Goal: Transaction & Acquisition: Purchase product/service

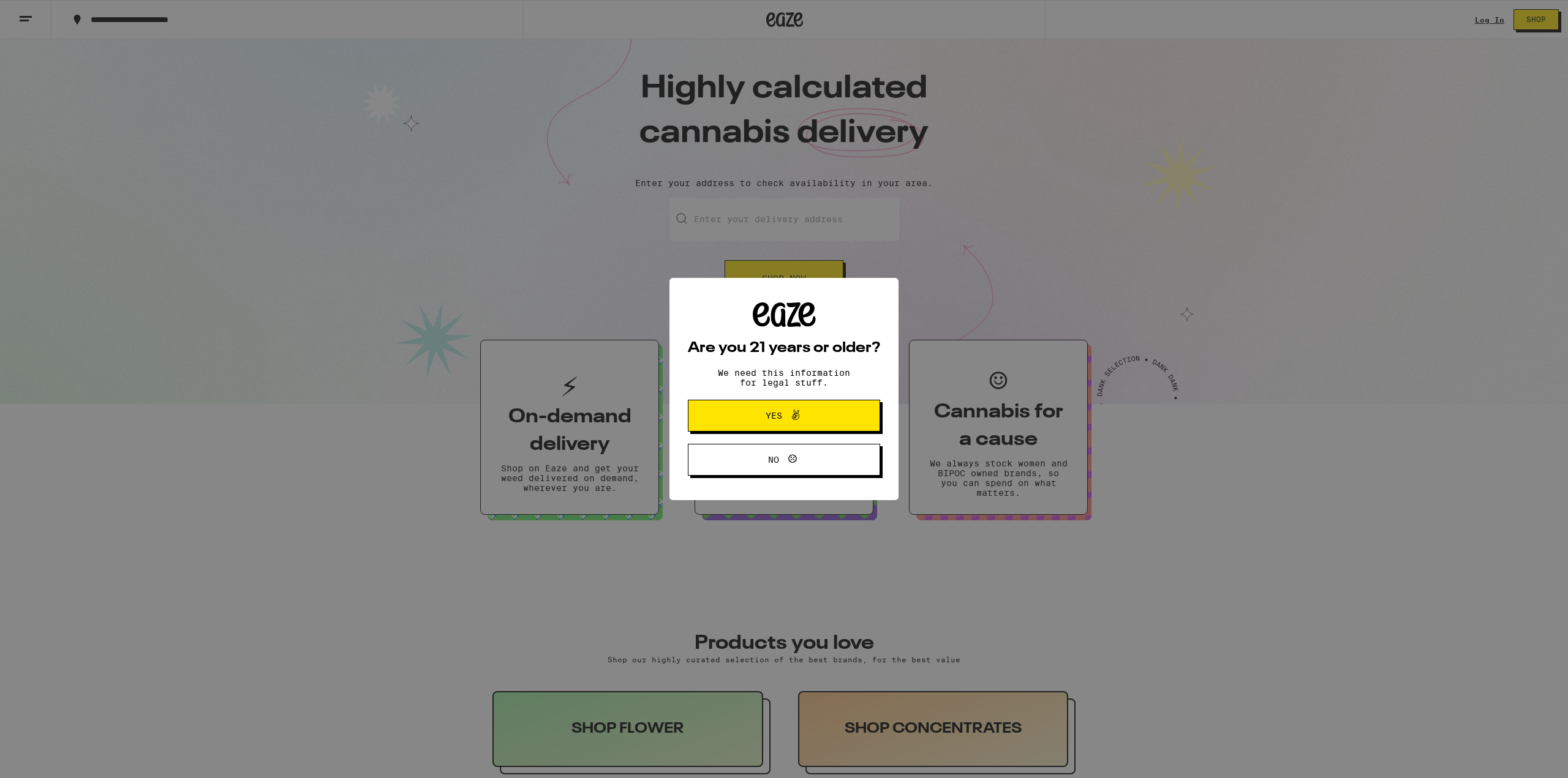
click at [818, 424] on span "Yes" at bounding box center [784, 416] width 93 height 16
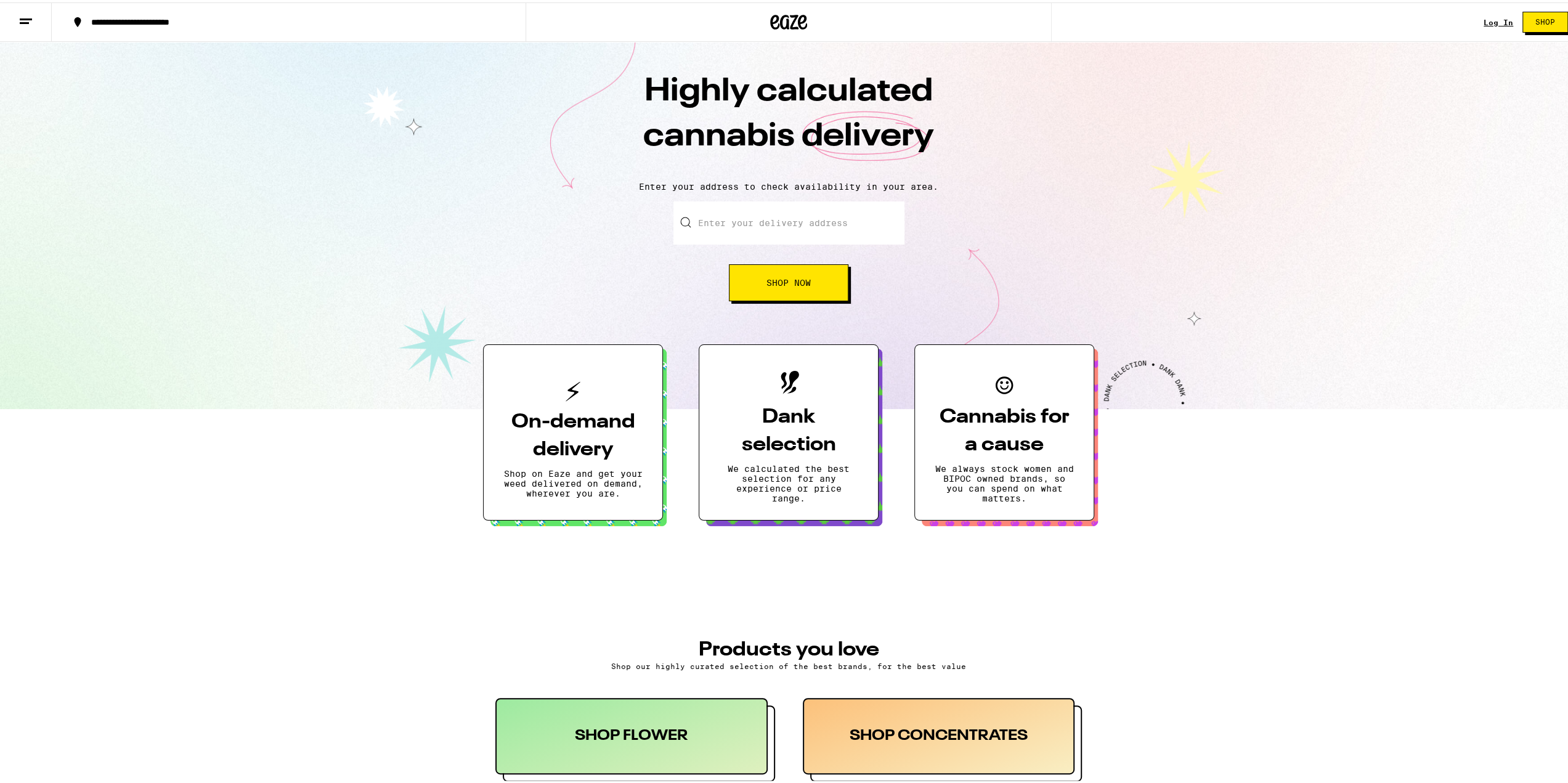
click at [1495, 17] on link "Log In" at bounding box center [1498, 20] width 30 height 8
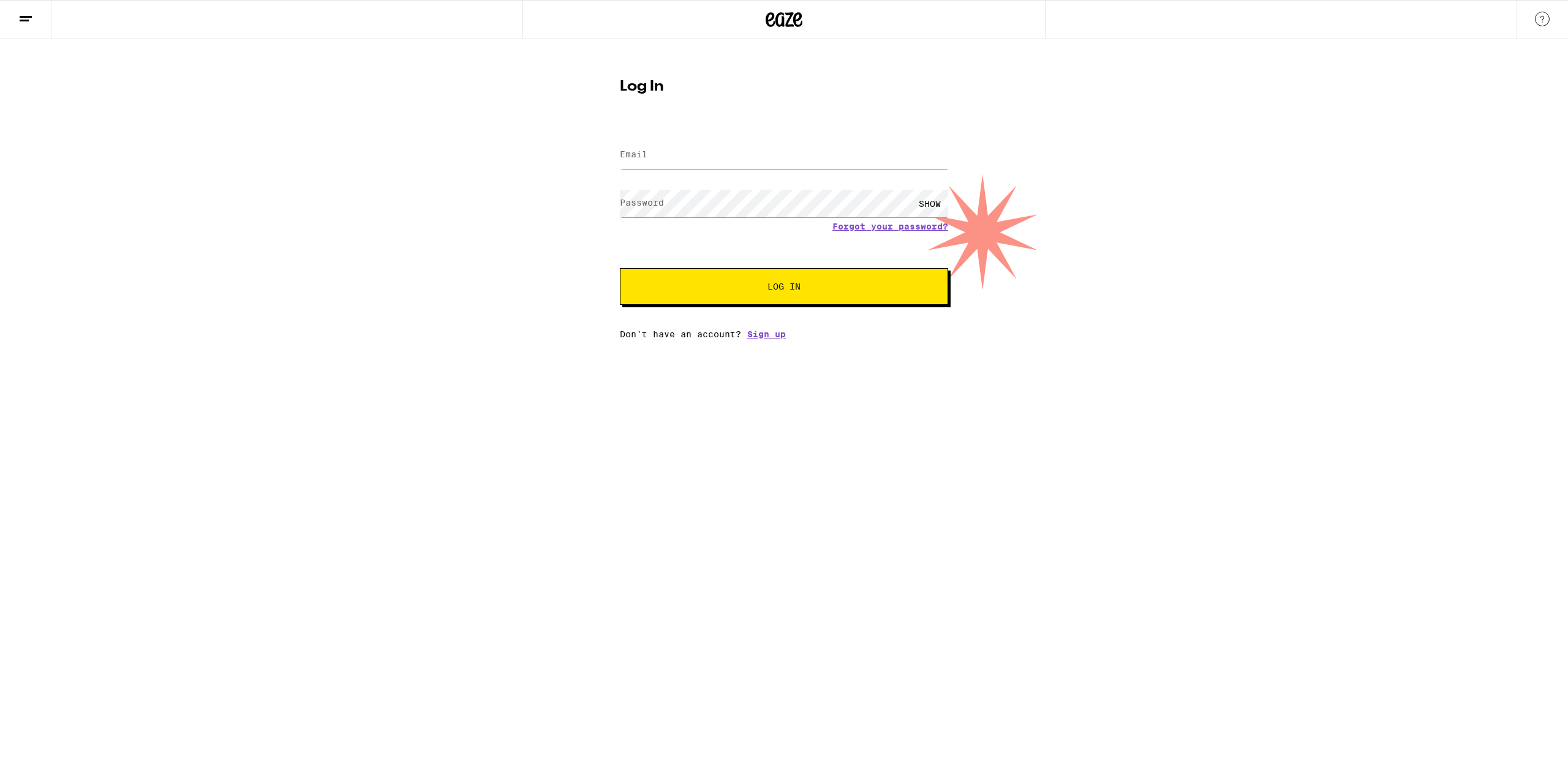
click at [776, 184] on form "Email Email Password Password SHOW Forgot your password? Log In" at bounding box center [784, 215] width 328 height 180
click at [777, 164] on input "Email" at bounding box center [784, 155] width 328 height 28
type input "[PERSON_NAME][EMAIL_ADDRESS][PERSON_NAME][DOMAIN_NAME]"
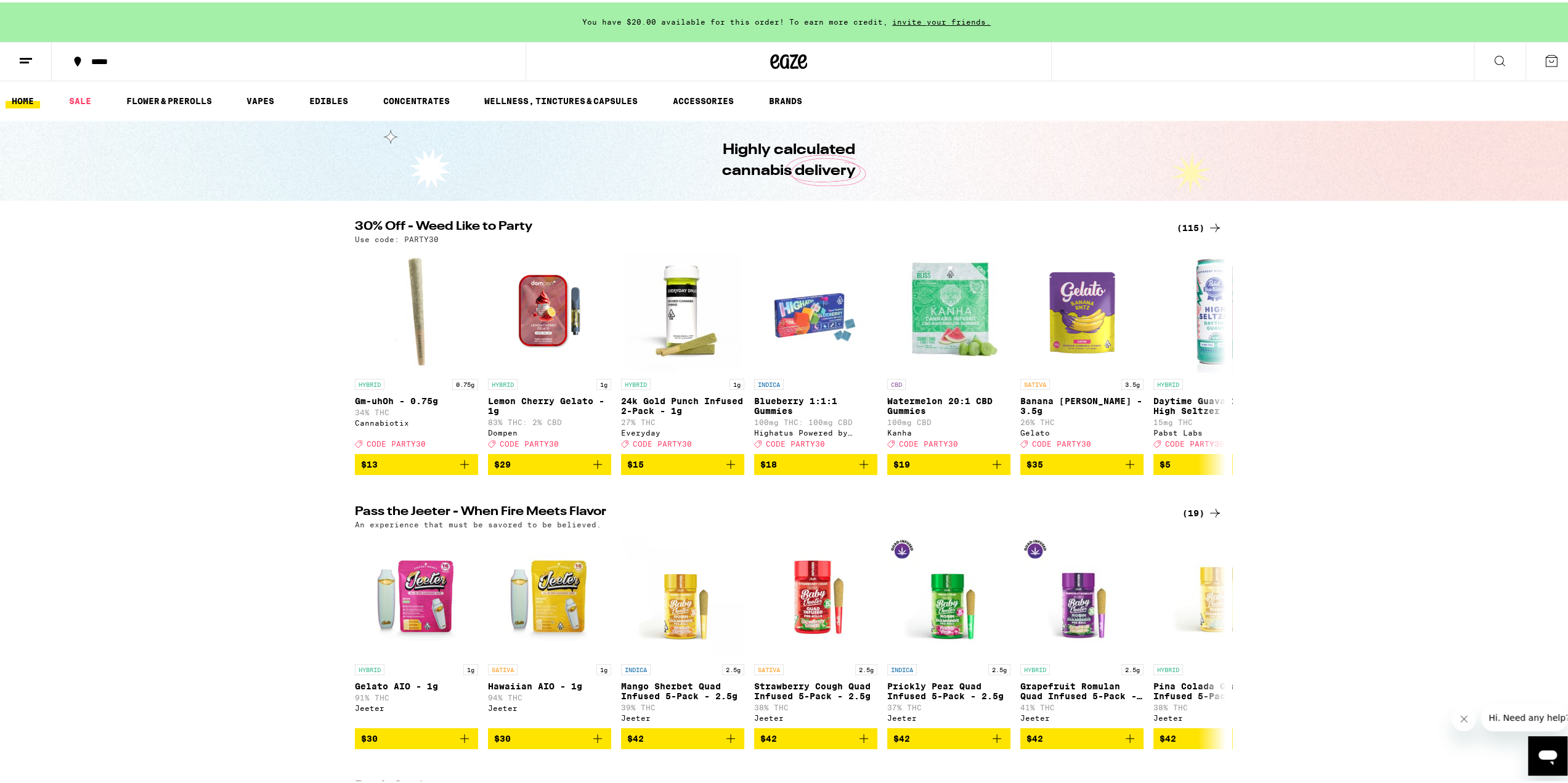
click at [122, 60] on div "*****" at bounding box center [295, 59] width 420 height 9
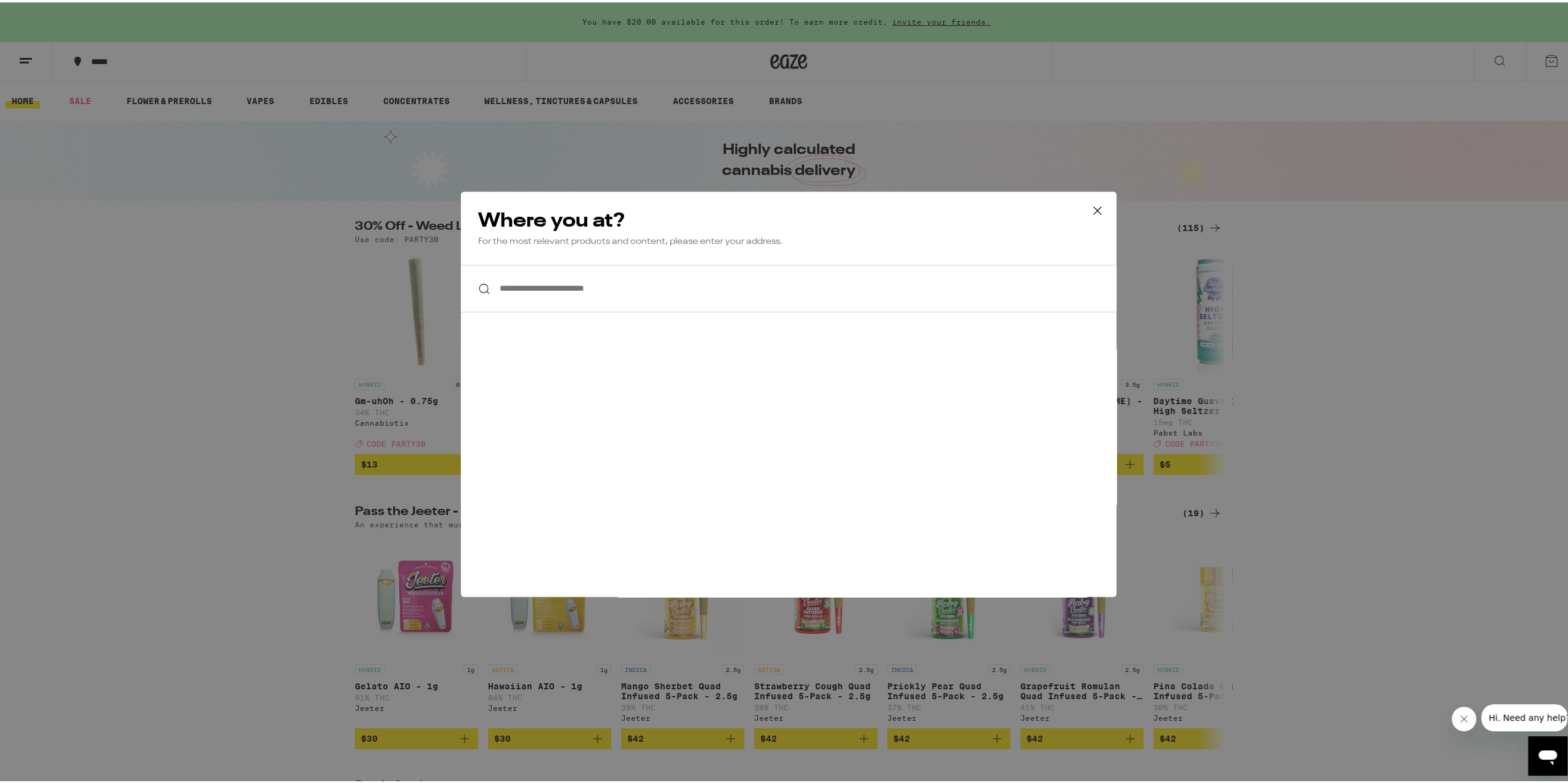
click at [654, 283] on input "**********" at bounding box center [788, 287] width 655 height 48
click at [1094, 203] on icon at bounding box center [1097, 208] width 19 height 19
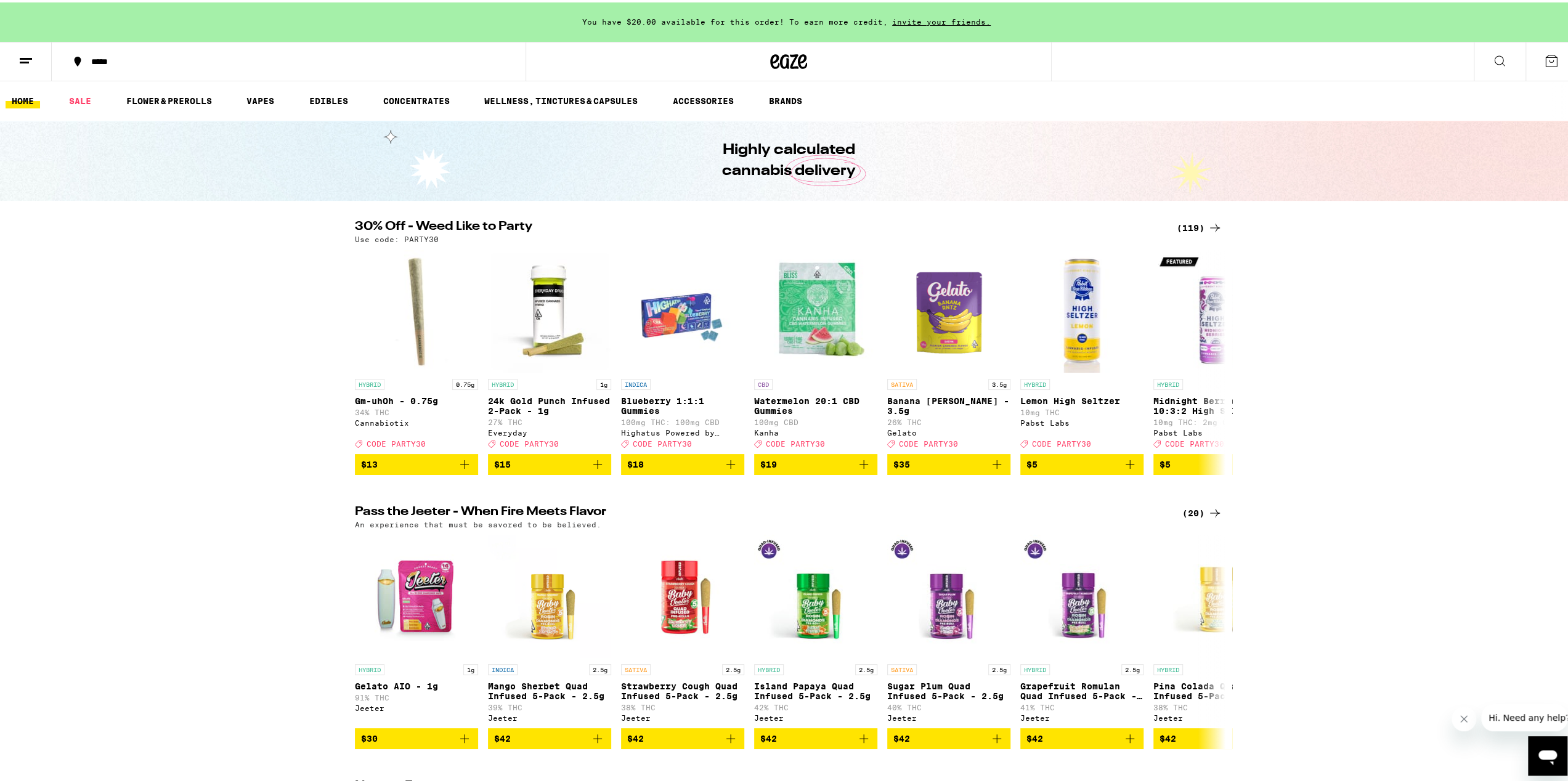
click at [36, 62] on button at bounding box center [26, 60] width 52 height 39
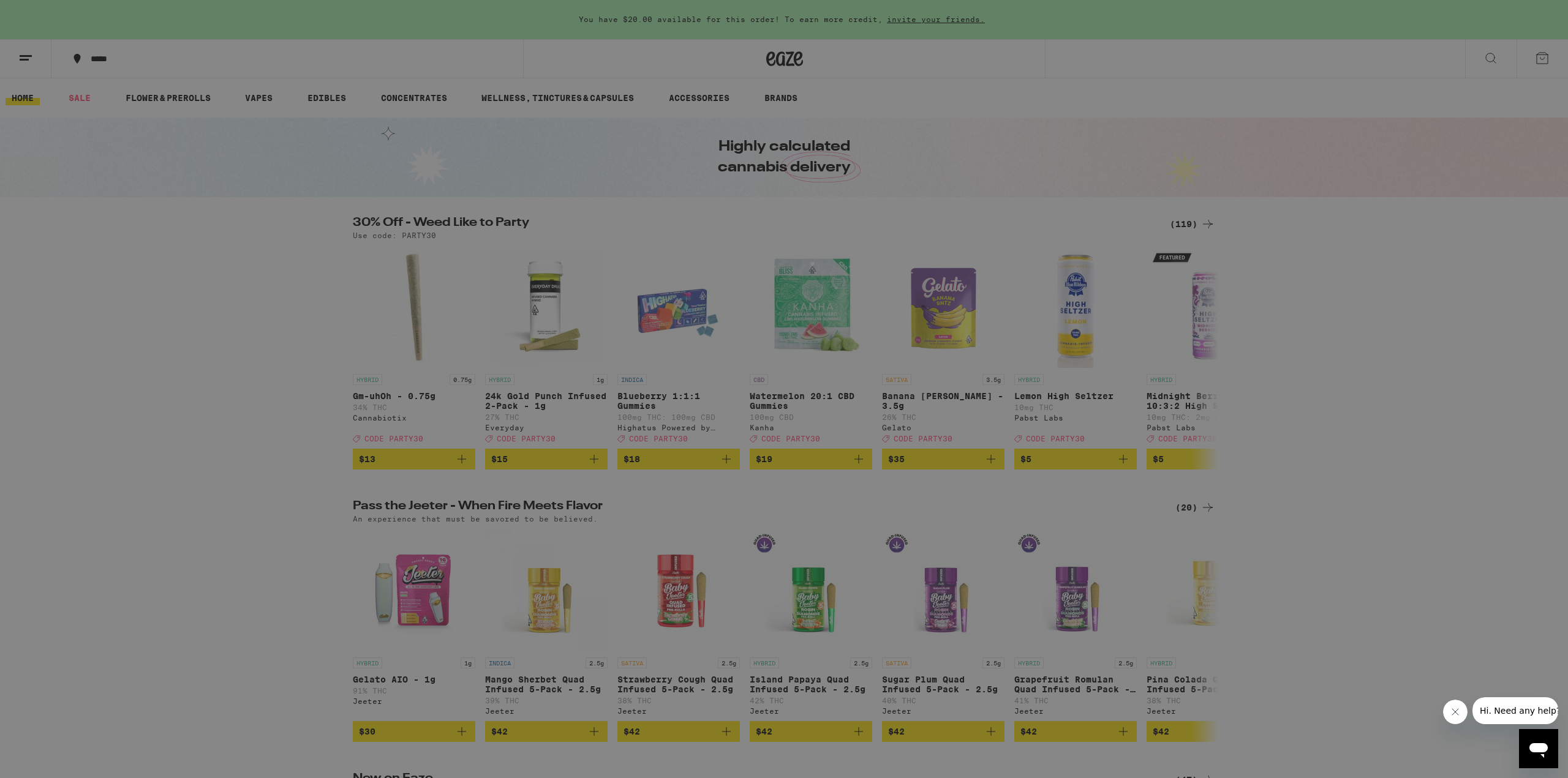
click at [103, 428] on link "Account" at bounding box center [170, 428] width 215 height 14
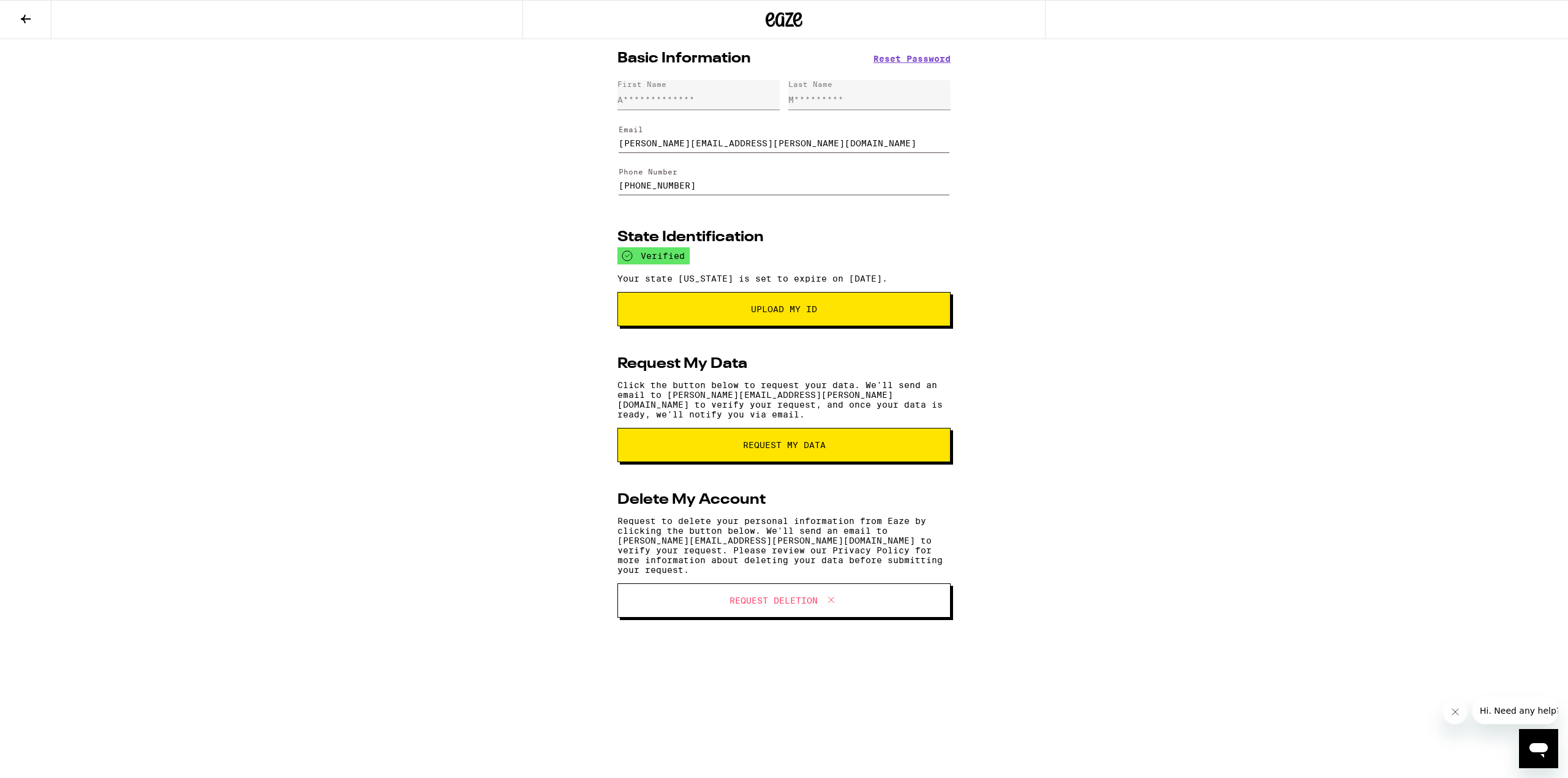
click at [788, 306] on button "Upload My ID" at bounding box center [784, 309] width 333 height 34
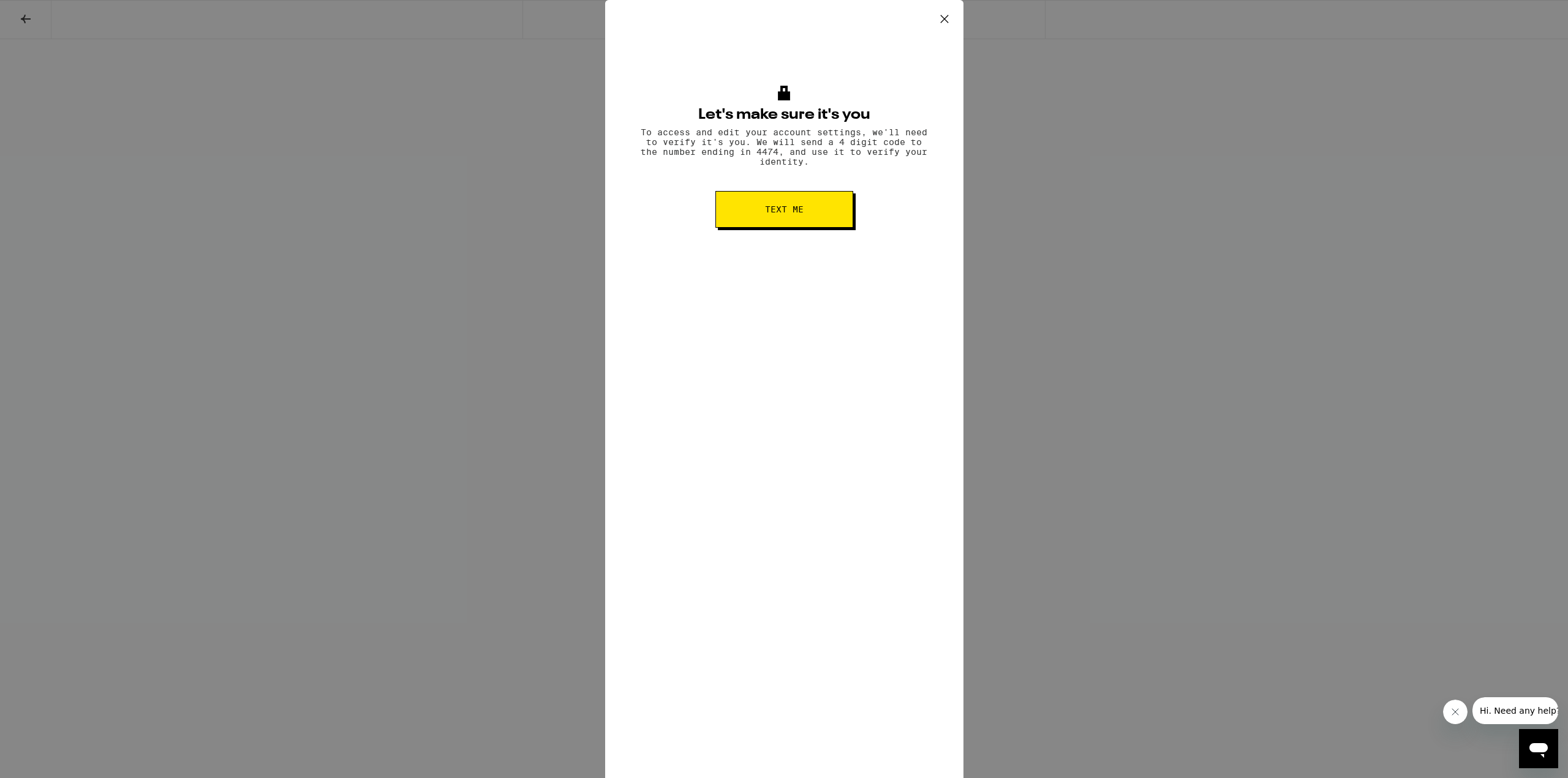
click at [823, 205] on button "Text me" at bounding box center [784, 209] width 138 height 37
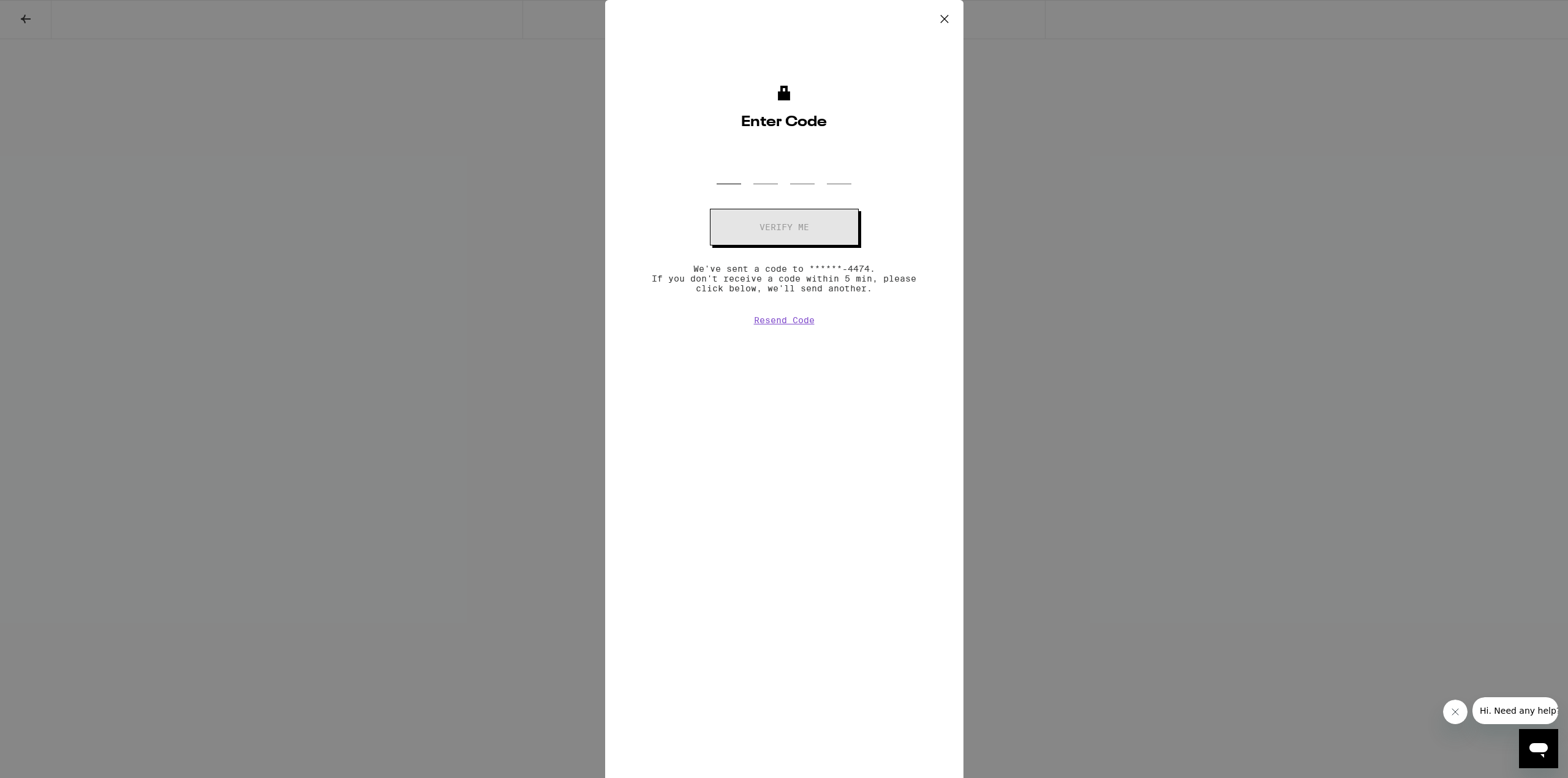
click at [722, 170] on input "OTP Code" at bounding box center [728, 166] width 24 height 36
click at [936, 20] on icon at bounding box center [944, 19] width 18 height 18
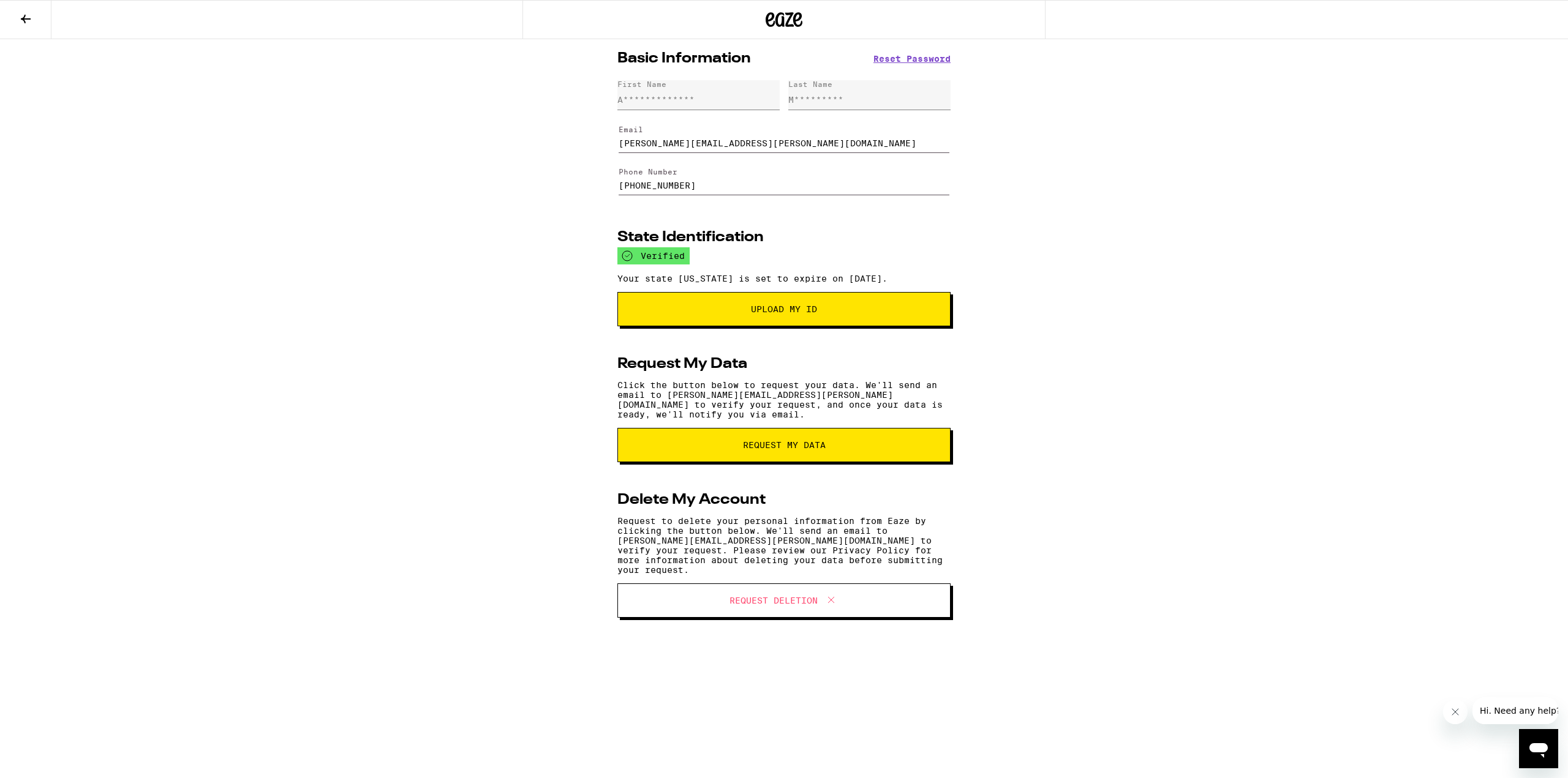
click at [26, 24] on icon at bounding box center [26, 19] width 14 height 14
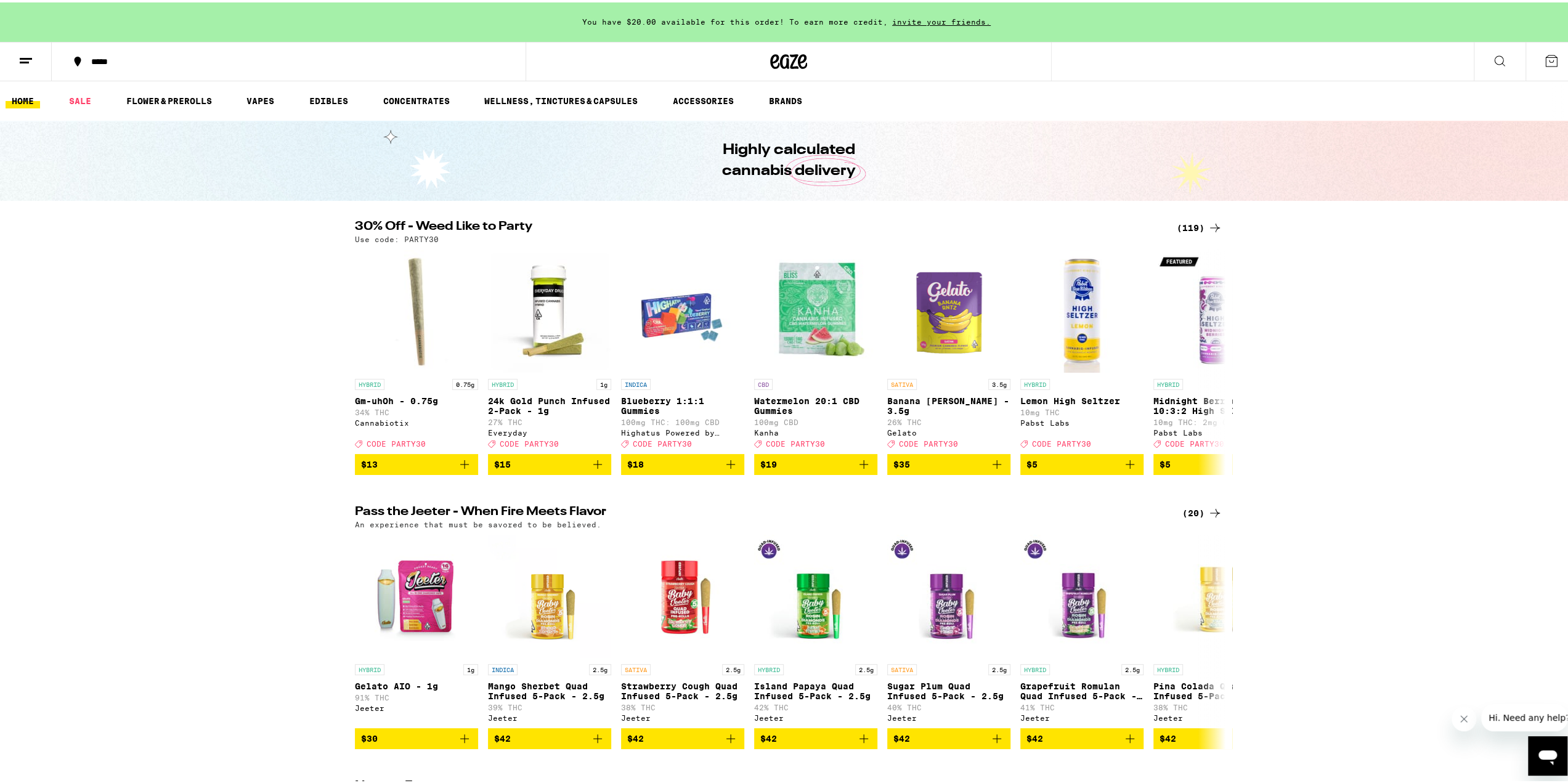
click at [23, 56] on line at bounding box center [26, 56] width 13 height 0
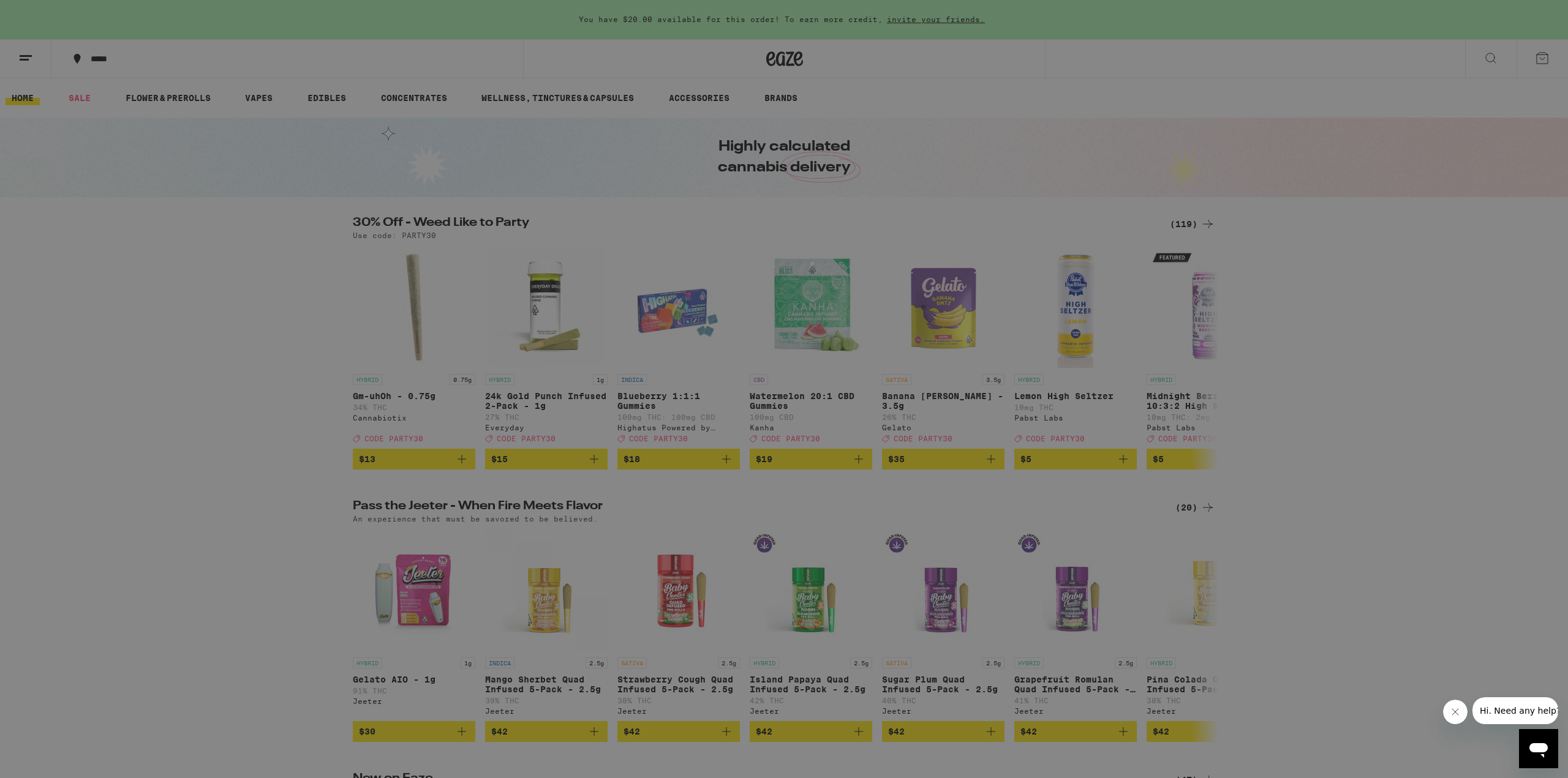
click at [406, 63] on div "Menu Shop Buy It Again Sale Flower & Prerolls Vapes Edibles Concentrates Wellne…" at bounding box center [784, 389] width 1568 height 778
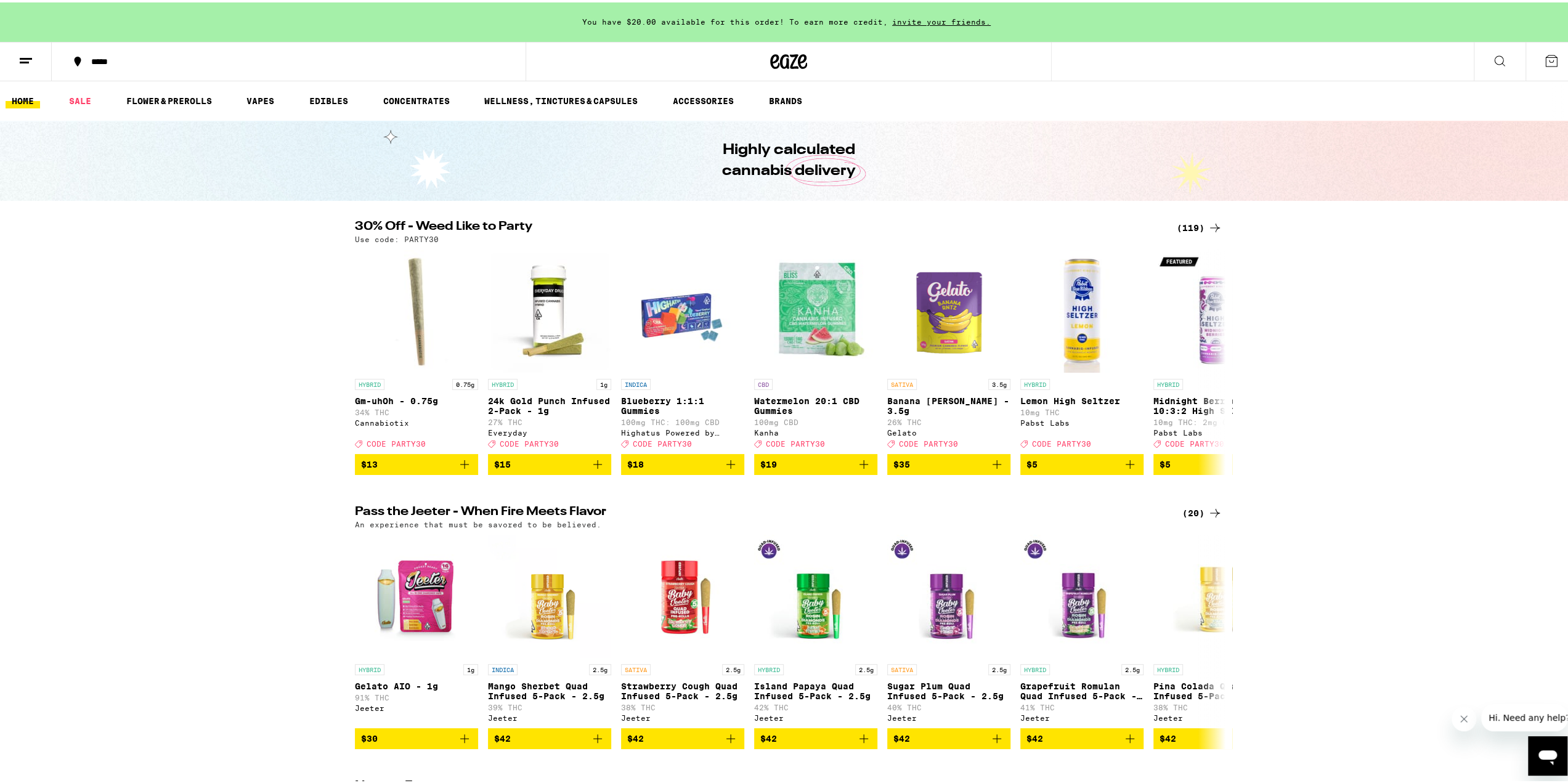
click at [156, 65] on button "*****" at bounding box center [289, 59] width 474 height 37
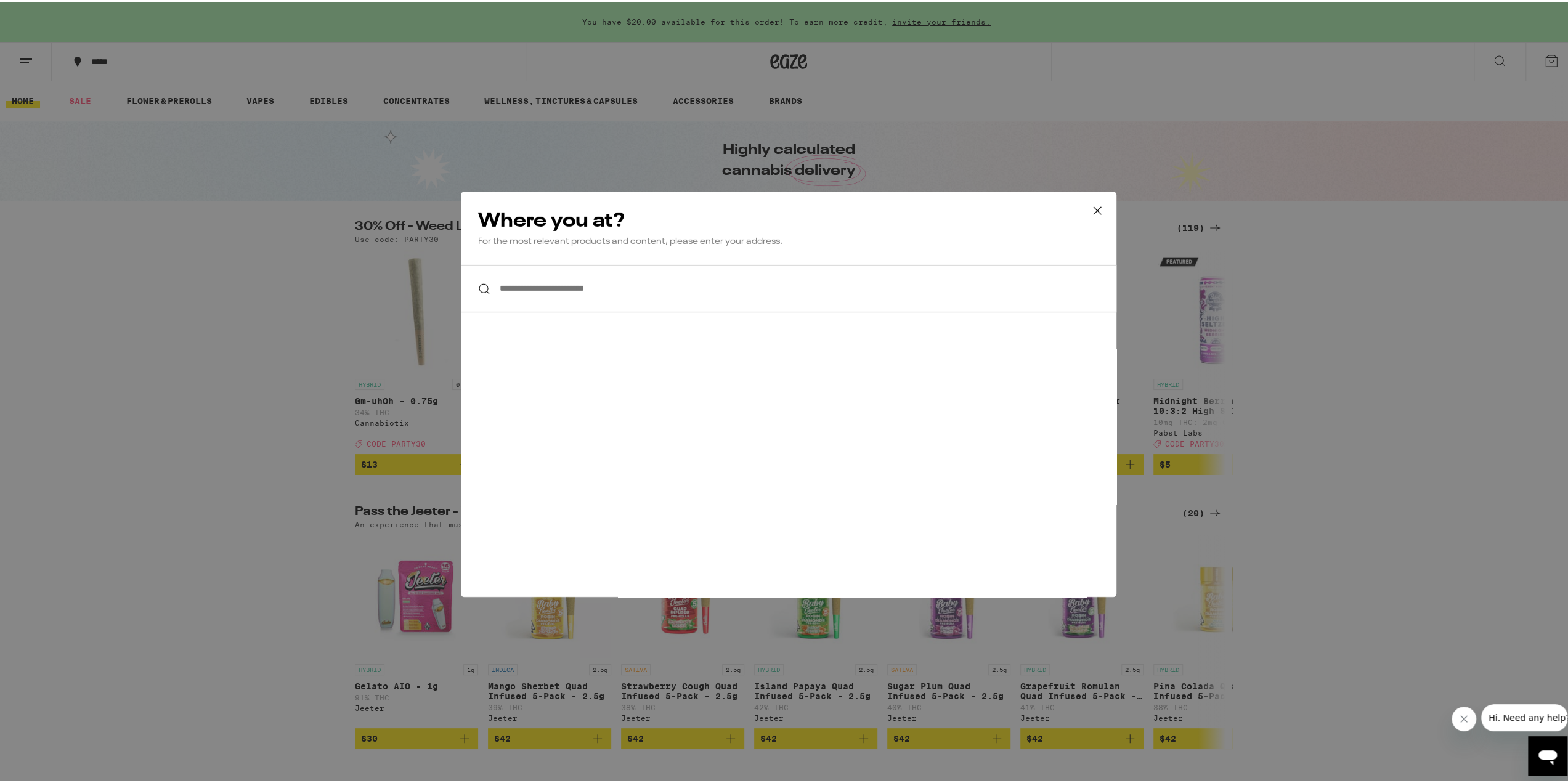
click at [594, 277] on input "**********" at bounding box center [788, 287] width 655 height 48
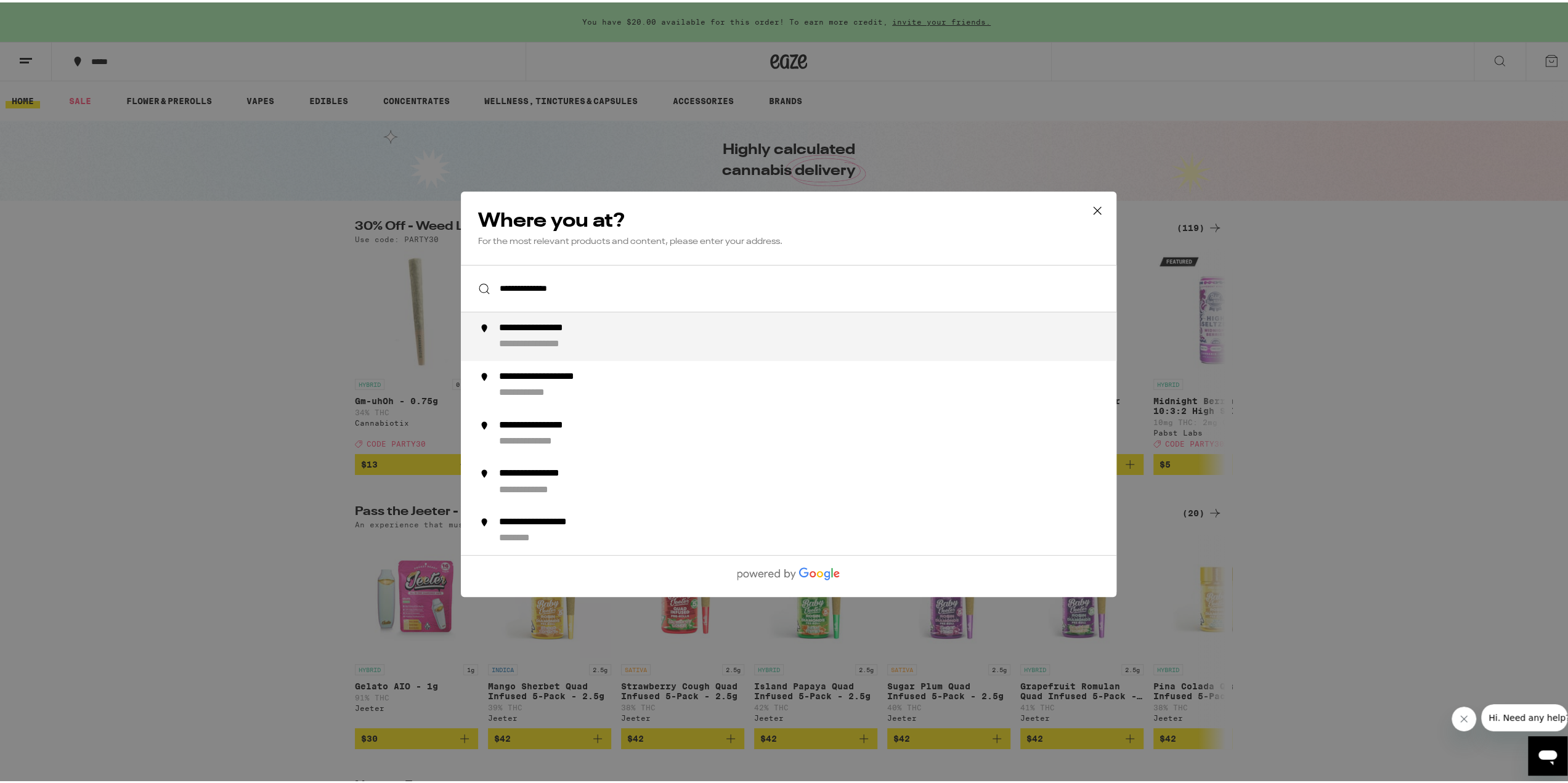
click at [610, 330] on div "**********" at bounding box center [813, 334] width 628 height 29
type input "**********"
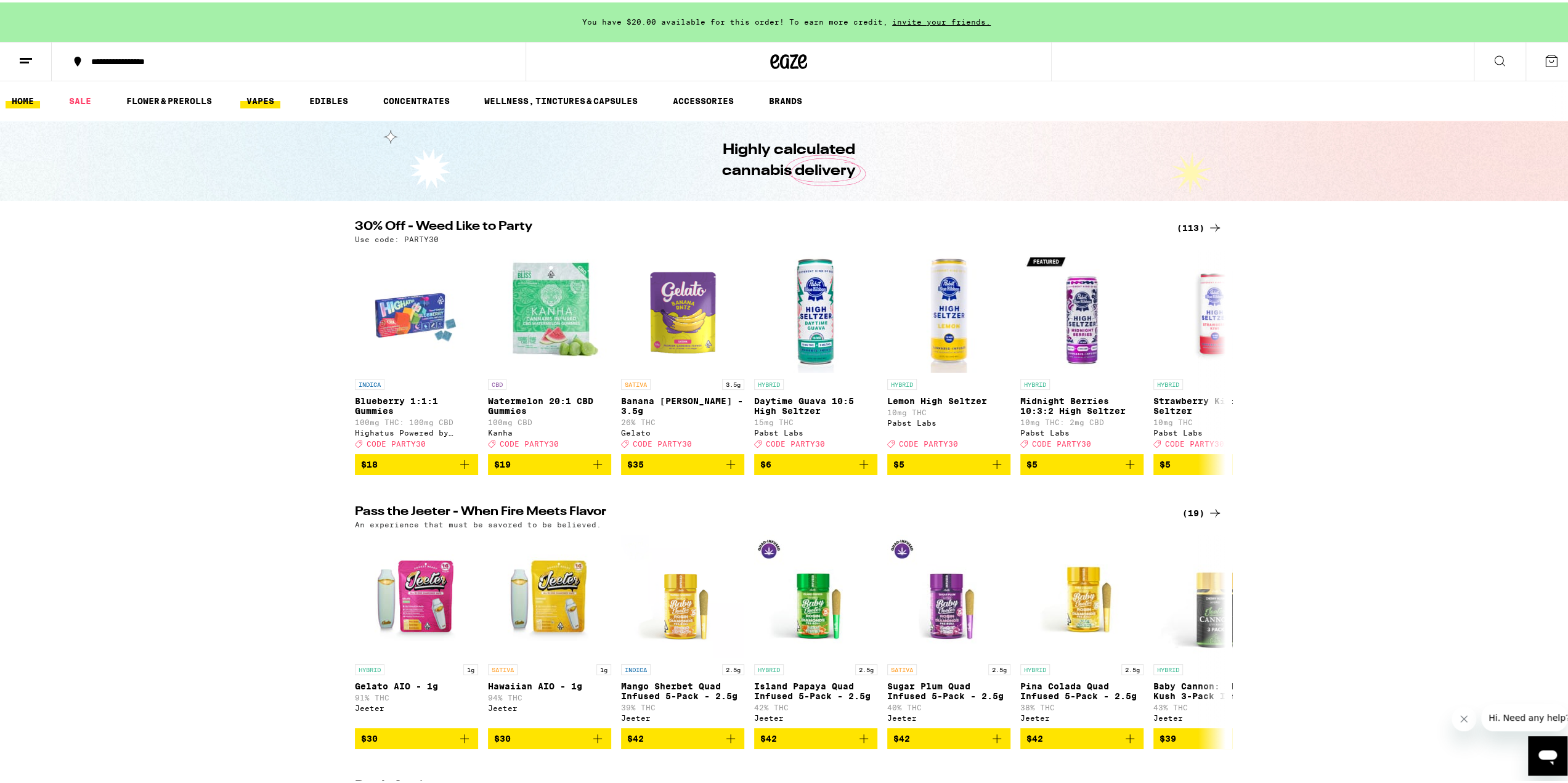
click at [255, 103] on link "VAPES" at bounding box center [260, 99] width 40 height 15
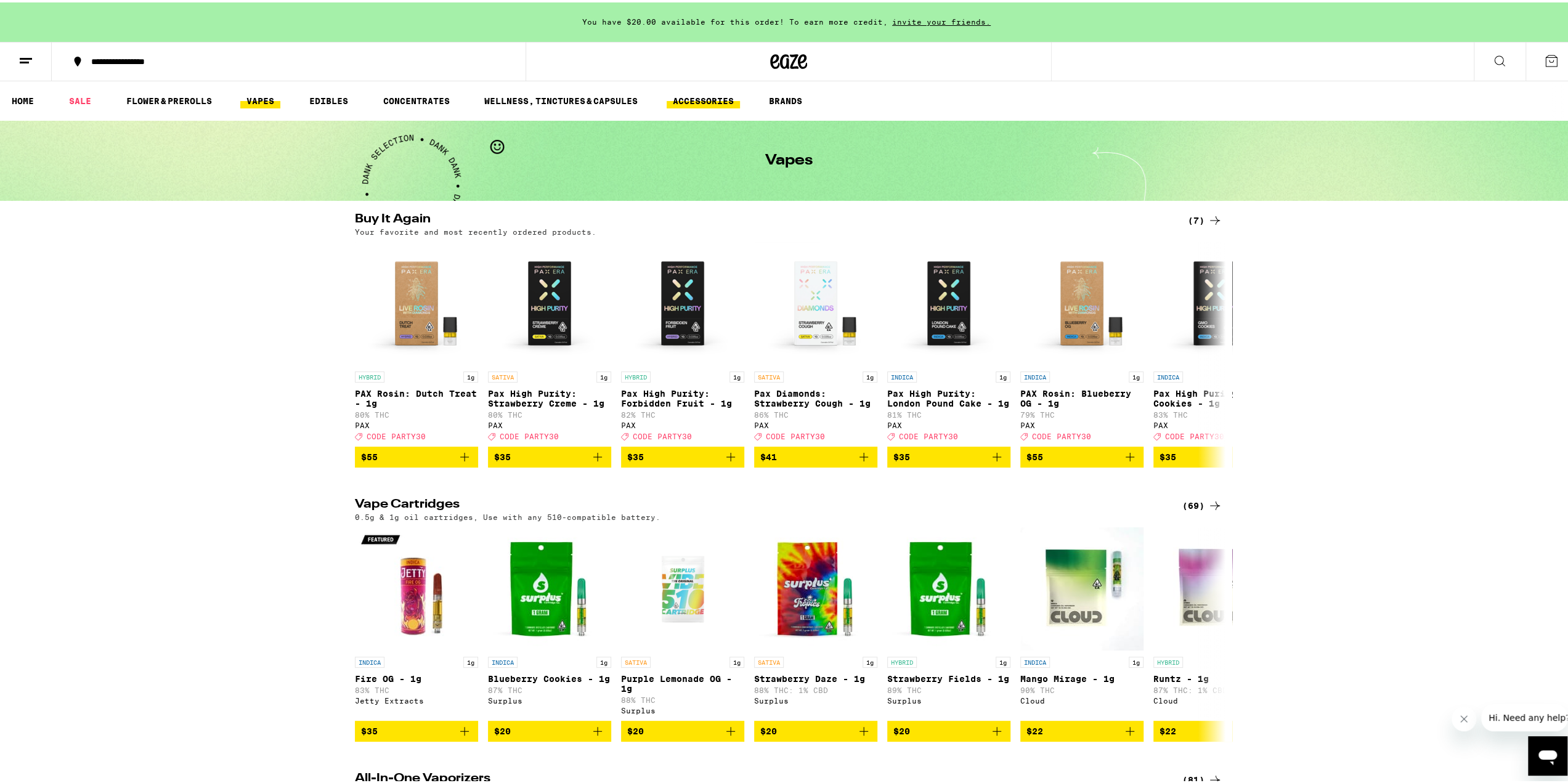
click at [694, 102] on link "ACCESSORIES" at bounding box center [703, 99] width 73 height 15
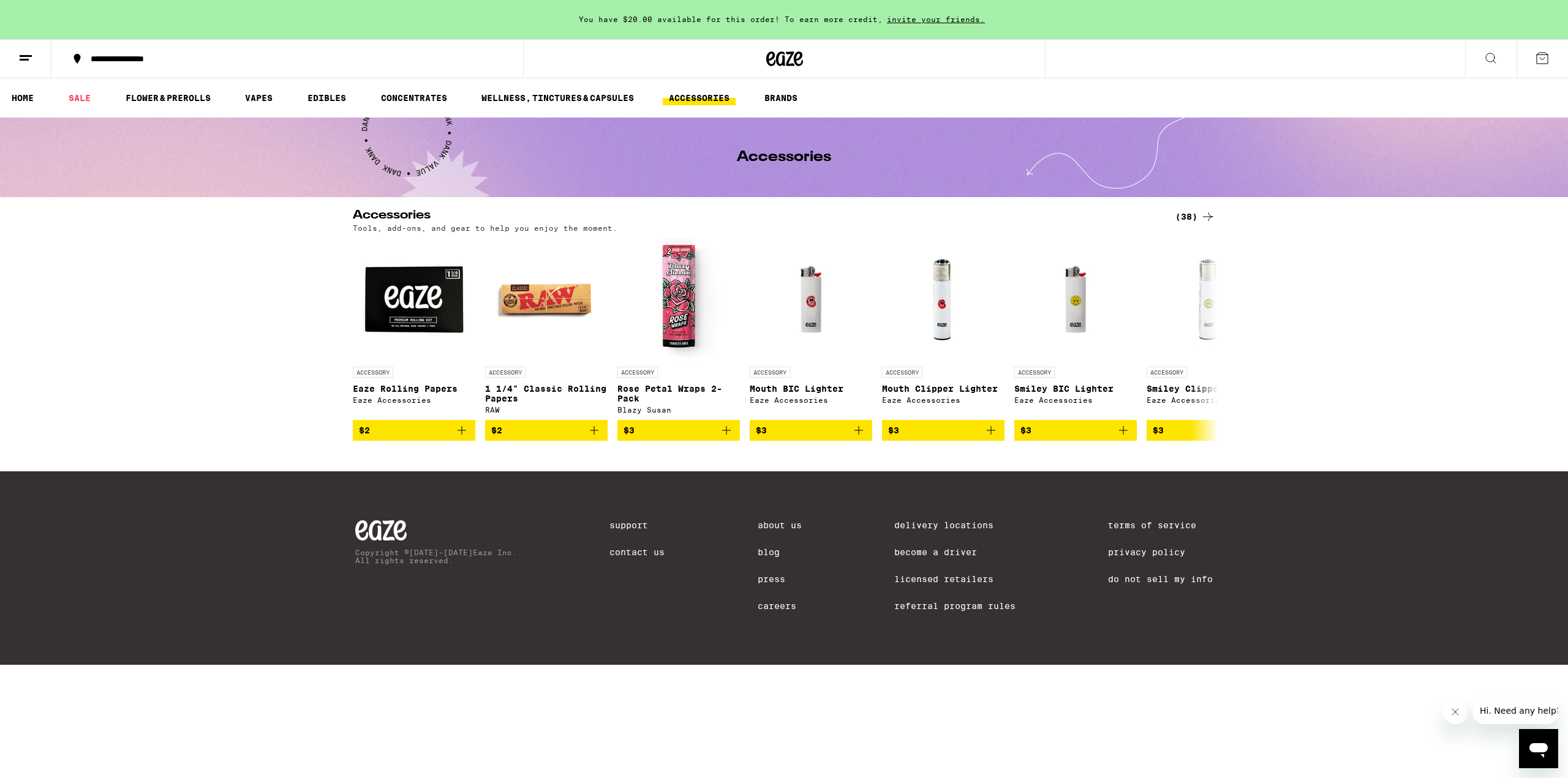
click at [1192, 214] on div "(38)" at bounding box center [1195, 216] width 40 height 14
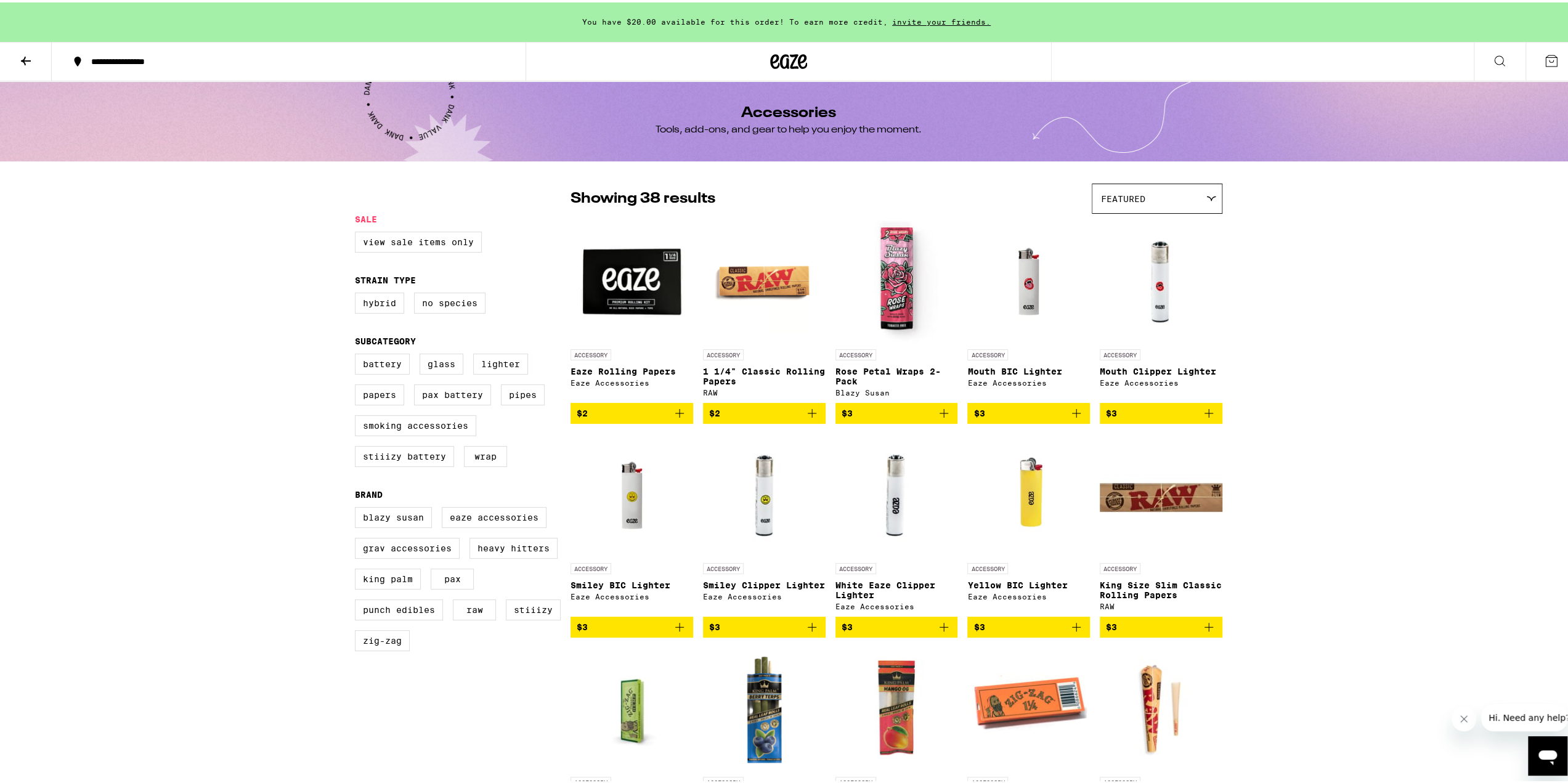
click at [17, 50] on button at bounding box center [26, 60] width 52 height 39
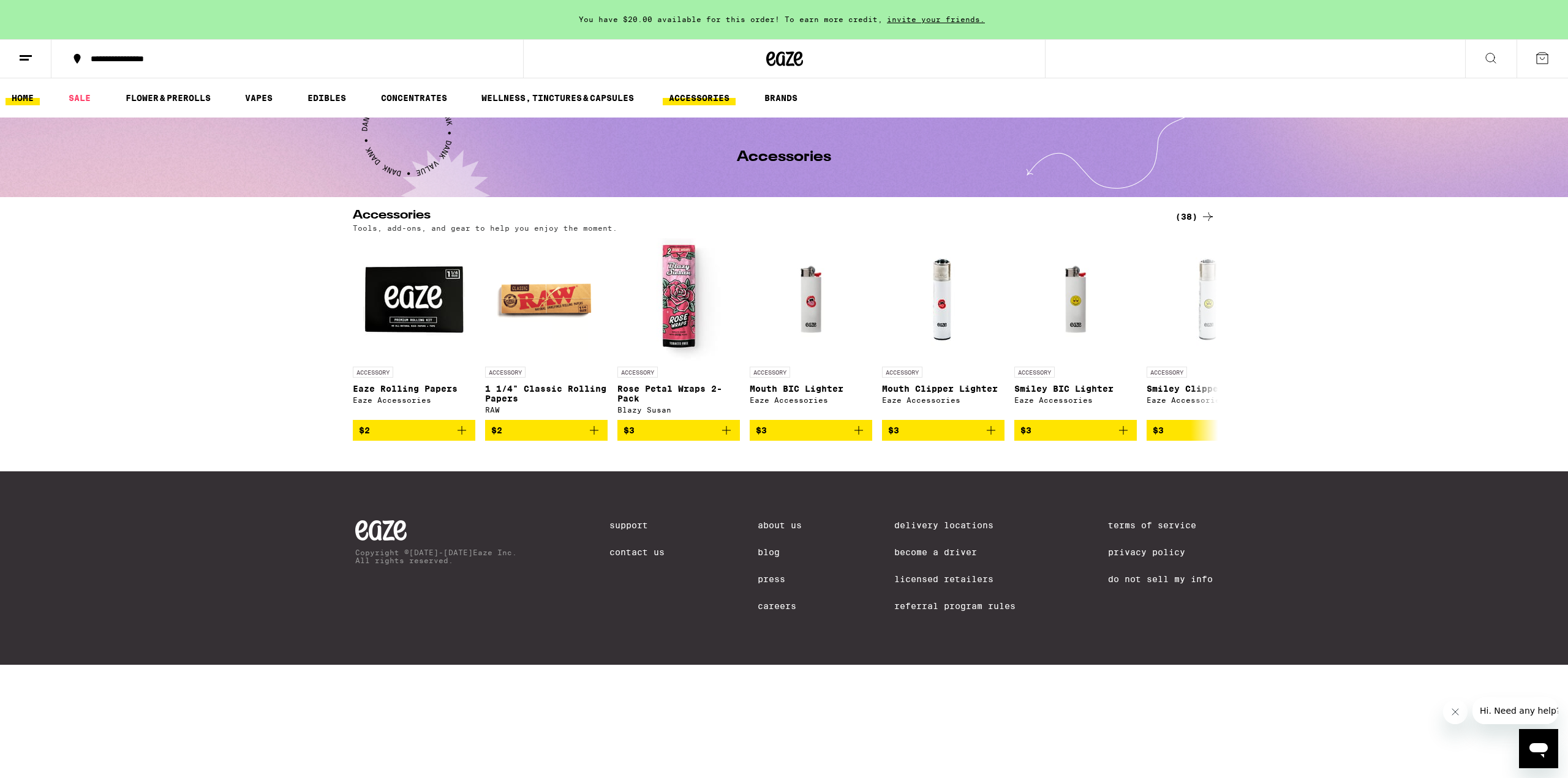
click at [26, 95] on link "HOME" at bounding box center [22, 98] width 34 height 14
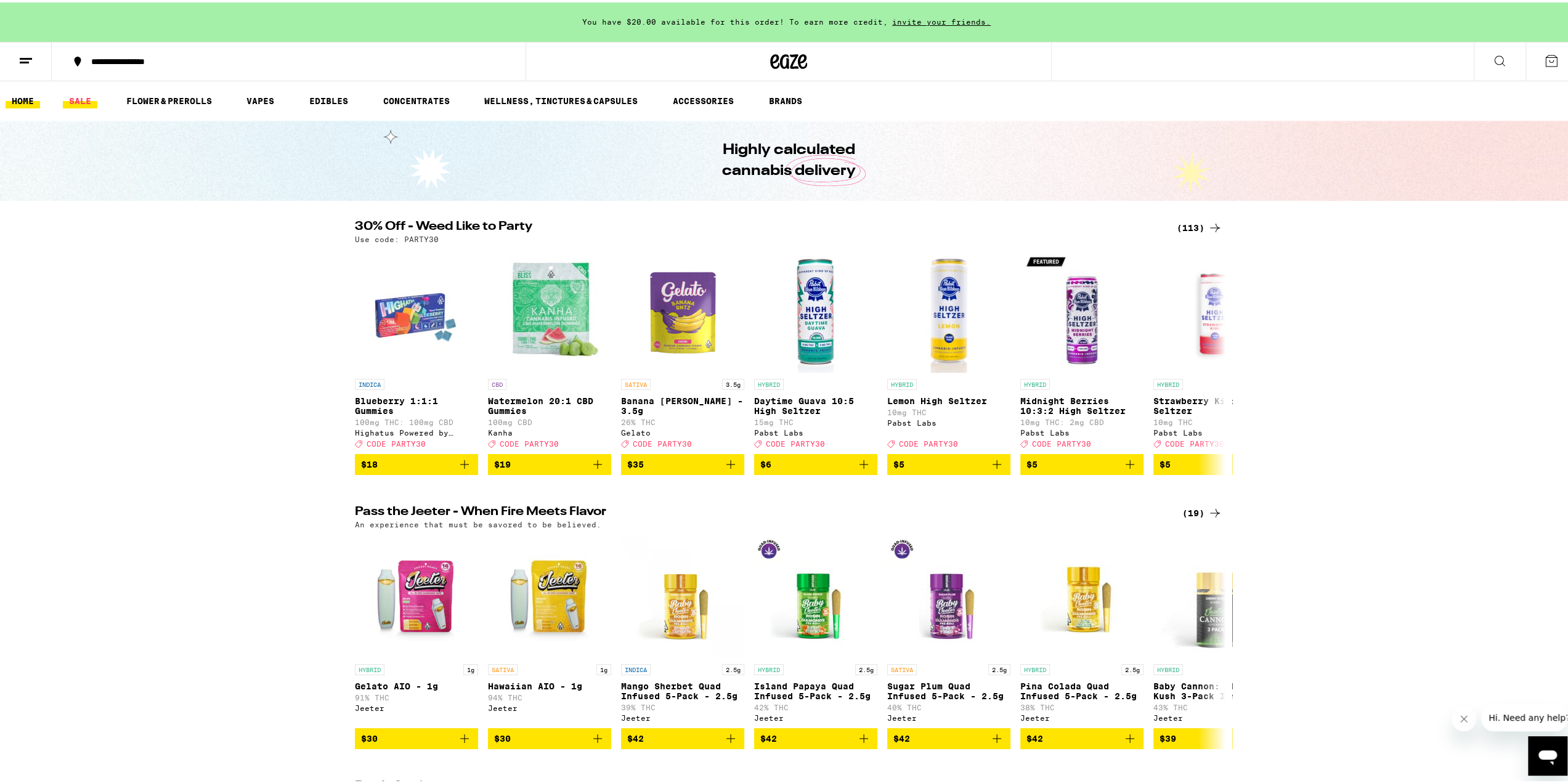
click at [89, 96] on link "SALE" at bounding box center [80, 99] width 34 height 15
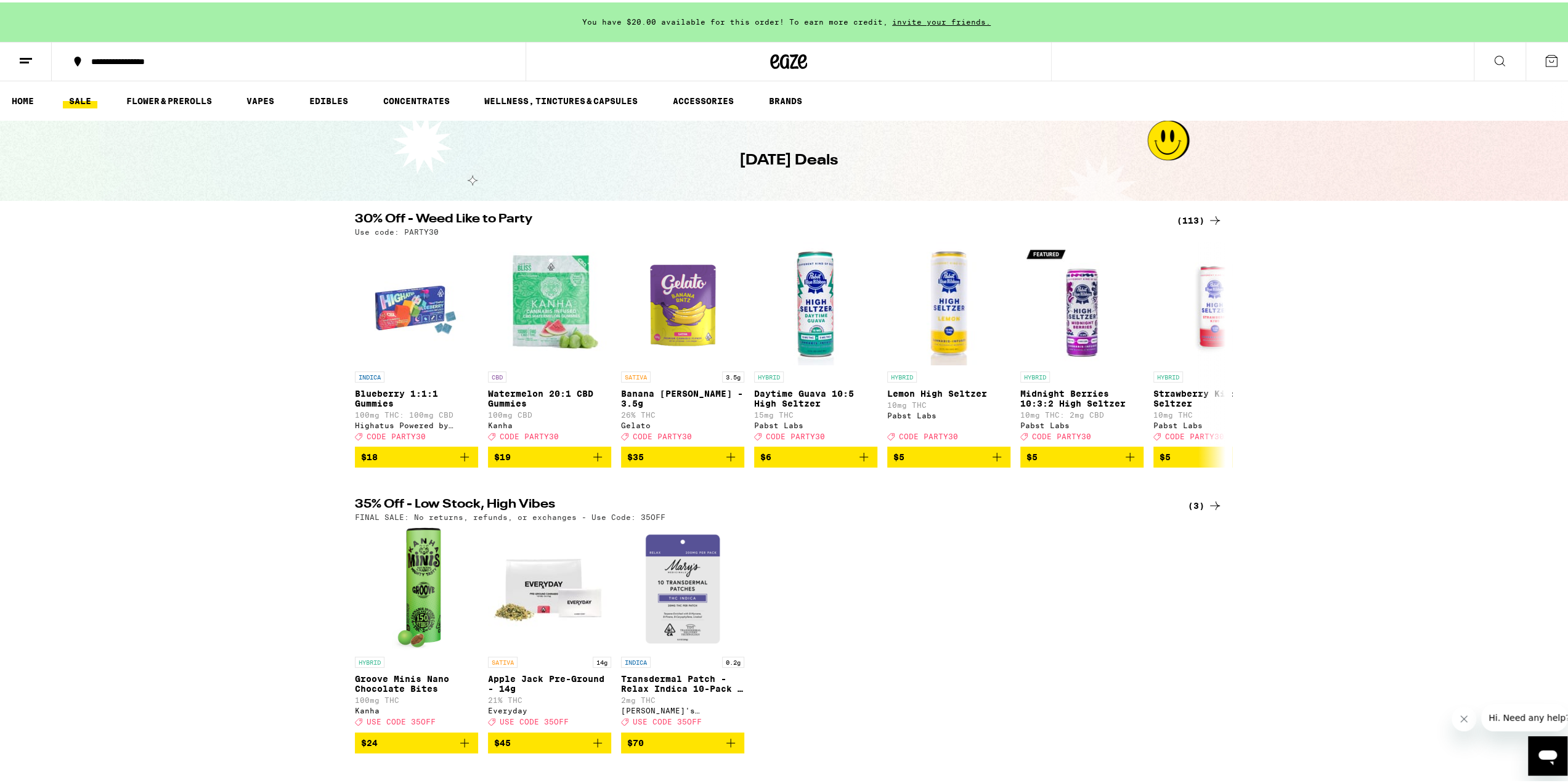
click at [1195, 209] on div "**********" at bounding box center [788, 488] width 1577 height 976
click at [1193, 218] on div "(113)" at bounding box center [1199, 218] width 46 height 15
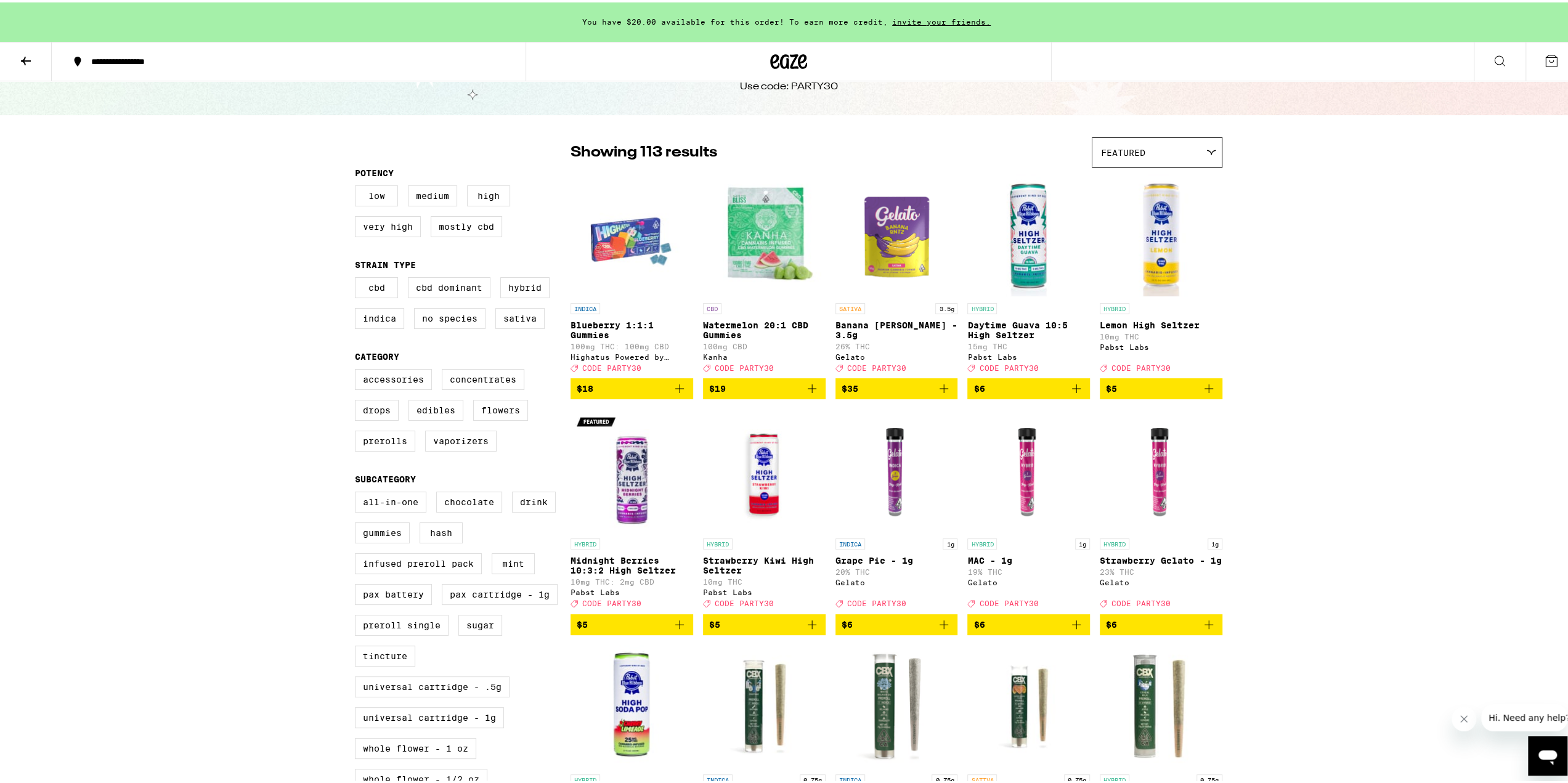
scroll to position [205, 0]
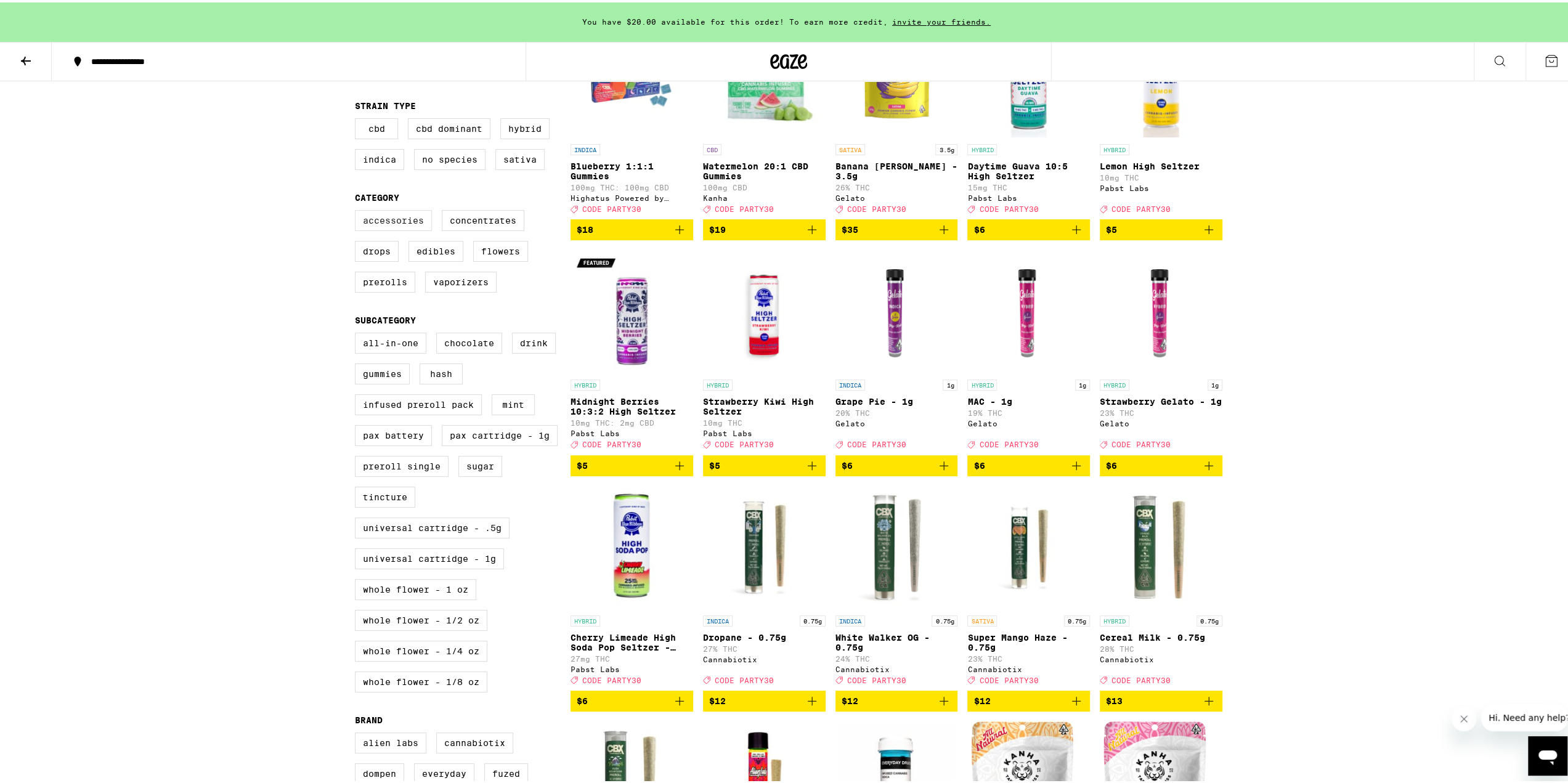
click at [392, 226] on label "Accessories" at bounding box center [393, 218] width 77 height 21
click at [358, 210] on input "Accessories" at bounding box center [357, 209] width 1 height 1
checkbox input "true"
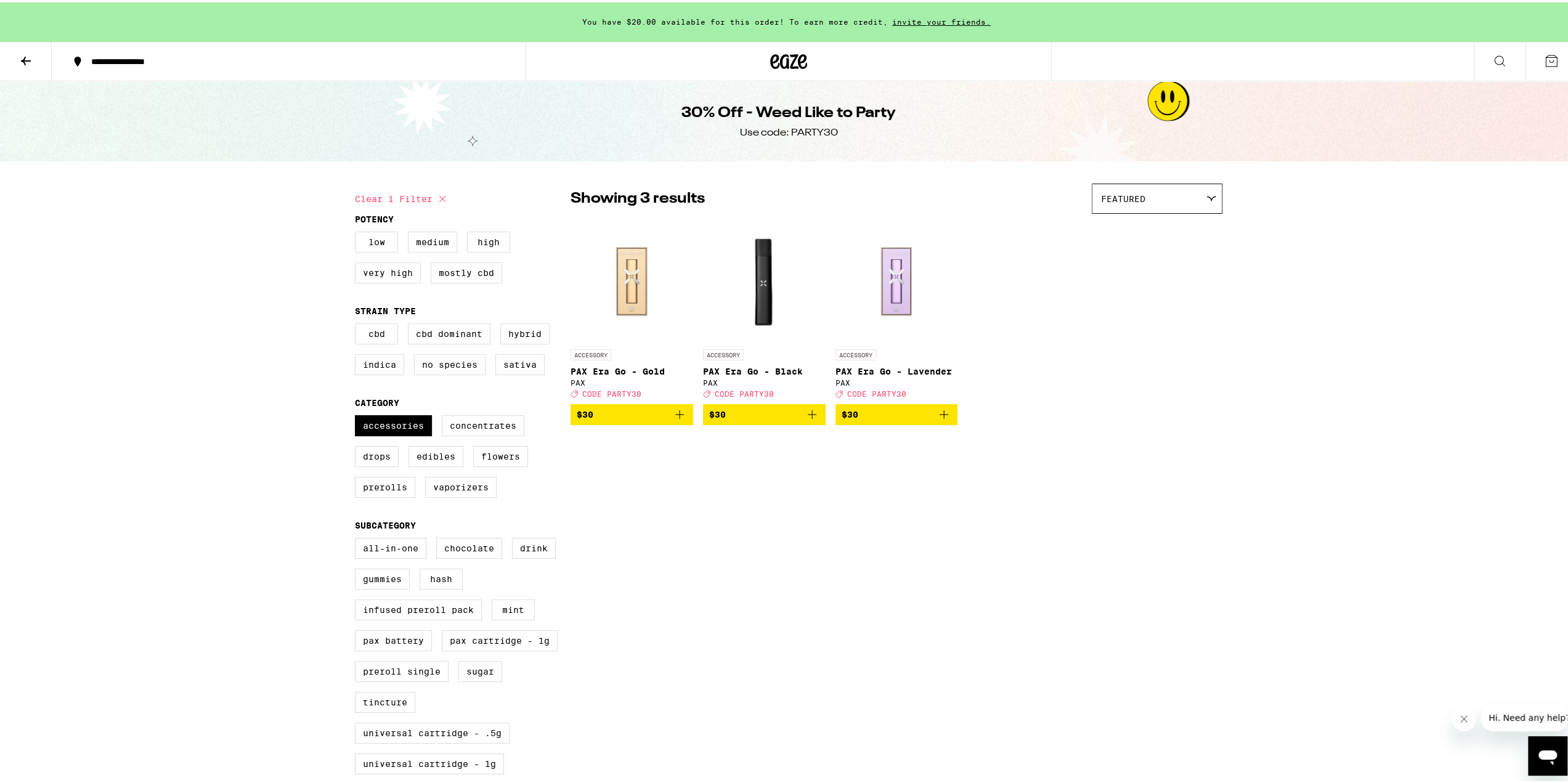
click at [798, 415] on span "$30" at bounding box center [764, 412] width 111 height 15
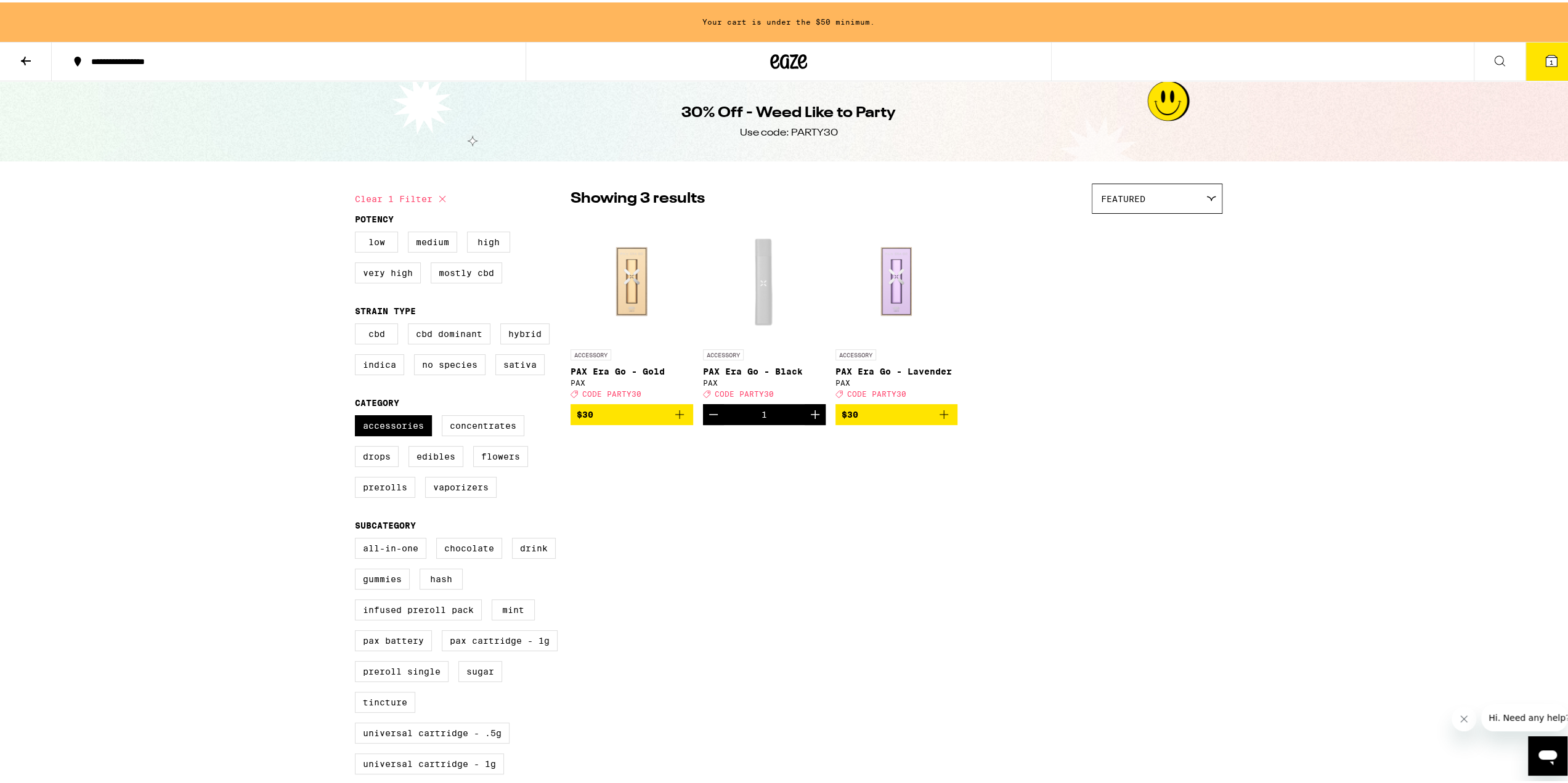
click at [811, 135] on div "Use code: PARTY30" at bounding box center [789, 130] width 98 height 13
copy div "PARTY30"
click at [1544, 65] on icon at bounding box center [1551, 58] width 15 height 15
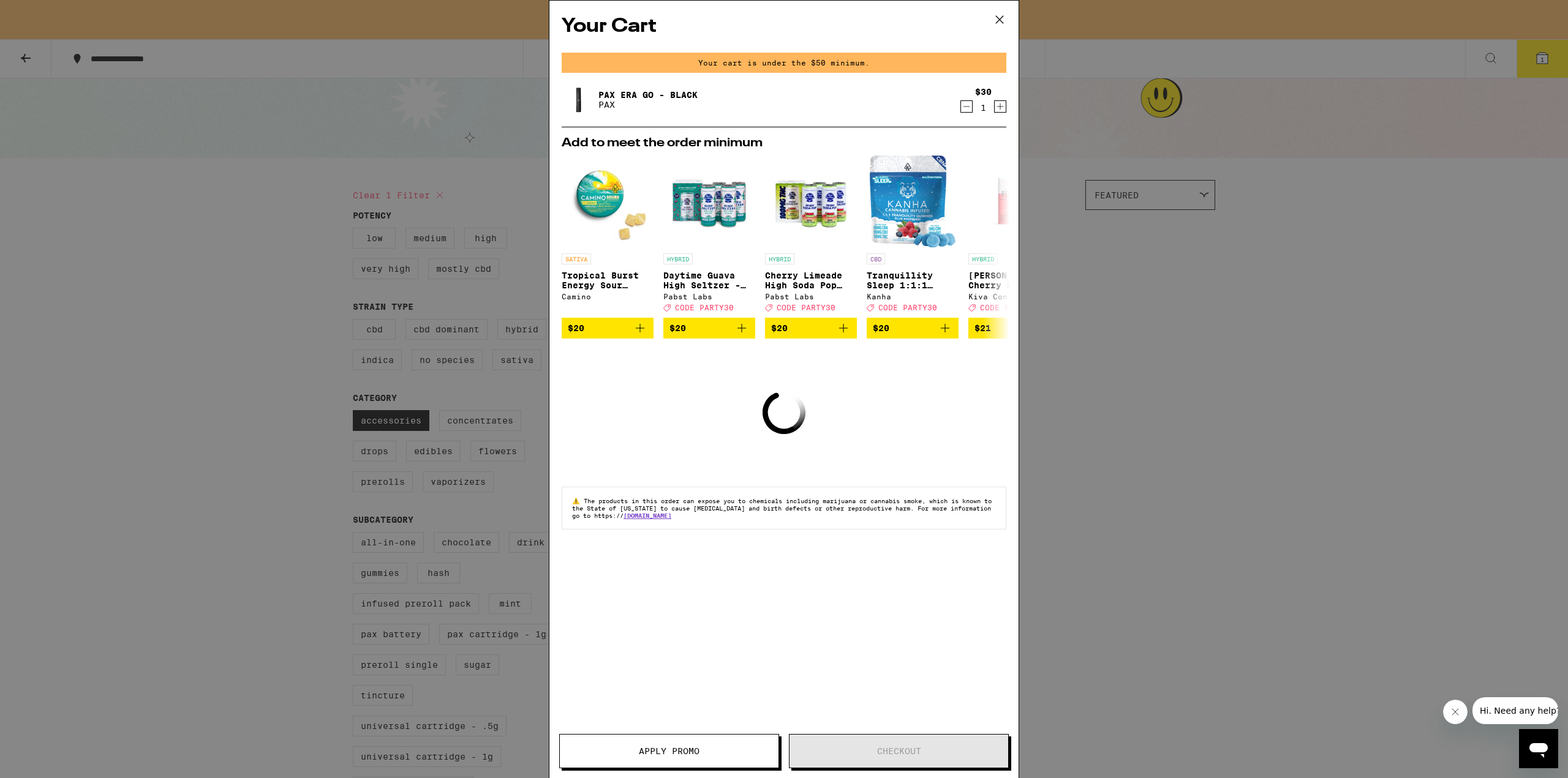
click at [999, 22] on icon at bounding box center [999, 20] width 18 height 18
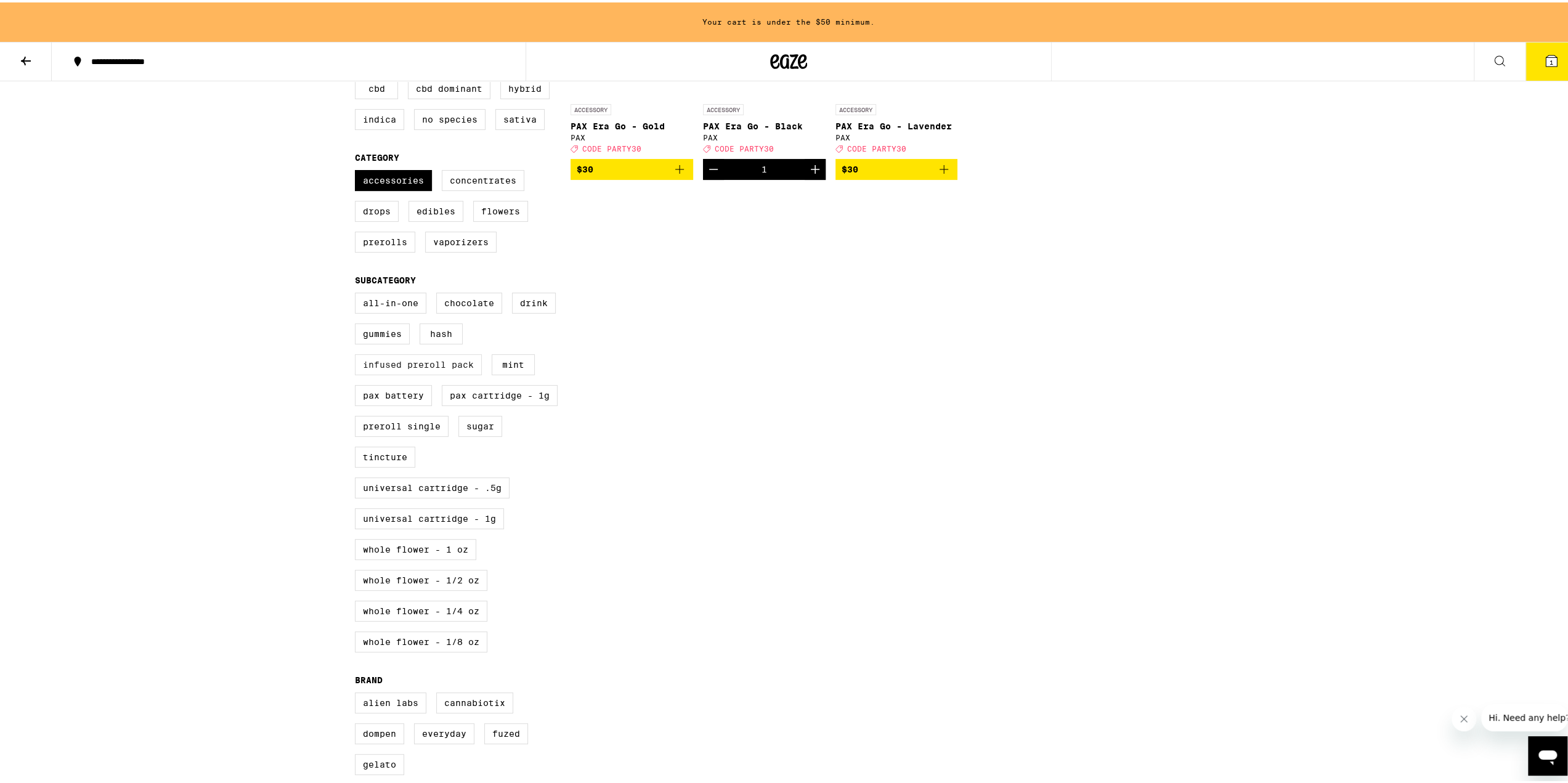
scroll to position [308, 0]
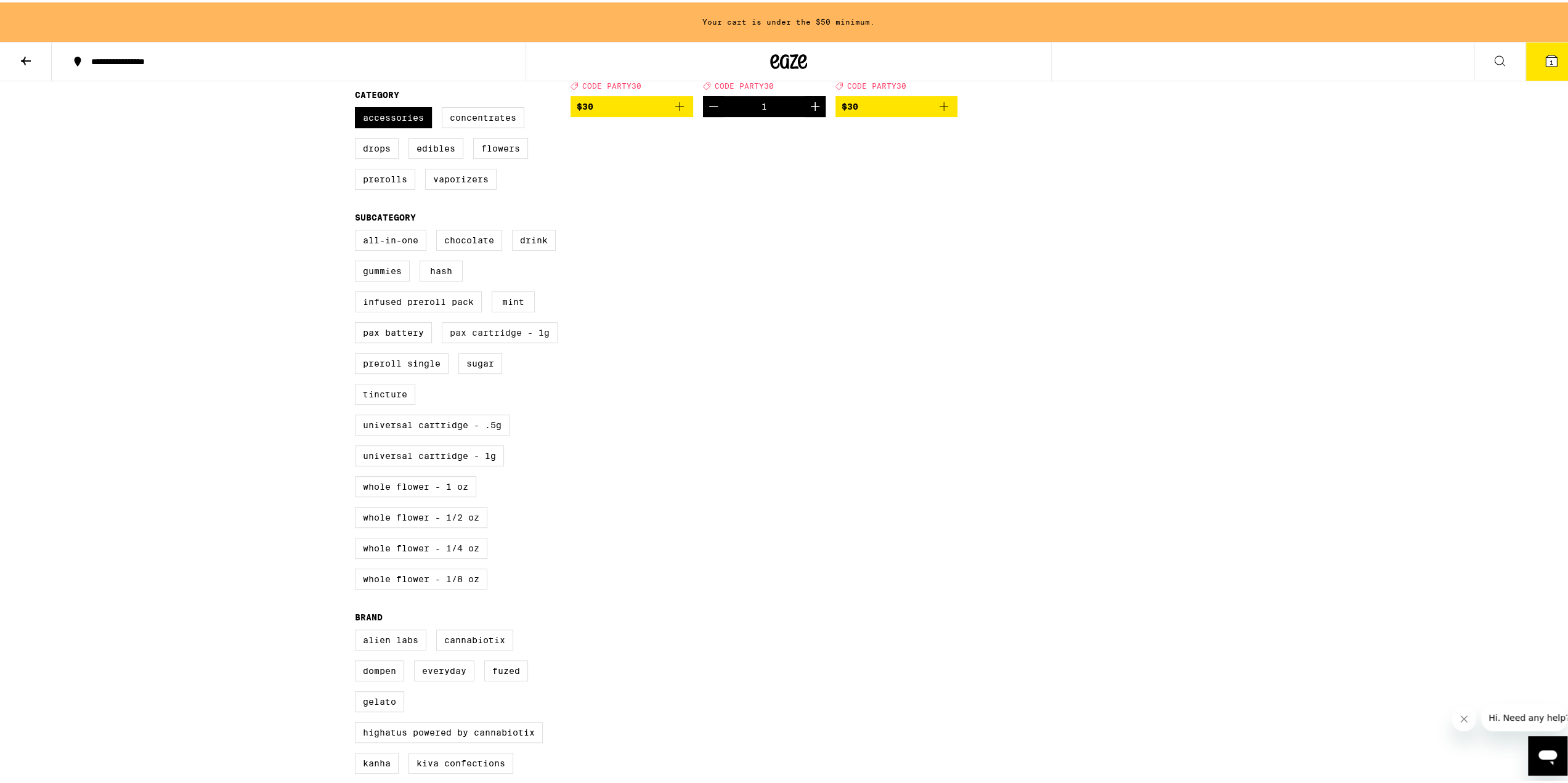
click at [465, 341] on label "PAX Cartridge - 1g" at bounding box center [499, 330] width 116 height 21
click at [358, 230] on input "PAX Cartridge - 1g" at bounding box center [357, 229] width 1 height 1
checkbox input "true"
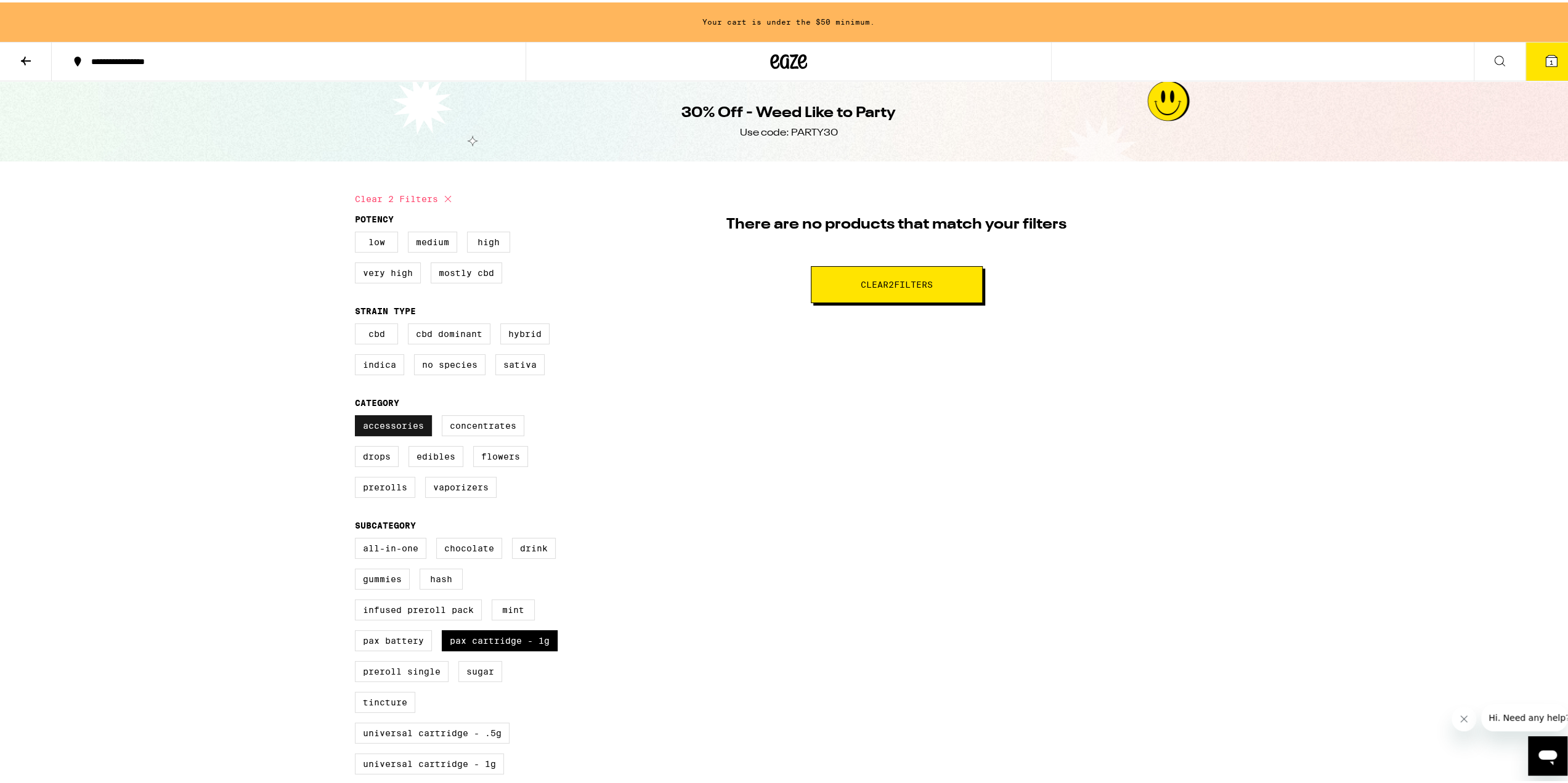
drag, startPoint x: 339, startPoint y: 434, endPoint x: 366, endPoint y: 432, distance: 27.1
click at [342, 434] on div "**********" at bounding box center [788, 693] width 1577 height 1386
click at [366, 432] on label "Accessories" at bounding box center [393, 424] width 77 height 21
click at [358, 415] on input "Accessories" at bounding box center [357, 414] width 1 height 1
checkbox input "false"
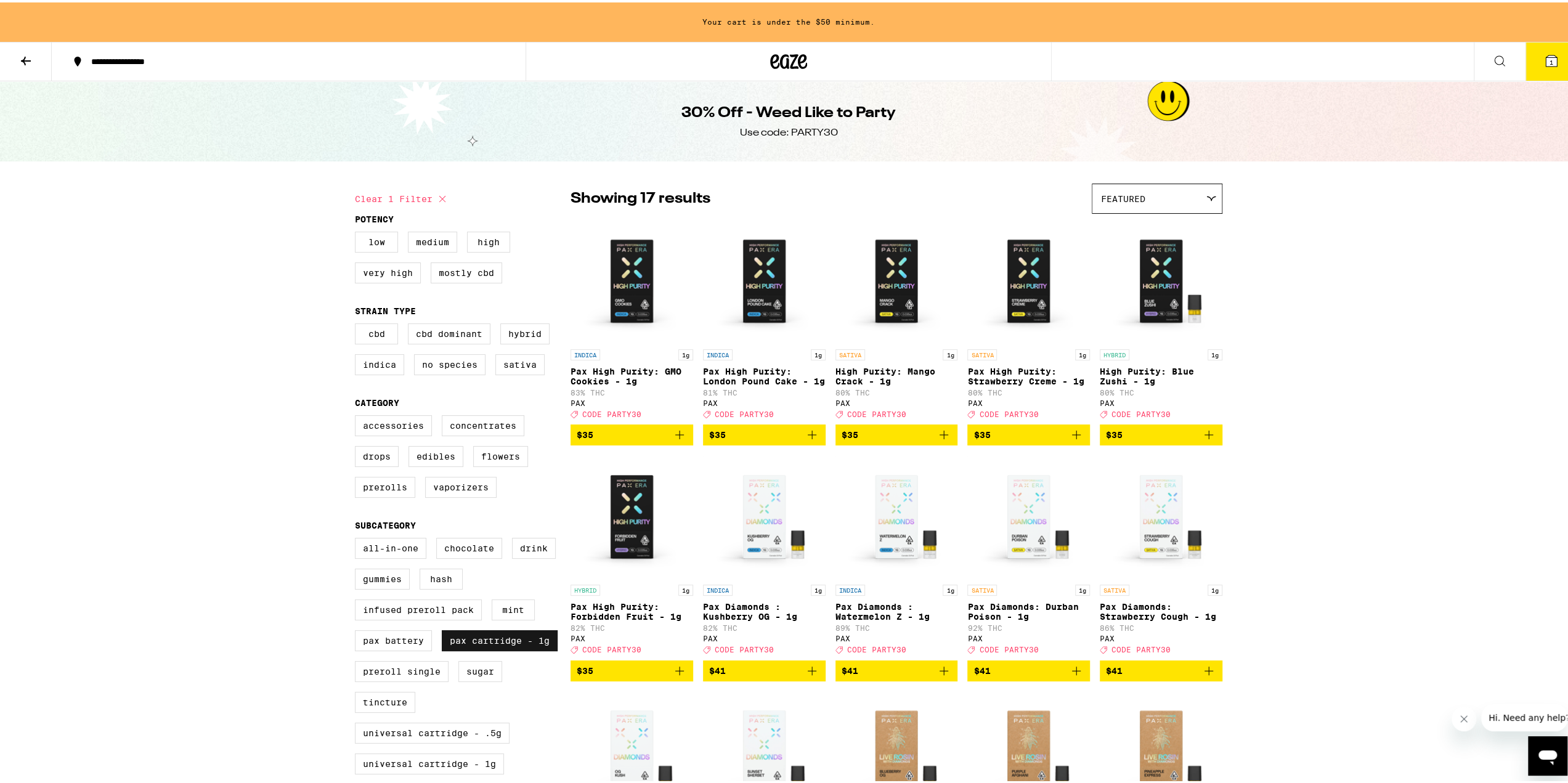
drag, startPoint x: 465, startPoint y: 651, endPoint x: 458, endPoint y: 661, distance: 12.2
click at [465, 649] on label "PAX Cartridge - 1g" at bounding box center [499, 638] width 116 height 21
click at [358, 538] on input "PAX Cartridge - 1g" at bounding box center [357, 537] width 1 height 1
checkbox input "false"
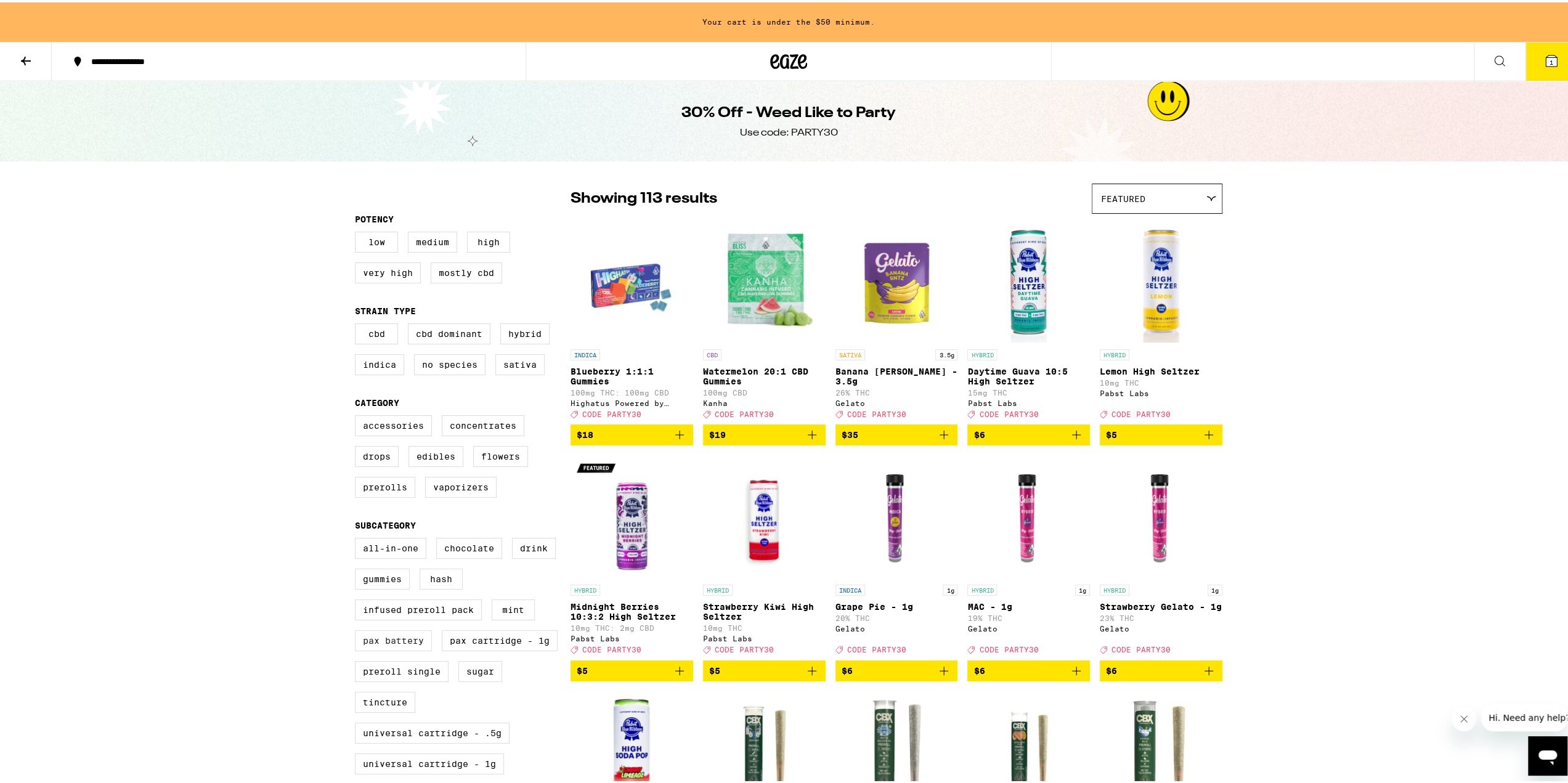
click at [405, 649] on label "PAX Battery" at bounding box center [393, 638] width 77 height 21
click at [358, 538] on input "PAX Battery" at bounding box center [357, 537] width 1 height 1
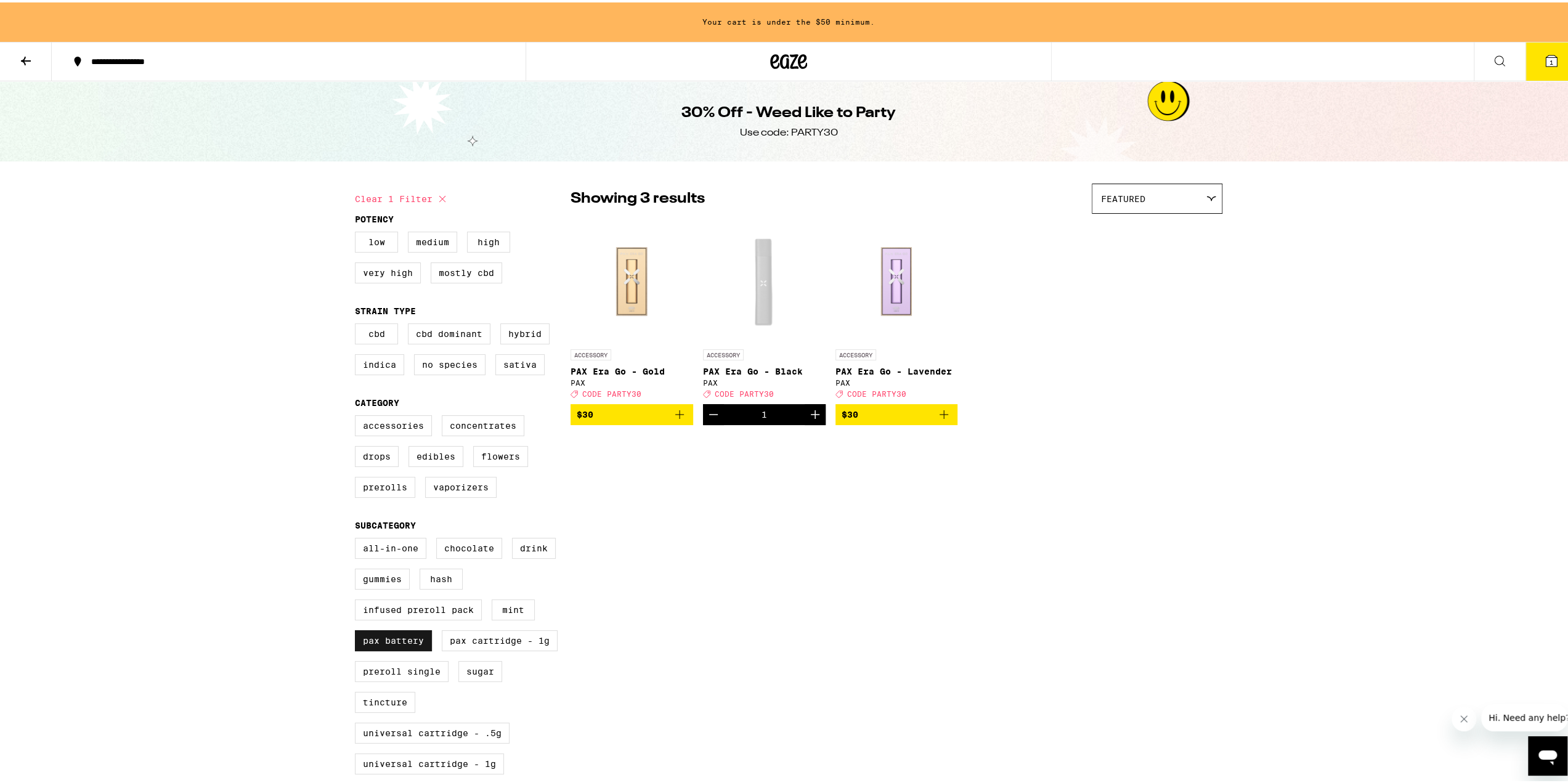
click at [409, 649] on label "PAX Battery" at bounding box center [393, 638] width 77 height 21
click at [358, 538] on input "PAX Battery" at bounding box center [357, 537] width 1 height 1
checkbox input "false"
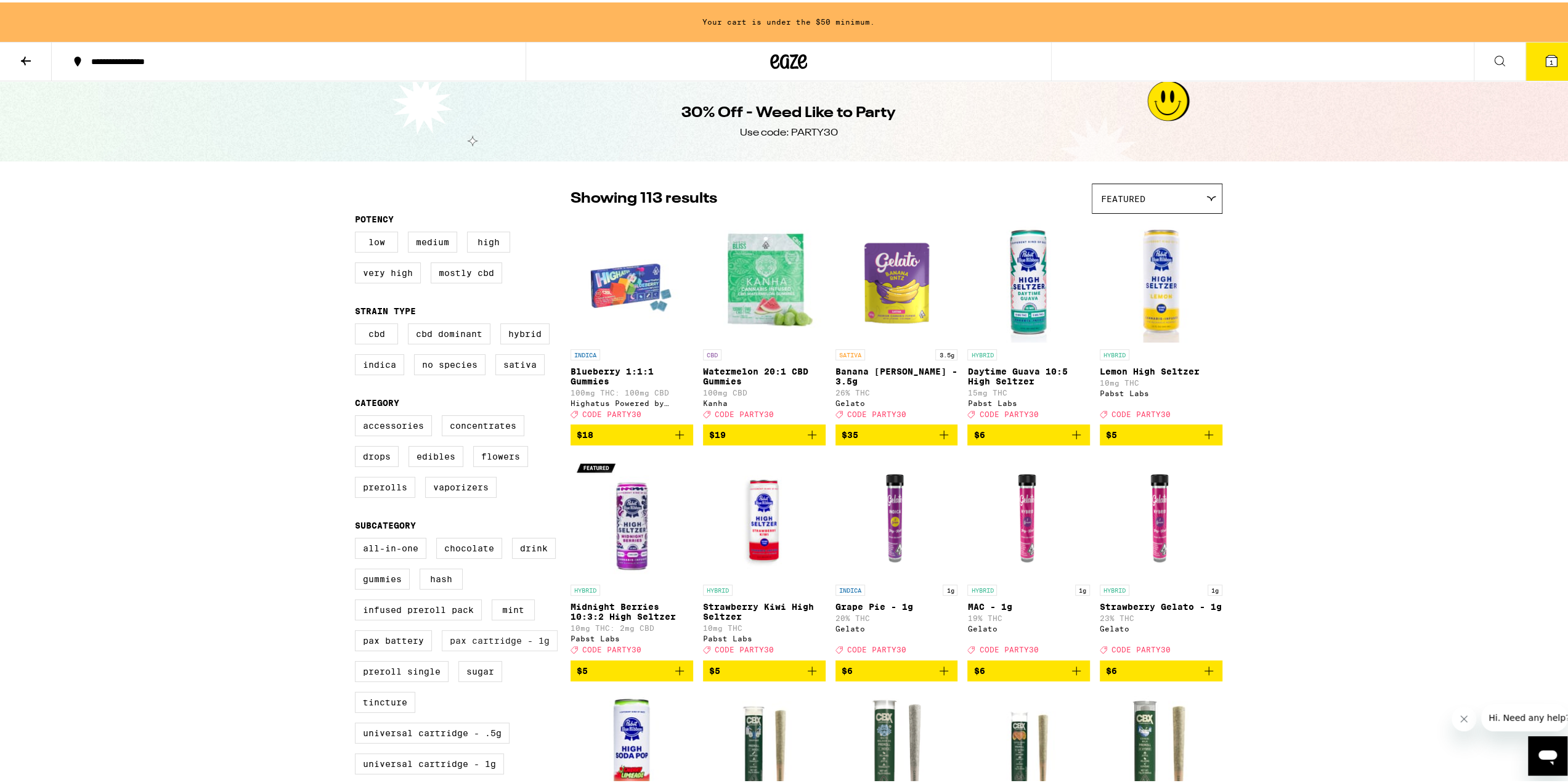
click at [473, 649] on label "PAX Cartridge - 1g" at bounding box center [499, 638] width 116 height 21
click at [358, 538] on input "PAX Cartridge - 1g" at bounding box center [357, 537] width 1 height 1
checkbox input "true"
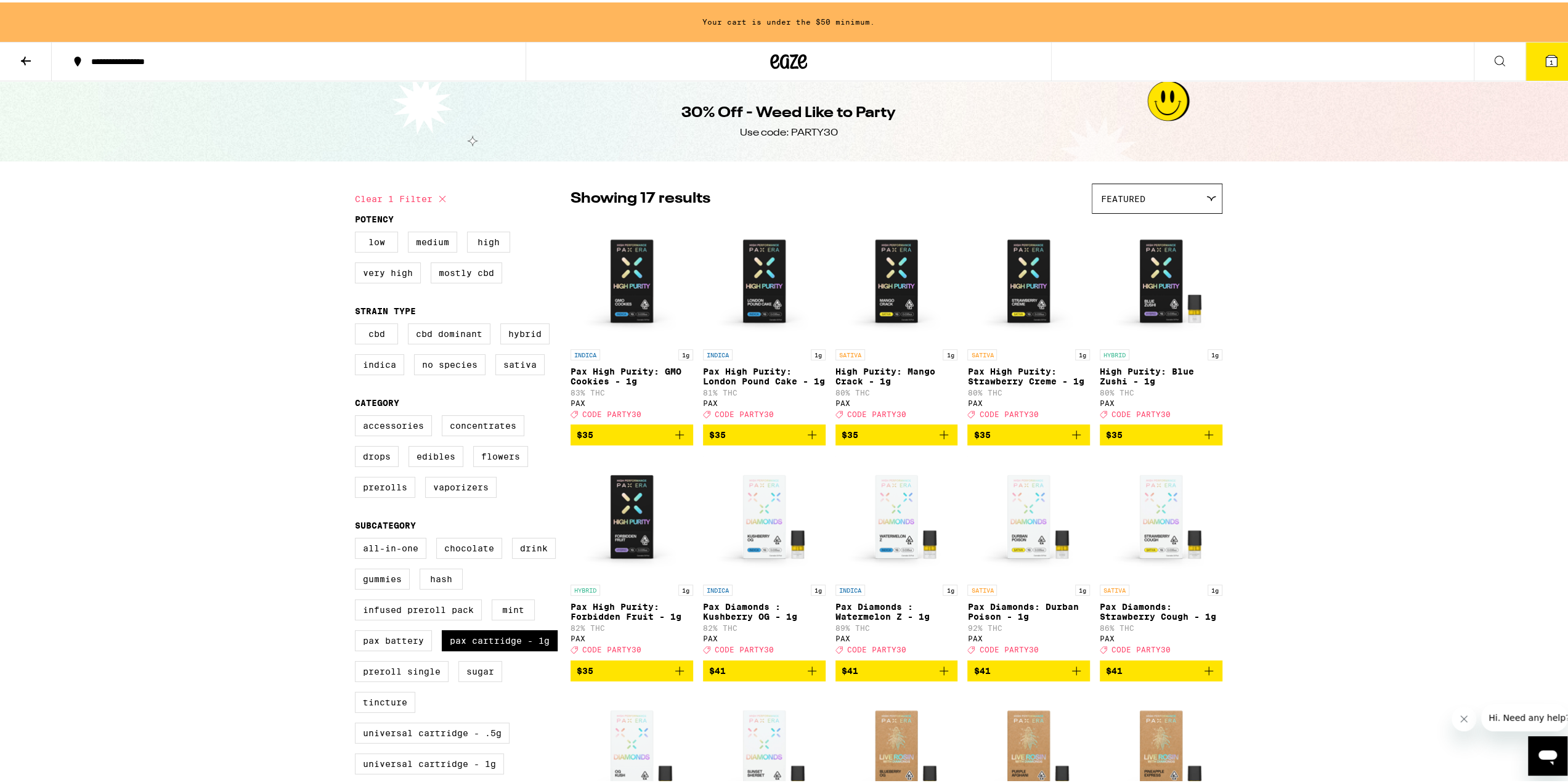
click at [1144, 193] on div "Featured" at bounding box center [1156, 197] width 129 height 29
click at [1369, 178] on div "**********" at bounding box center [788, 693] width 1577 height 1386
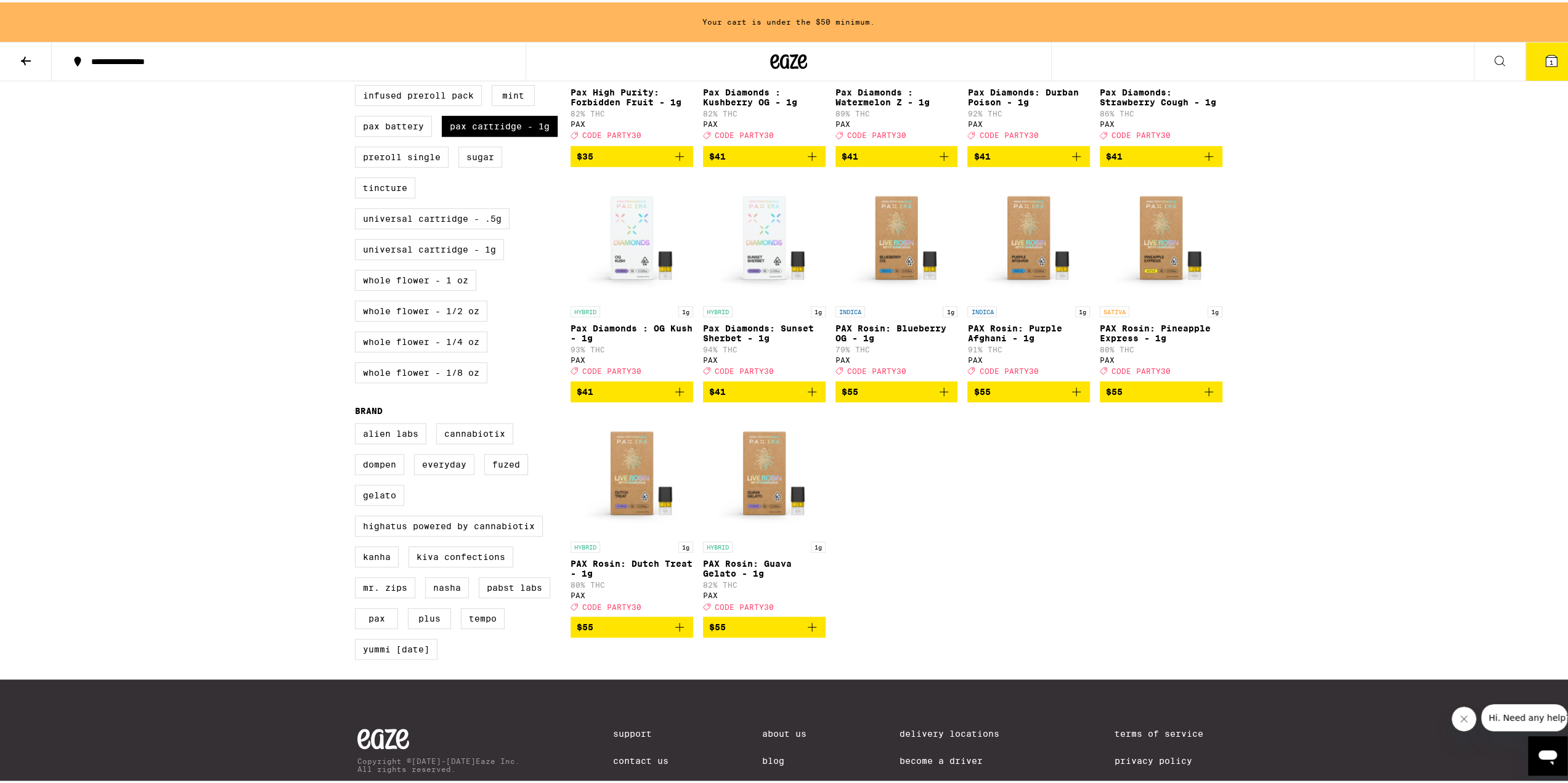
scroll to position [513, 0]
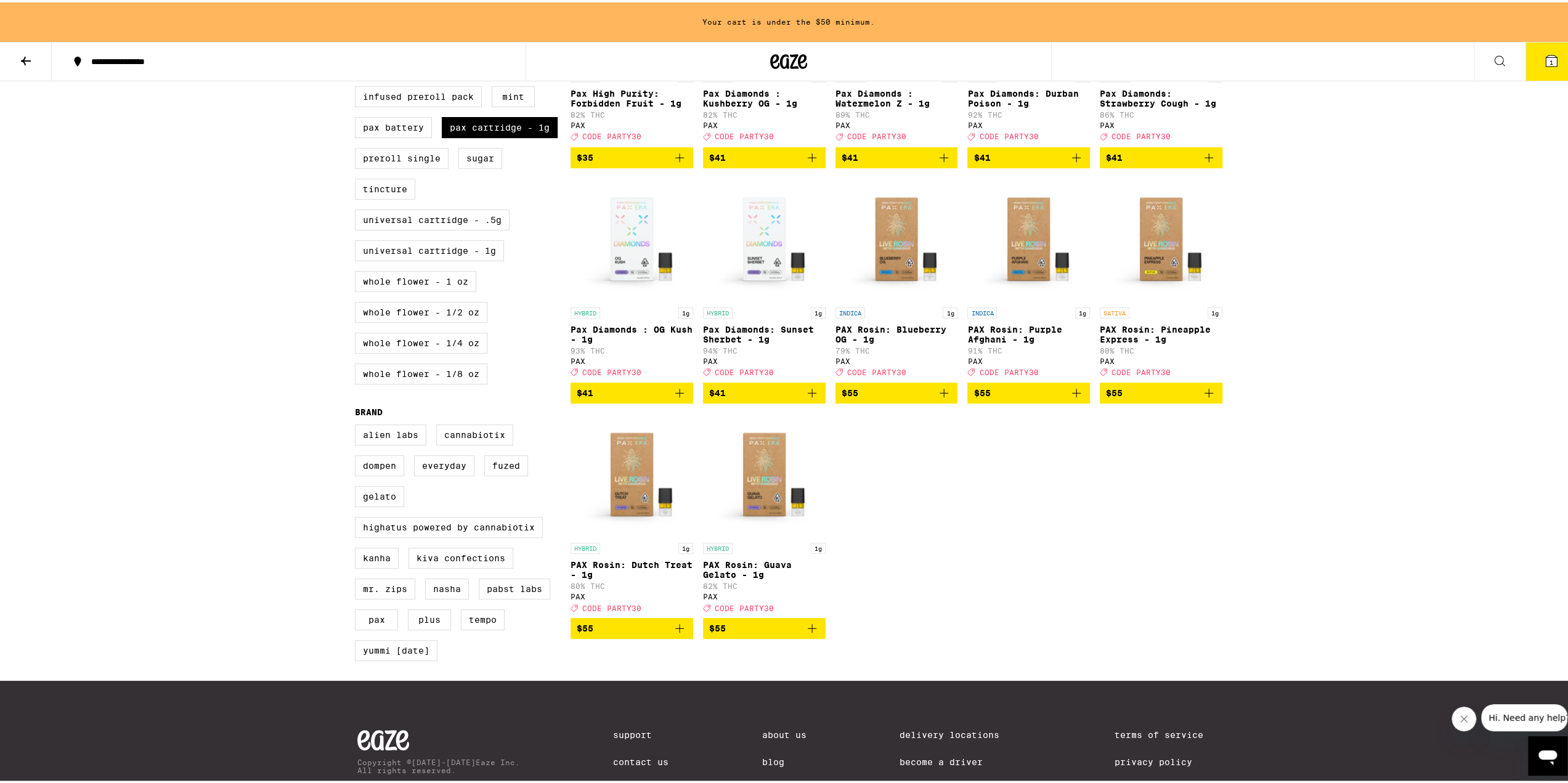
click at [1056, 398] on span "$55" at bounding box center [1029, 391] width 111 height 15
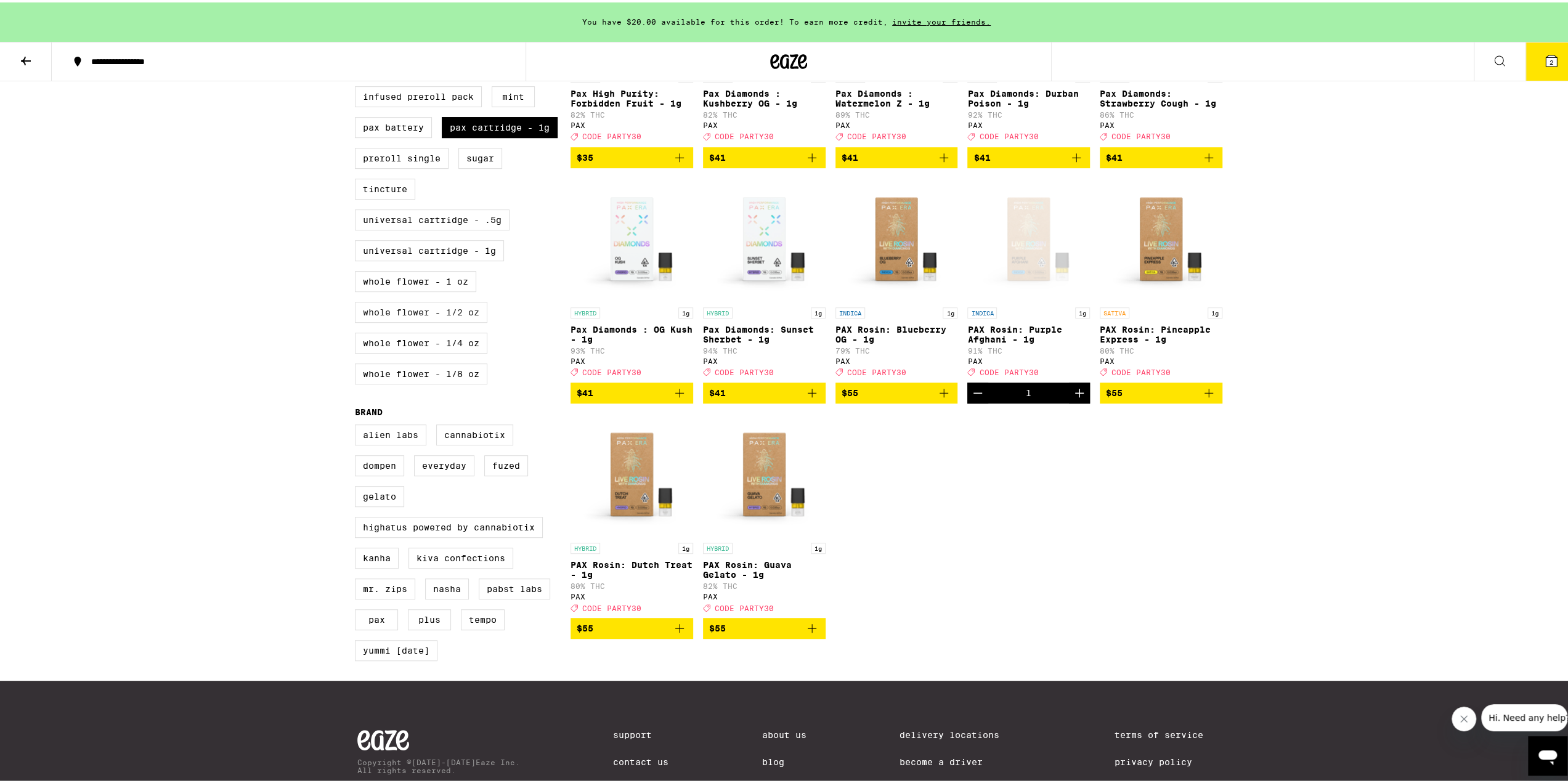
click at [414, 320] on label "Whole Flower - 1/2 oz" at bounding box center [421, 310] width 132 height 21
click at [358, 24] on input "Whole Flower - 1/2 oz" at bounding box center [357, 24] width 1 height 1
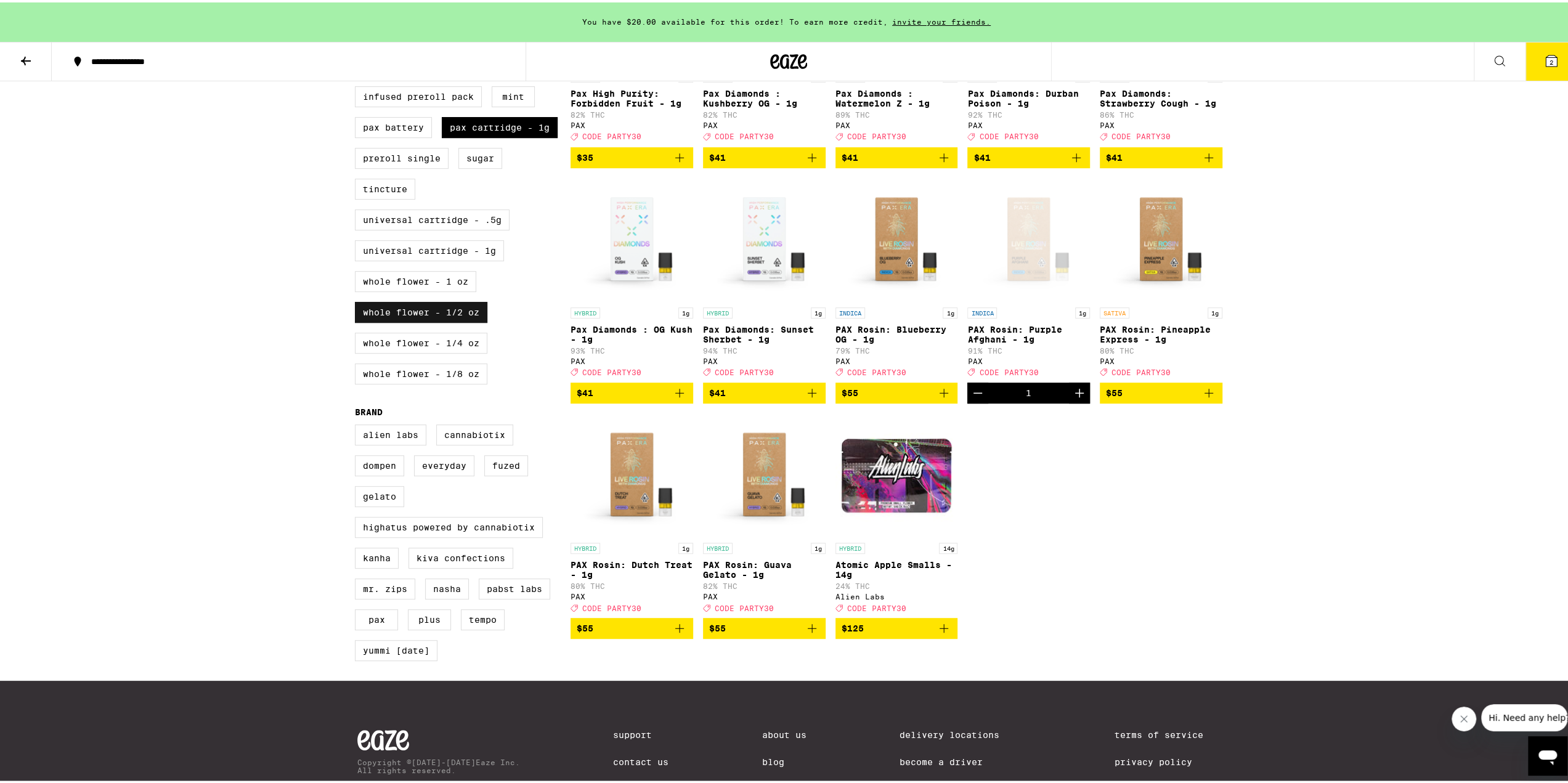
click at [414, 320] on label "Whole Flower - 1/2 oz" at bounding box center [421, 310] width 132 height 21
click at [358, 24] on input "Whole Flower - 1/2 oz" at bounding box center [357, 24] width 1 height 1
checkbox input "false"
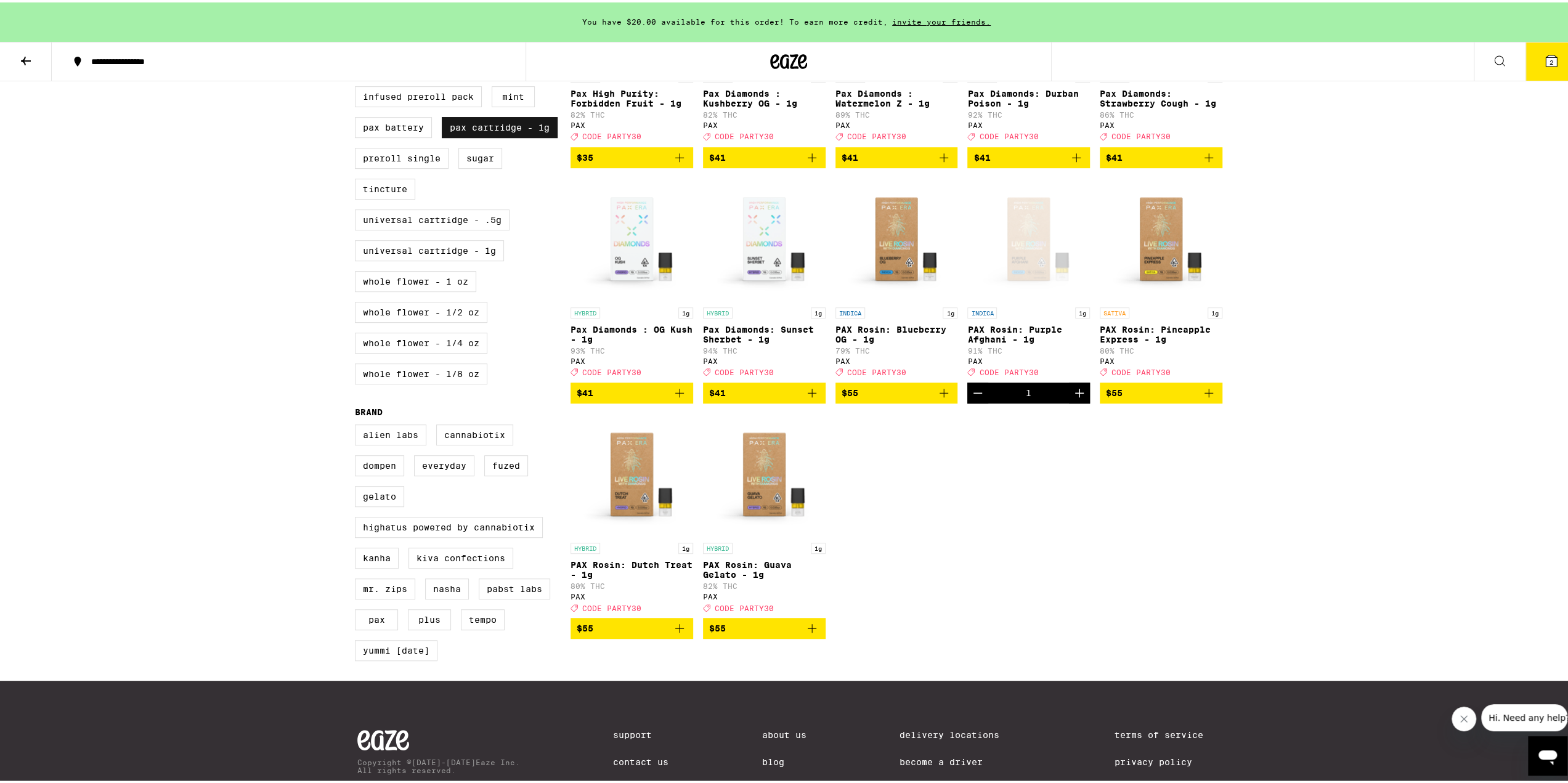
click at [500, 136] on label "PAX Cartridge - 1g" at bounding box center [499, 125] width 116 height 21
click at [358, 24] on input "PAX Cartridge - 1g" at bounding box center [357, 24] width 1 height 1
checkbox input "false"
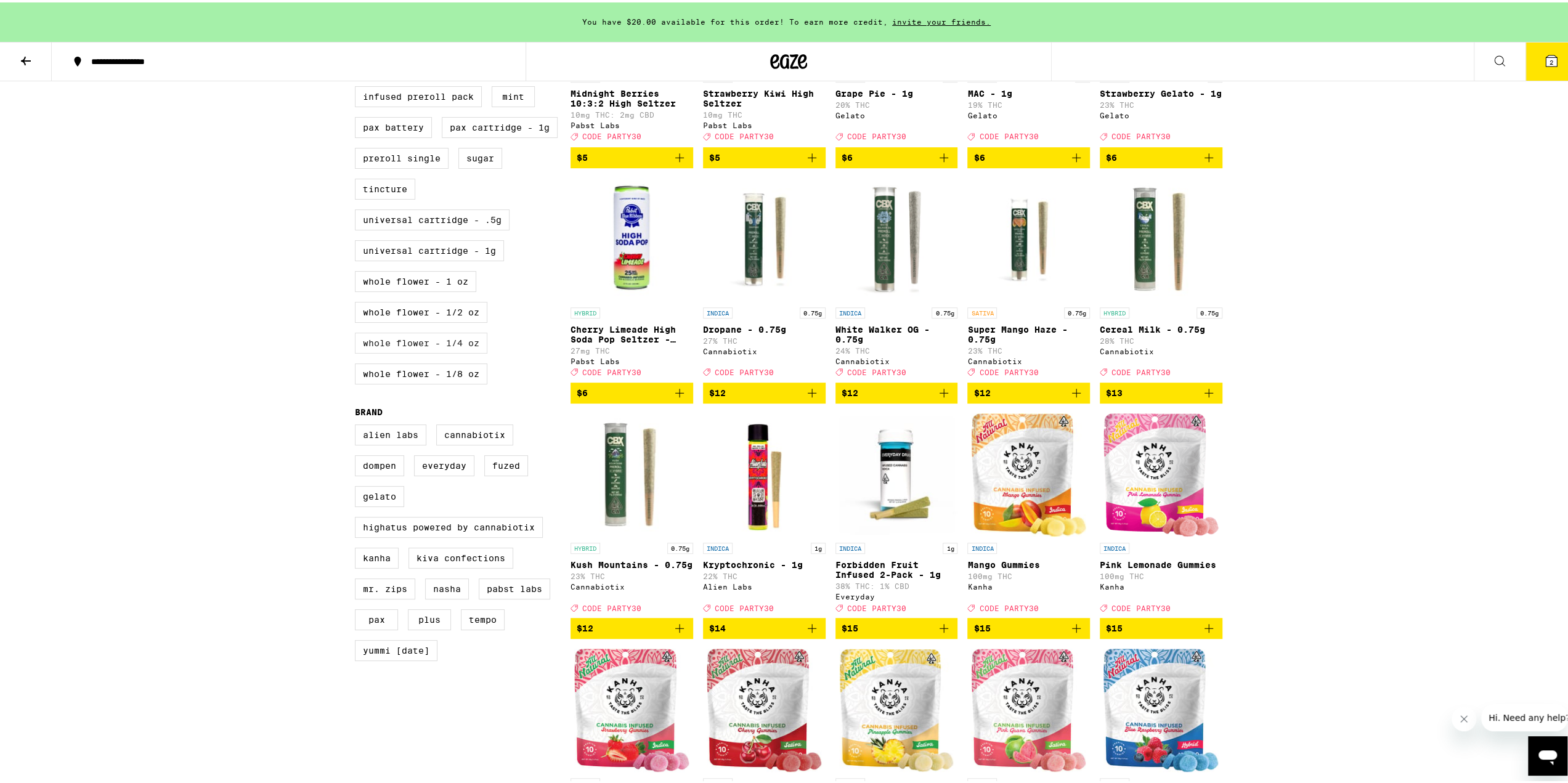
click at [410, 351] on label "Whole Flower - 1/4 oz" at bounding box center [421, 341] width 132 height 21
click at [358, 24] on input "Whole Flower - 1/4 oz" at bounding box center [357, 24] width 1 height 1
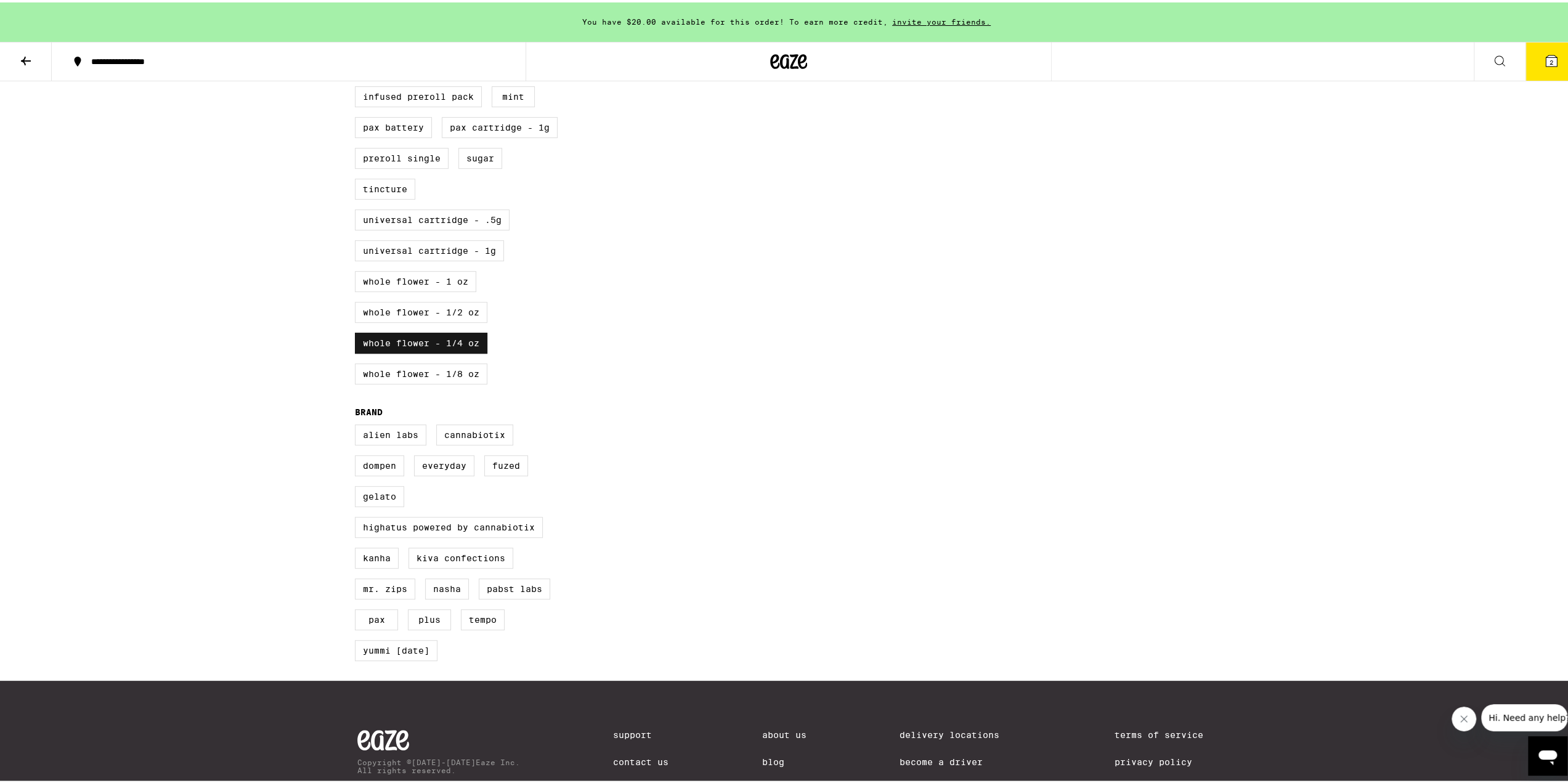
click at [416, 351] on label "Whole Flower - 1/4 oz" at bounding box center [421, 341] width 132 height 21
click at [358, 24] on input "Whole Flower - 1/4 oz" at bounding box center [357, 24] width 1 height 1
checkbox input "false"
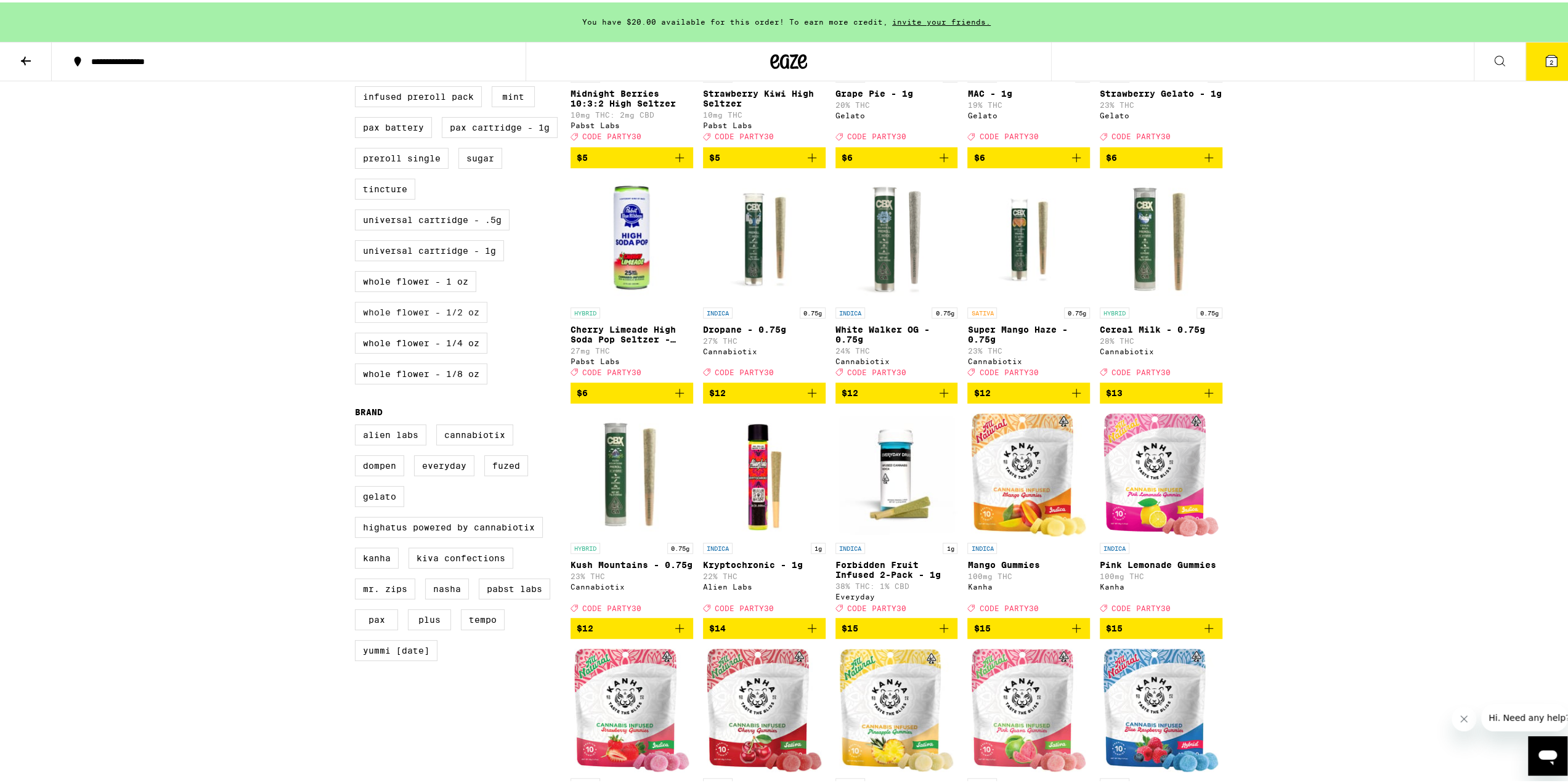
click at [418, 320] on label "Whole Flower - 1/2 oz" at bounding box center [421, 310] width 132 height 21
click at [358, 24] on input "Whole Flower - 1/2 oz" at bounding box center [357, 24] width 1 height 1
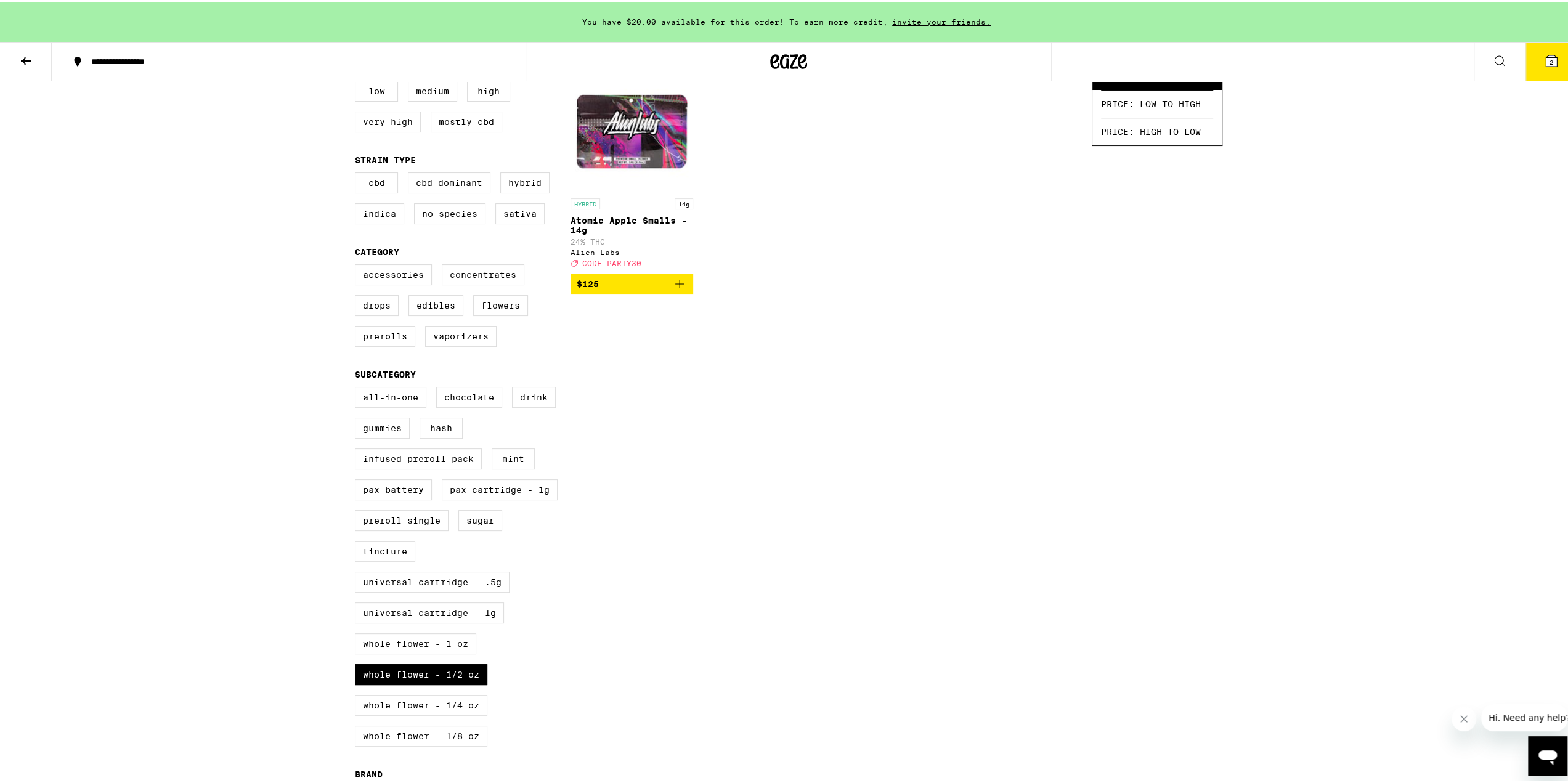
scroll to position [205, 0]
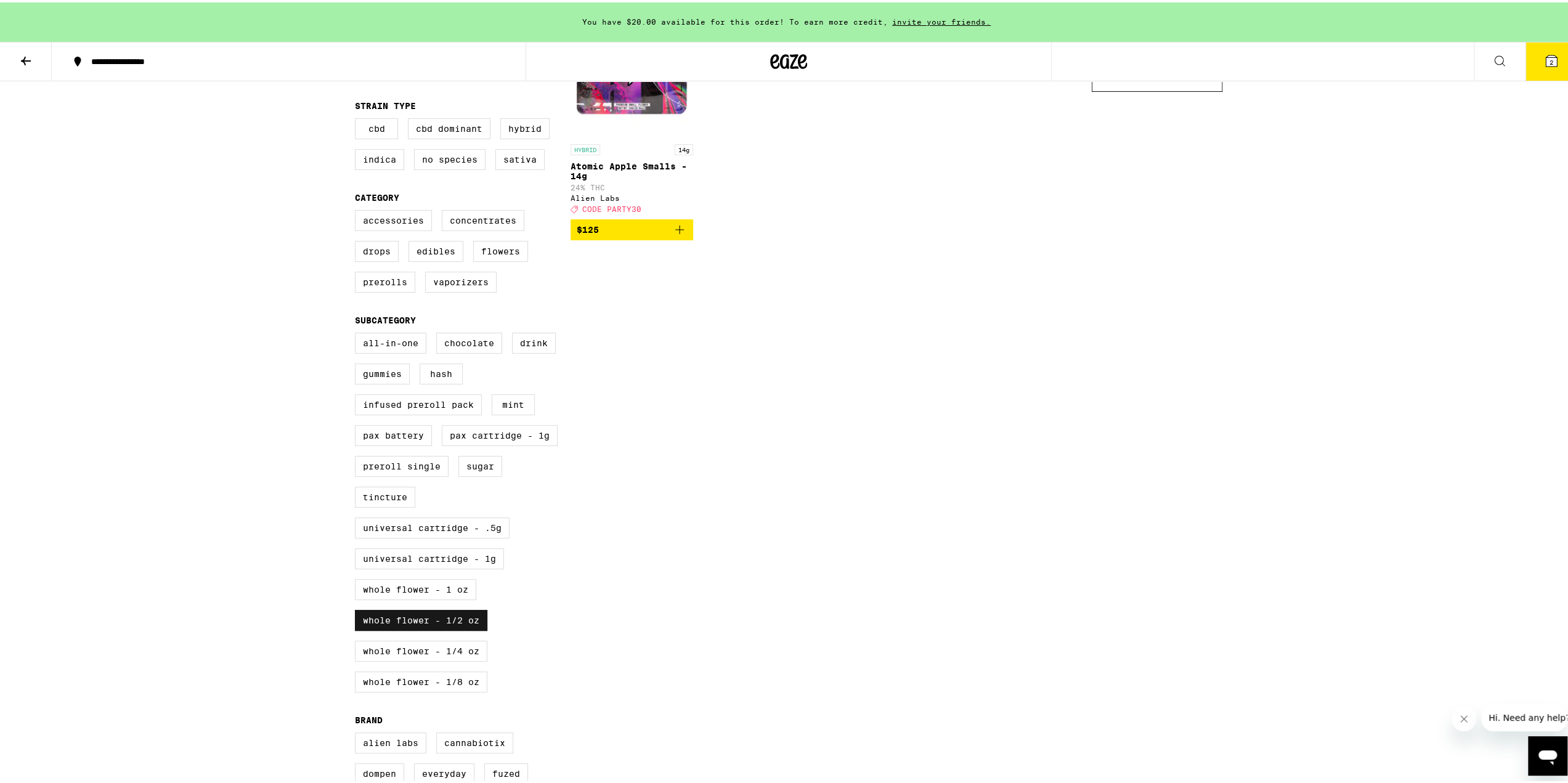
click at [397, 628] on label "Whole Flower - 1/2 oz" at bounding box center [421, 618] width 132 height 21
click at [358, 333] on input "Whole Flower - 1/2 oz" at bounding box center [357, 332] width 1 height 1
checkbox input "false"
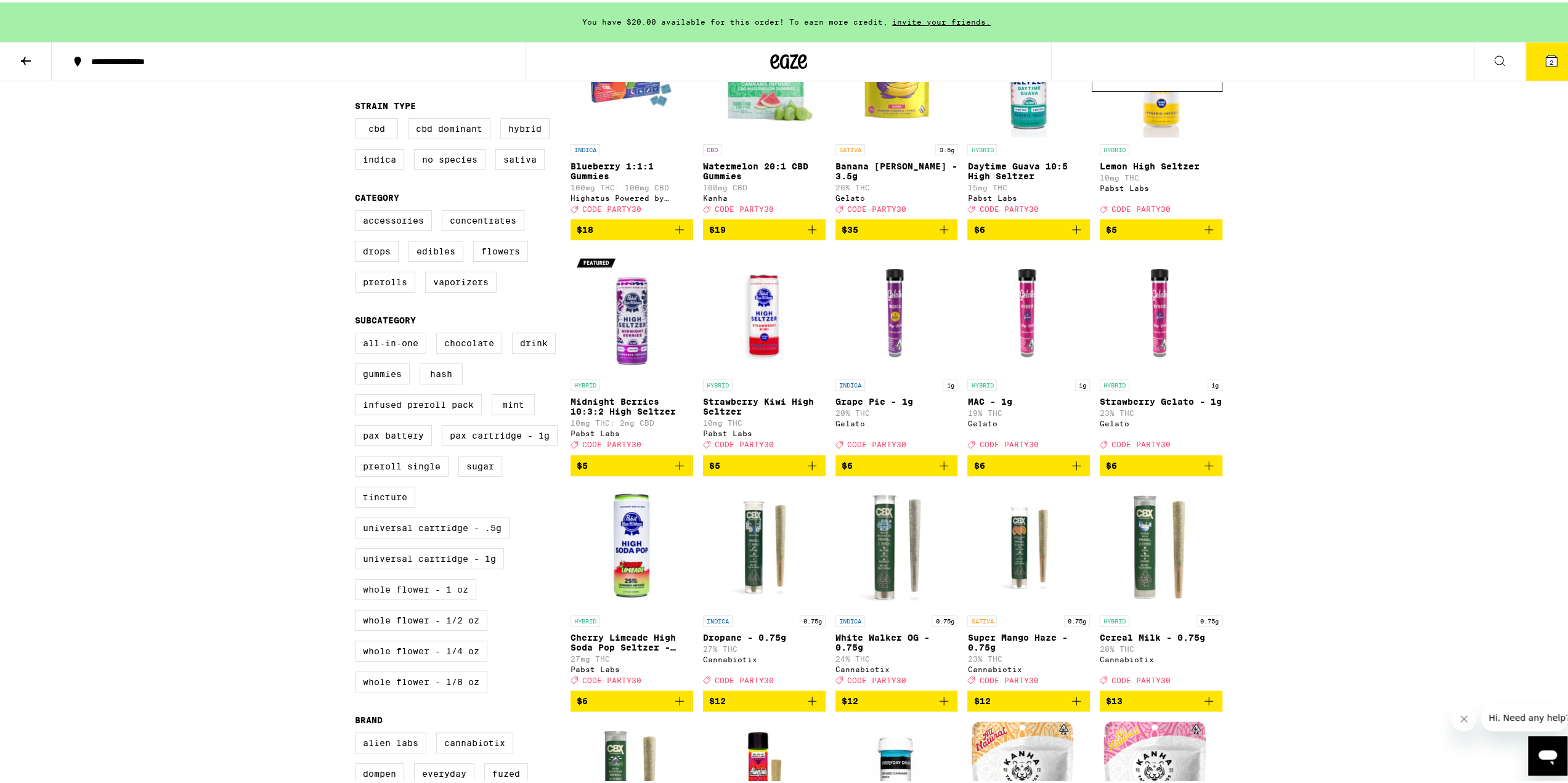
click at [409, 598] on label "Whole Flower - 1 oz" at bounding box center [415, 587] width 121 height 21
click at [358, 333] on input "Whole Flower - 1 oz" at bounding box center [357, 332] width 1 height 1
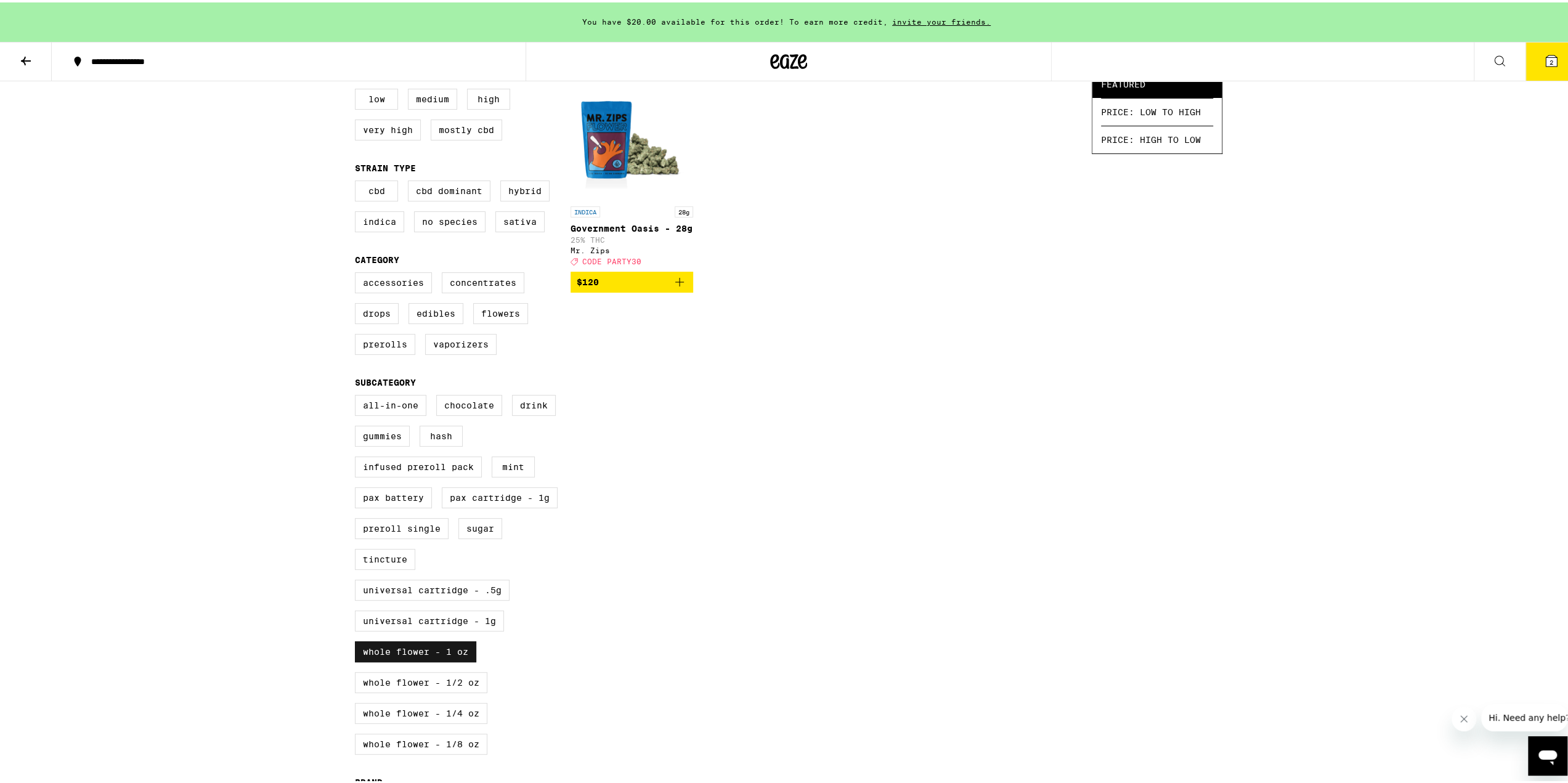
scroll to position [205, 0]
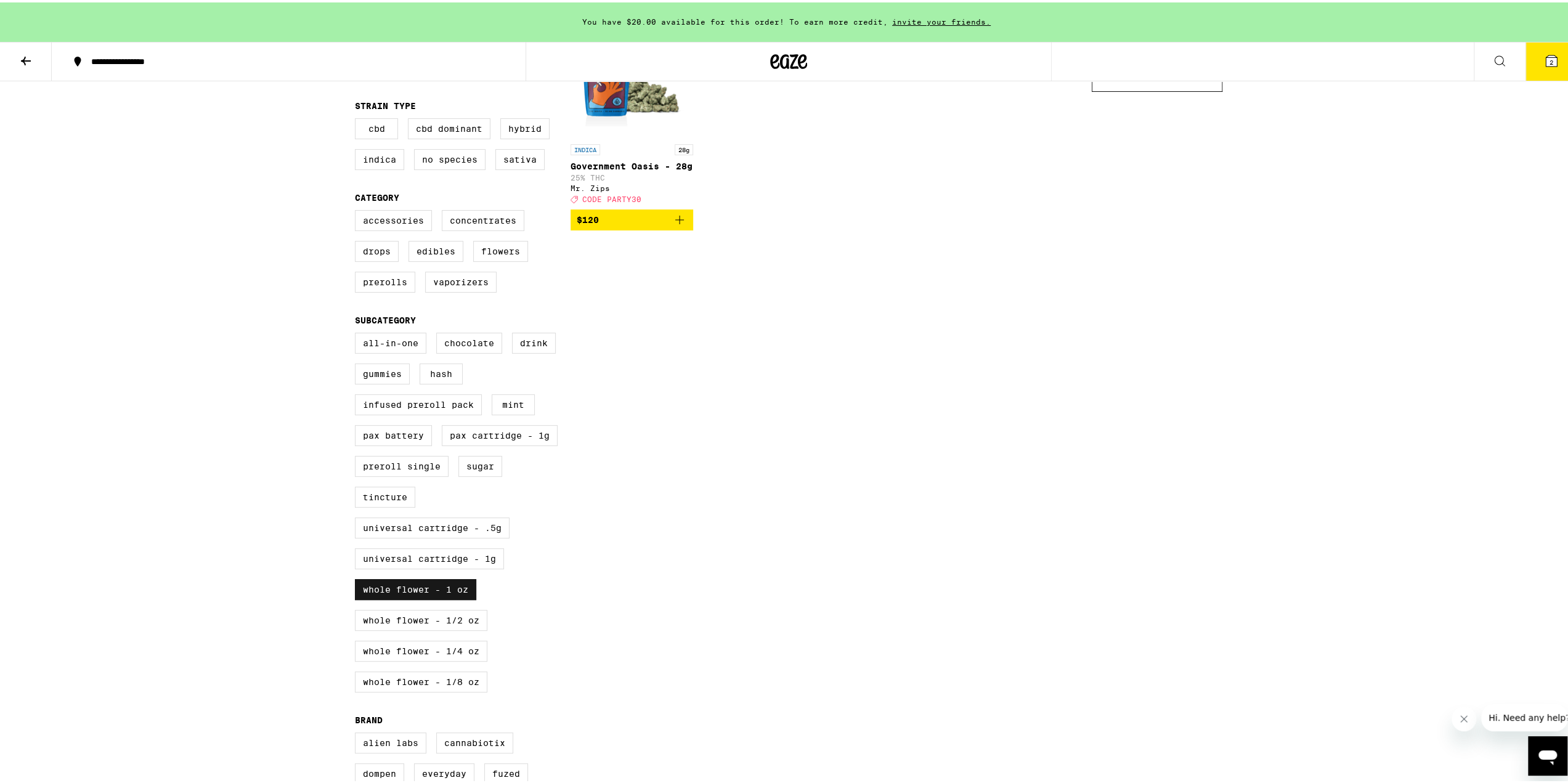
click at [420, 598] on label "Whole Flower - 1 oz" at bounding box center [415, 587] width 121 height 21
click at [358, 333] on input "Whole Flower - 1 oz" at bounding box center [357, 332] width 1 height 1
checkbox input "false"
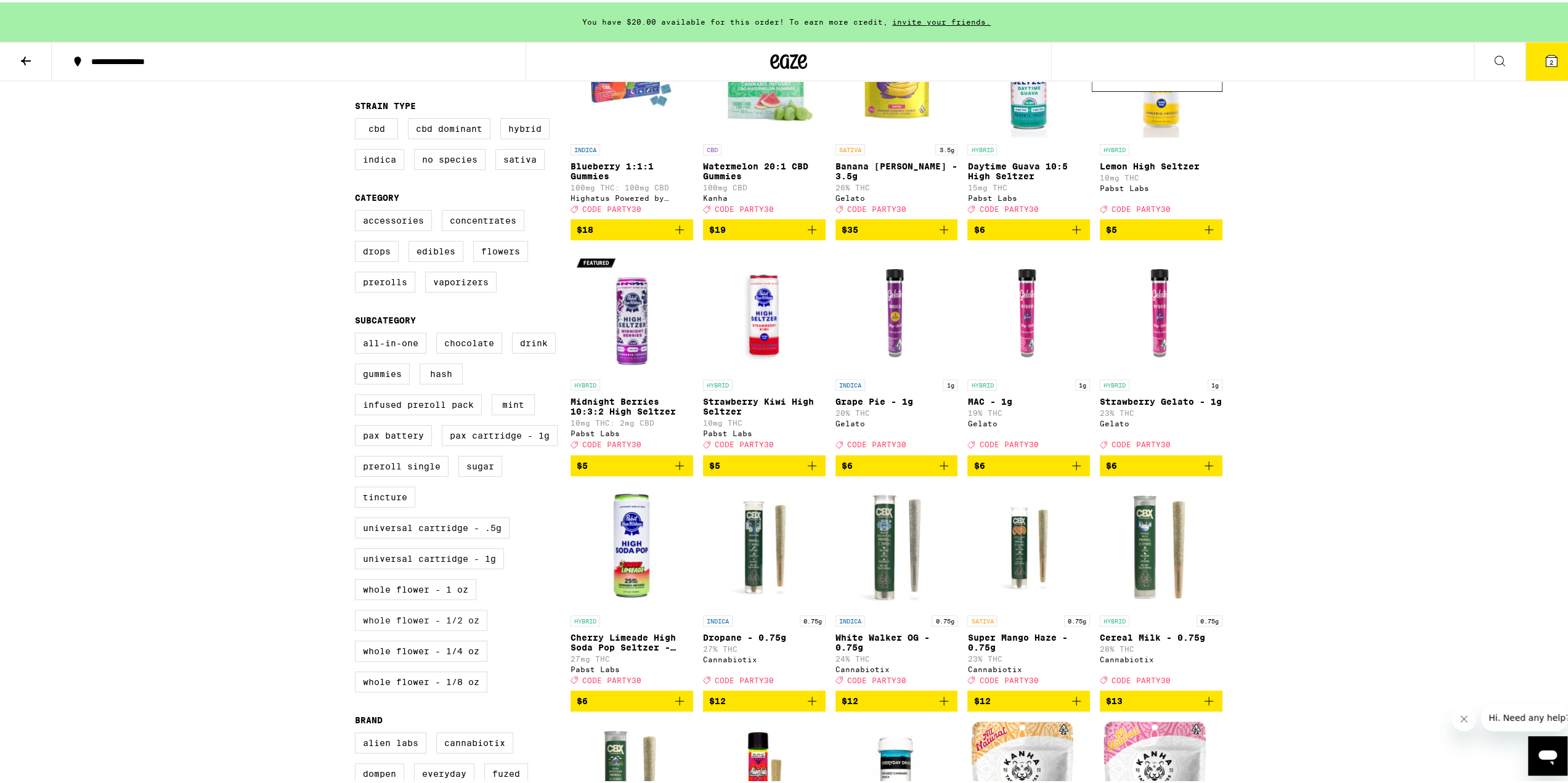
click at [415, 628] on label "Whole Flower - 1/2 oz" at bounding box center [421, 618] width 132 height 21
click at [358, 333] on input "Whole Flower - 1/2 oz" at bounding box center [357, 332] width 1 height 1
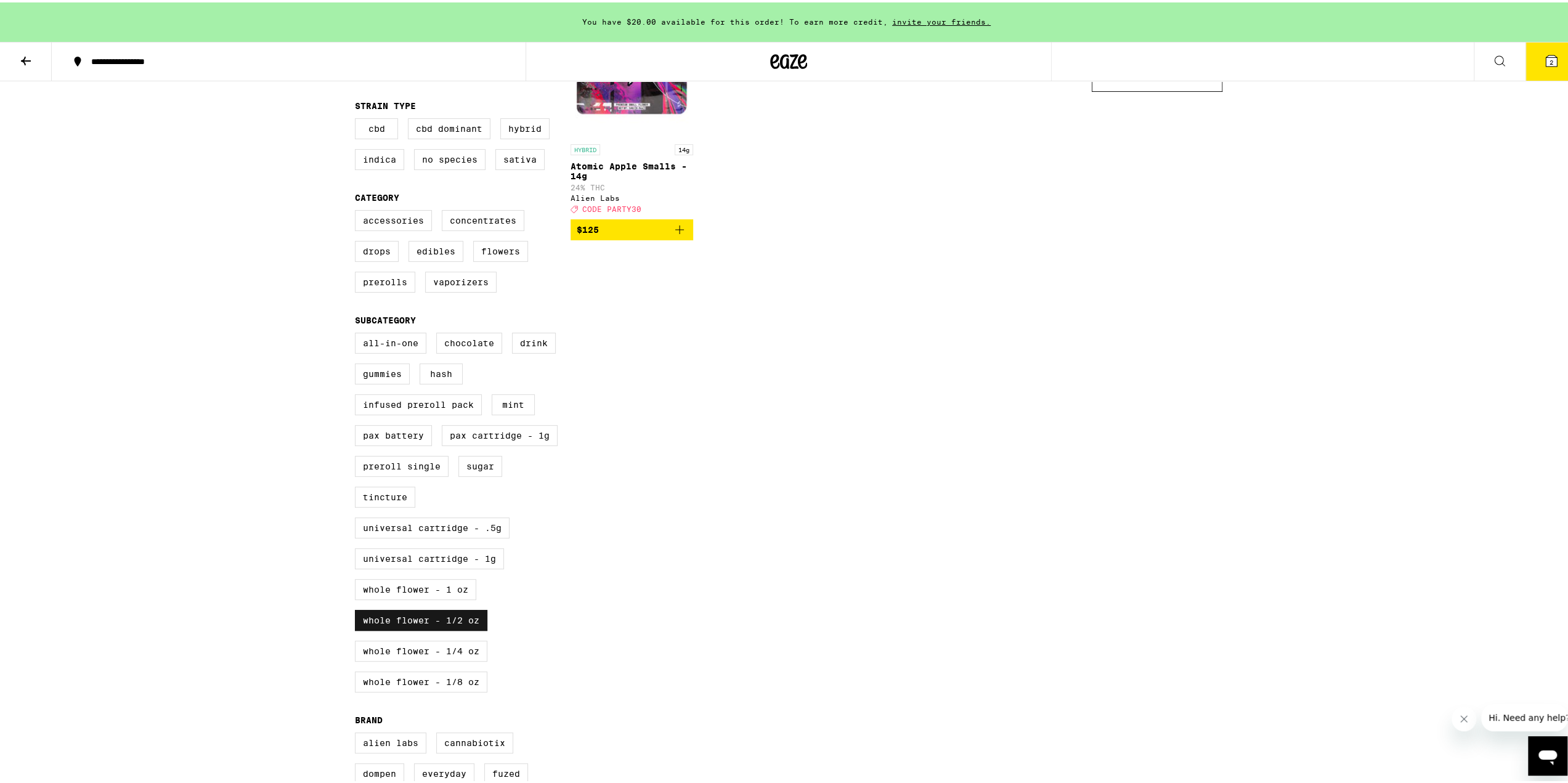
click at [415, 628] on label "Whole Flower - 1/2 oz" at bounding box center [421, 618] width 132 height 21
click at [358, 333] on input "Whole Flower - 1/2 oz" at bounding box center [357, 332] width 1 height 1
checkbox input "false"
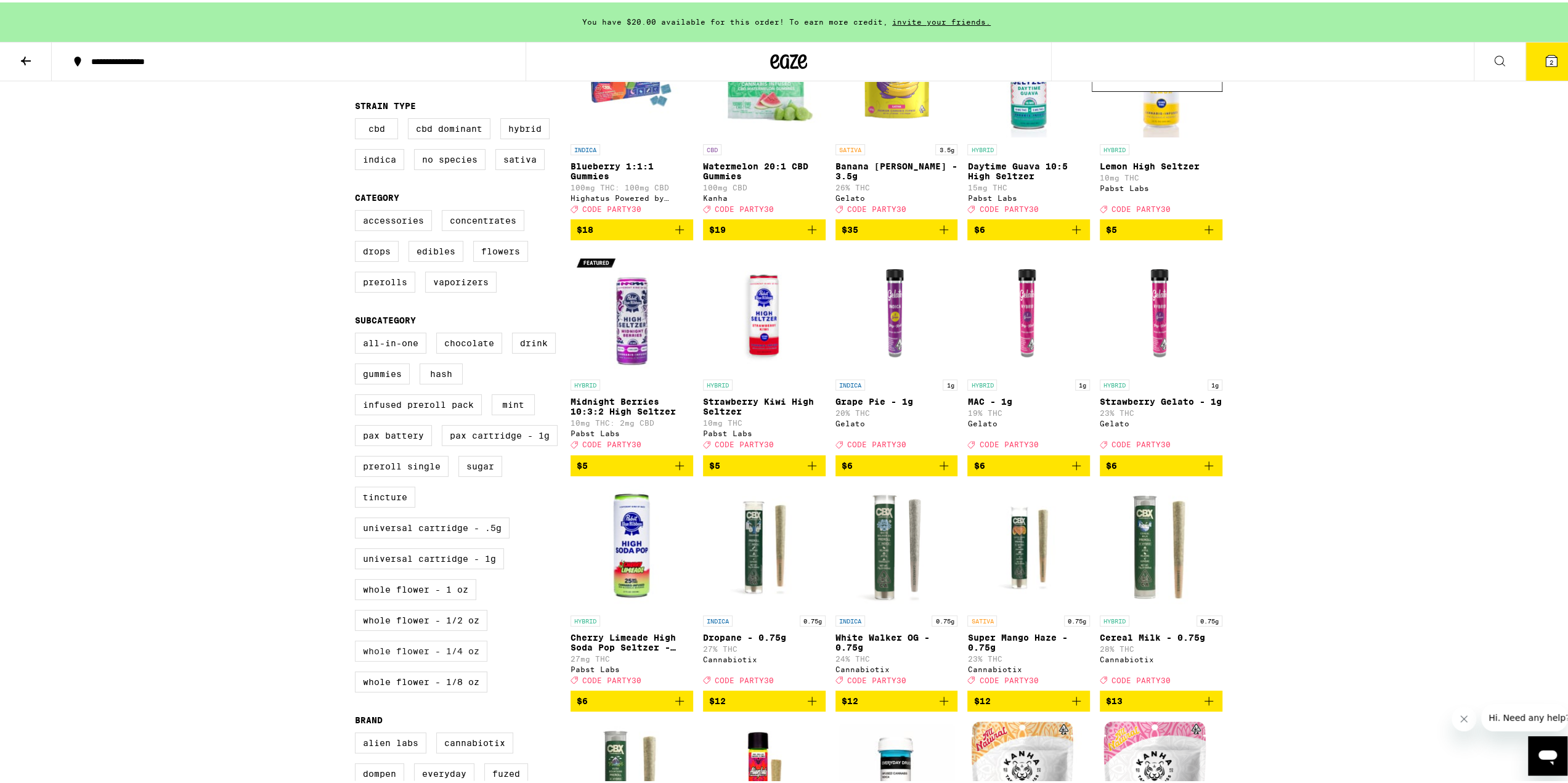
click at [417, 659] on label "Whole Flower - 1/4 oz" at bounding box center [421, 649] width 132 height 21
click at [358, 333] on input "Whole Flower - 1/4 oz" at bounding box center [357, 332] width 1 height 1
checkbox input "true"
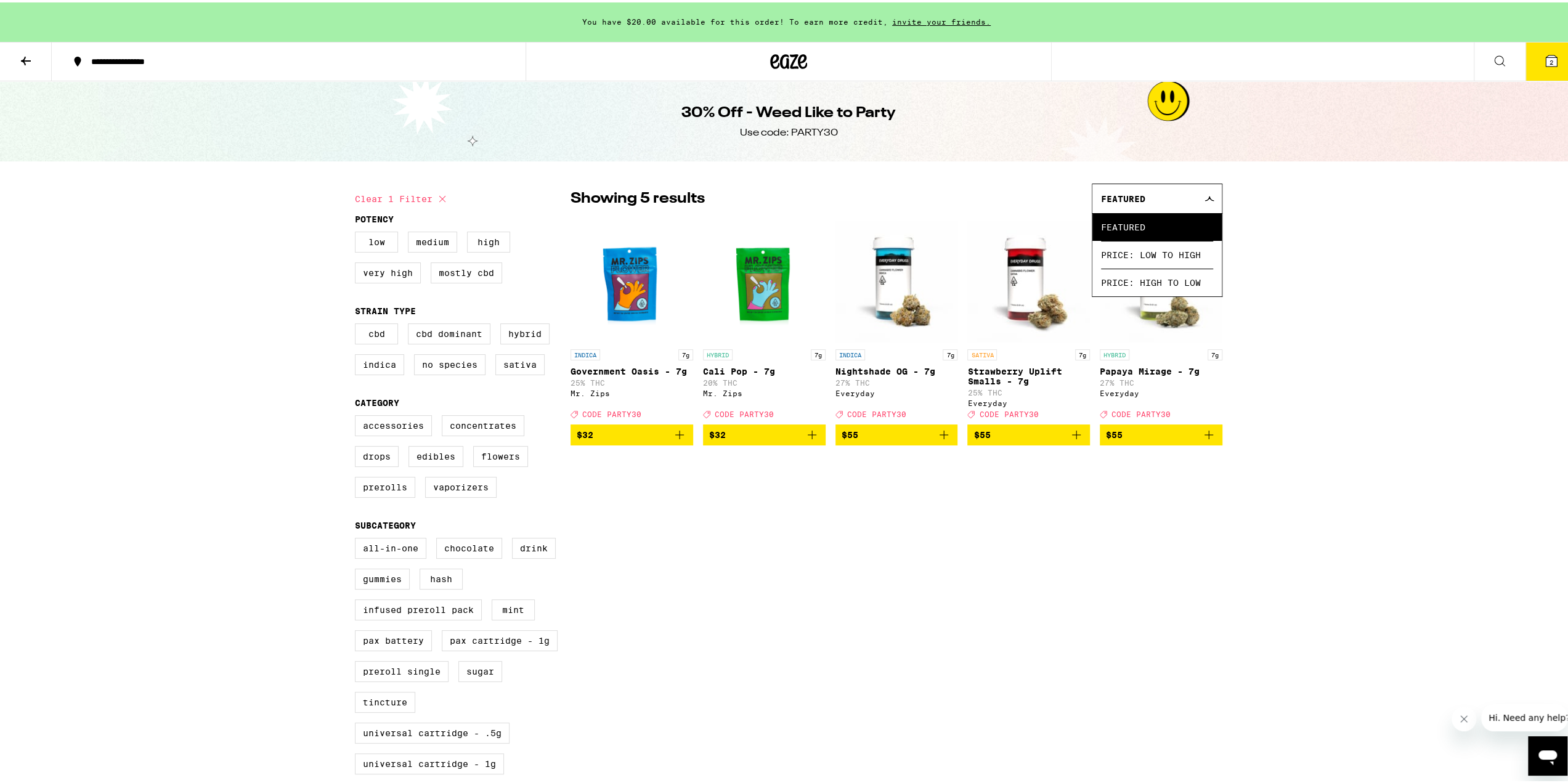
click at [1330, 192] on div "**********" at bounding box center [788, 693] width 1577 height 1386
drag, startPoint x: 1203, startPoint y: 191, endPoint x: 1223, endPoint y: 189, distance: 20.1
click at [1203, 191] on div "Featured" at bounding box center [1156, 197] width 129 height 29
click at [1370, 242] on div "**********" at bounding box center [788, 693] width 1577 height 1386
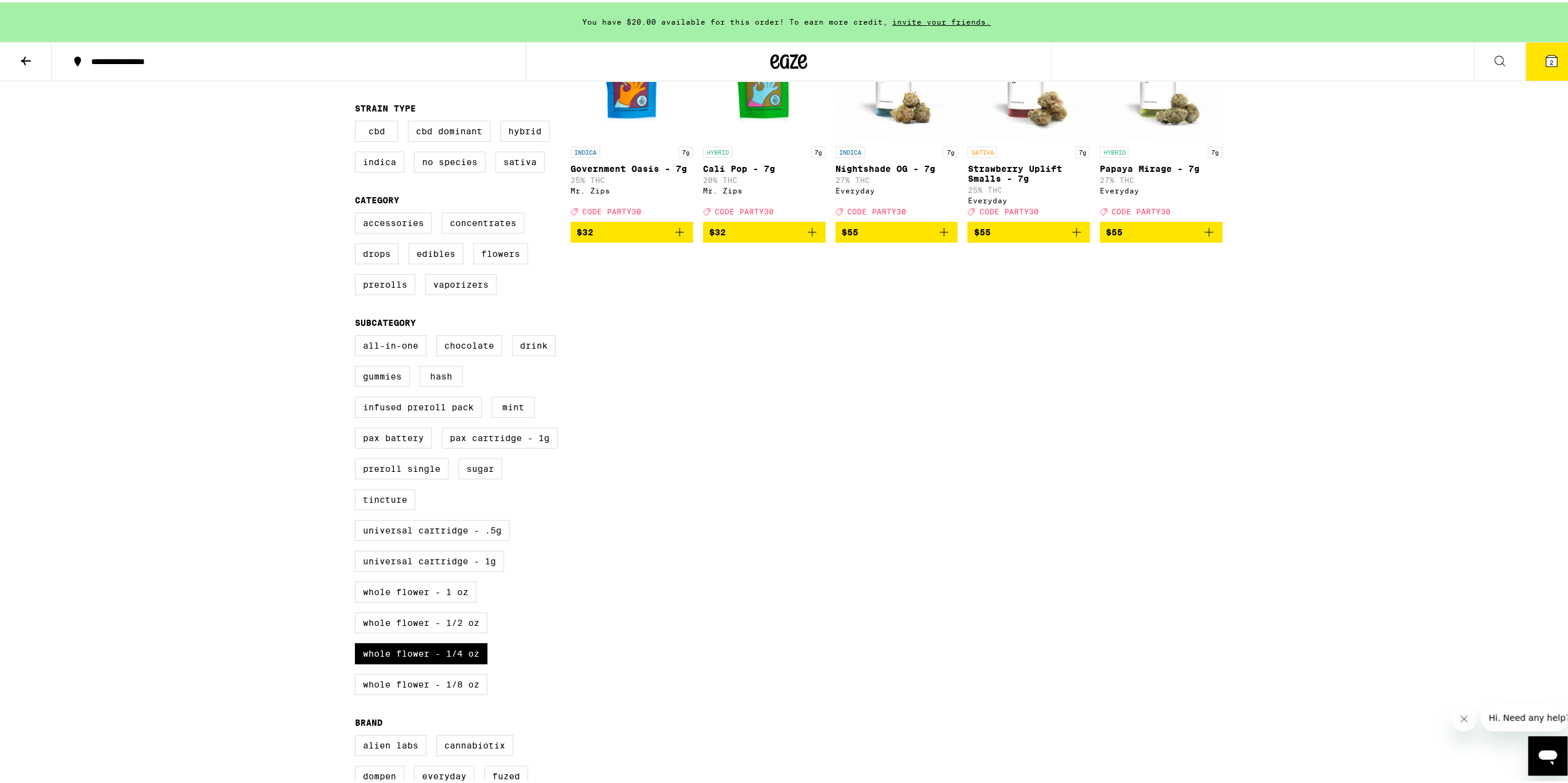
scroll to position [205, 0]
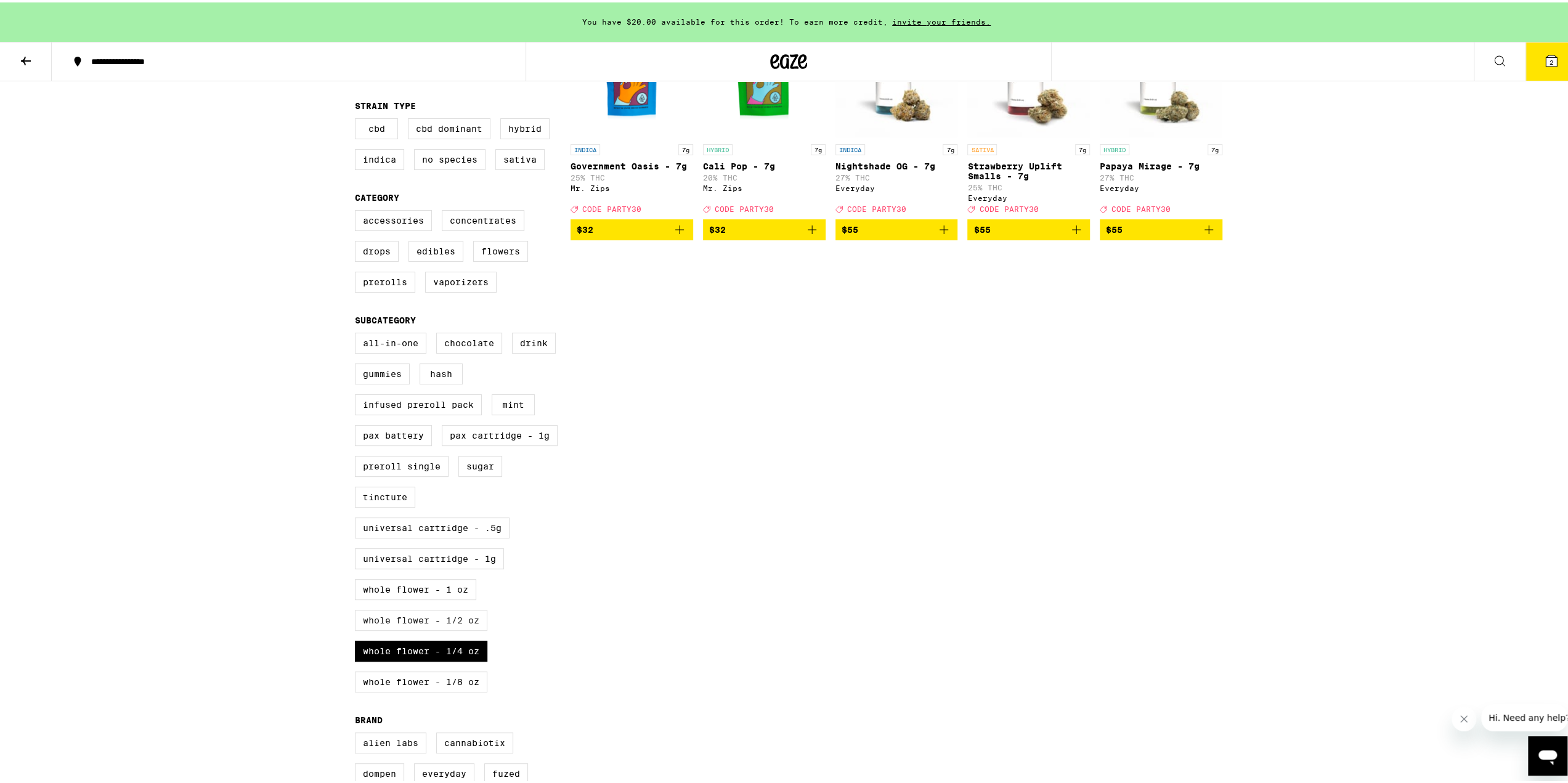
click at [451, 628] on label "Whole Flower - 1/2 oz" at bounding box center [421, 618] width 132 height 21
click at [358, 333] on input "Whole Flower - 1/2 oz" at bounding box center [357, 332] width 1 height 1
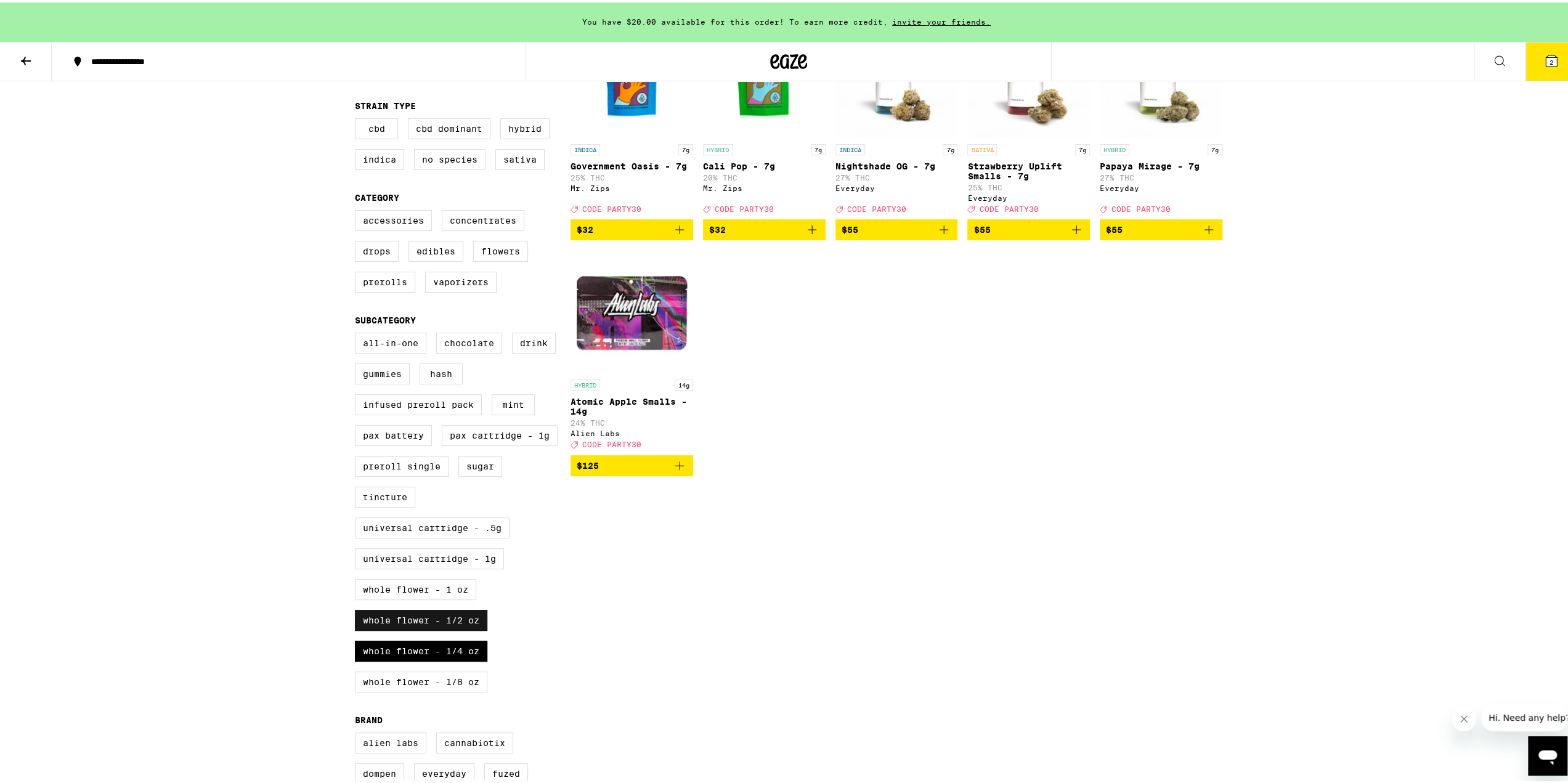
click at [453, 628] on label "Whole Flower - 1/2 oz" at bounding box center [421, 618] width 132 height 21
click at [358, 333] on input "Whole Flower - 1/2 oz" at bounding box center [357, 332] width 1 height 1
checkbox input "false"
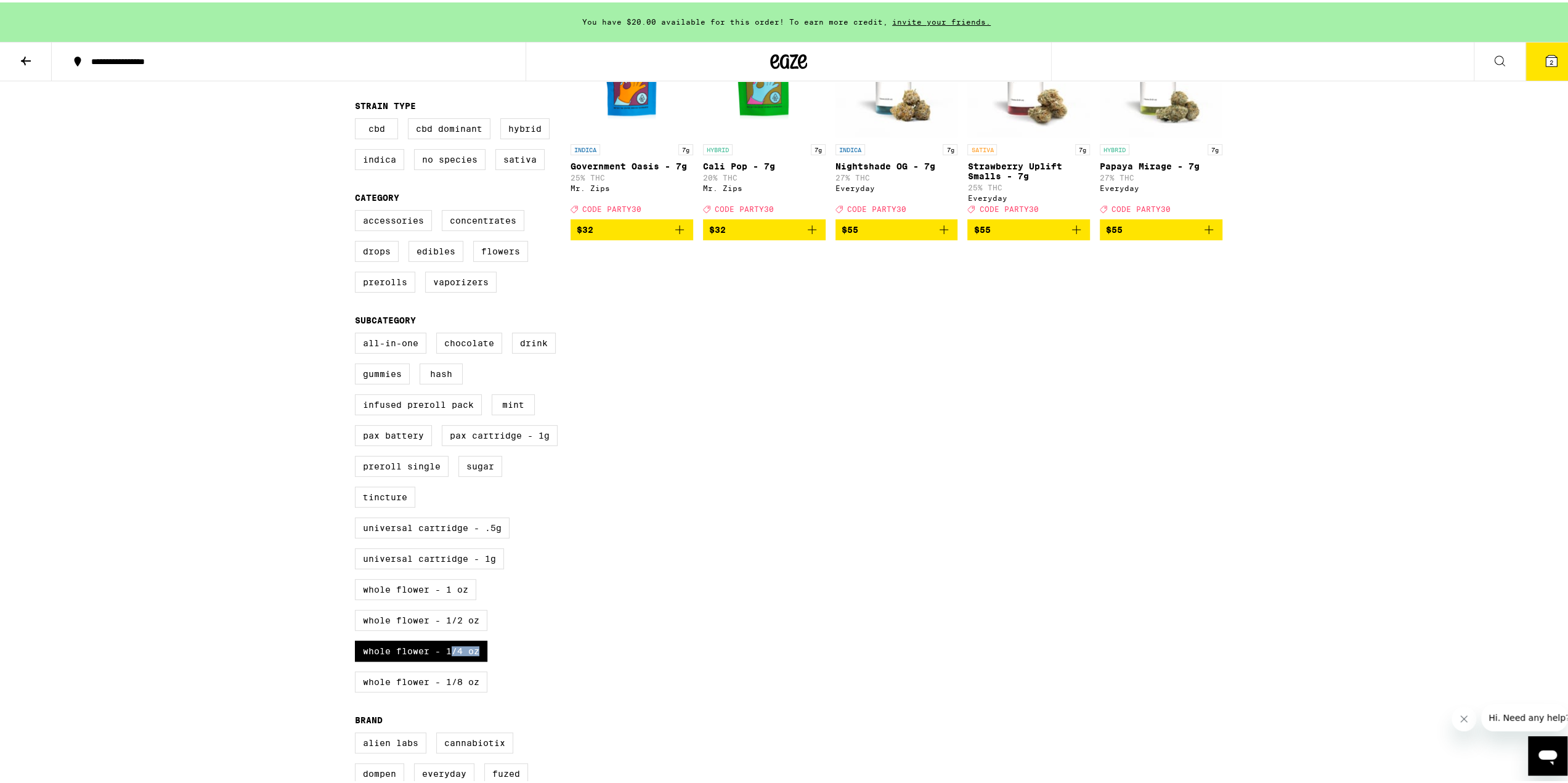
drag, startPoint x: 447, startPoint y: 676, endPoint x: 549, endPoint y: 677, distance: 102.0
click at [549, 677] on div "All-In-One Chocolate Drink Gummies Hash Infused Preroll Pack Mint PAX Battery P…" at bounding box center [463, 515] width 216 height 369
click at [547, 677] on div "All-In-One Chocolate Drink Gummies Hash Infused Preroll Pack Mint PAX Battery P…" at bounding box center [463, 515] width 216 height 369
click at [423, 659] on label "Whole Flower - 1/4 oz" at bounding box center [421, 649] width 132 height 21
click at [358, 333] on input "Whole Flower - 1/4 oz" at bounding box center [357, 332] width 1 height 1
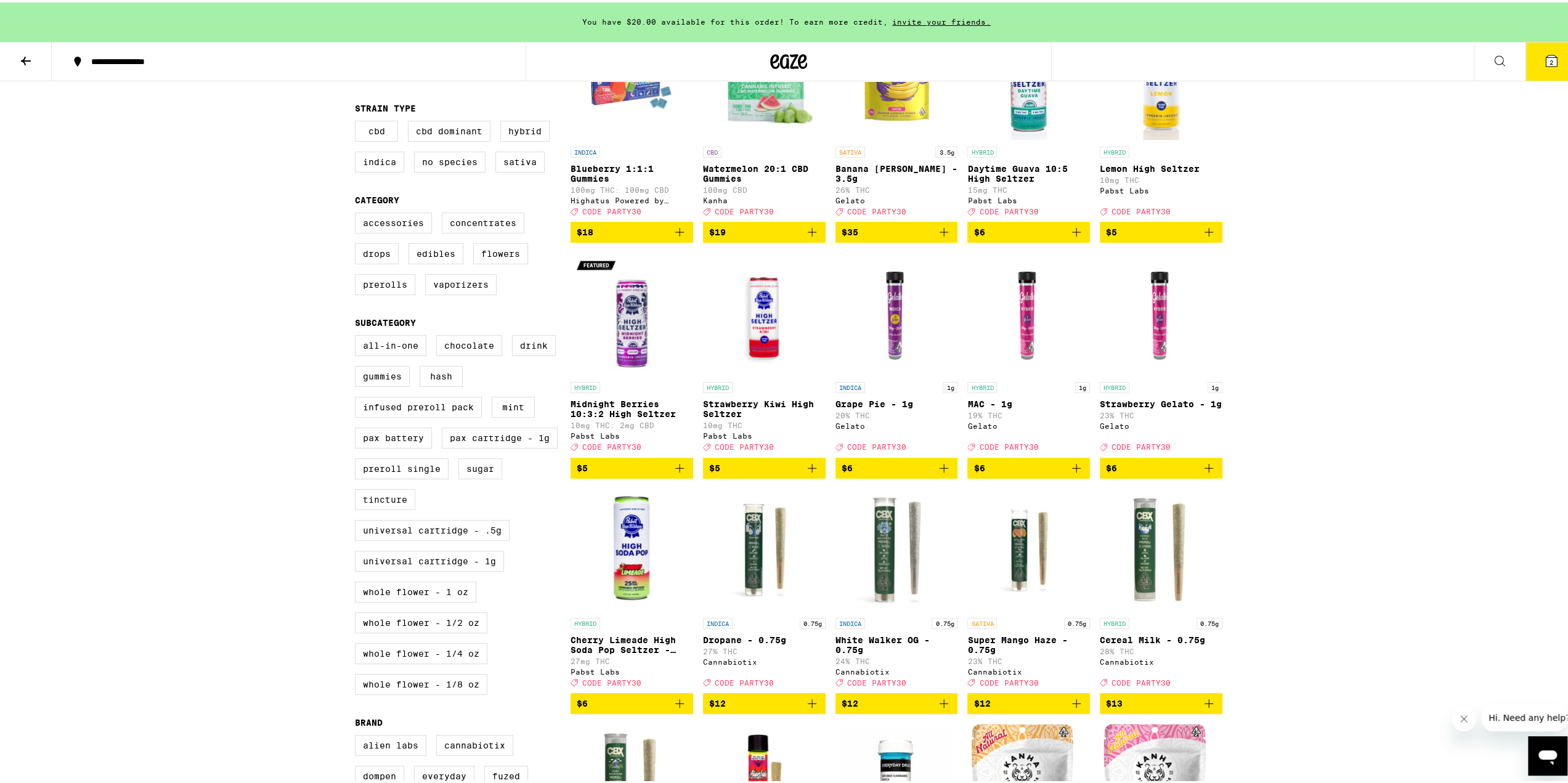
scroll to position [205, 0]
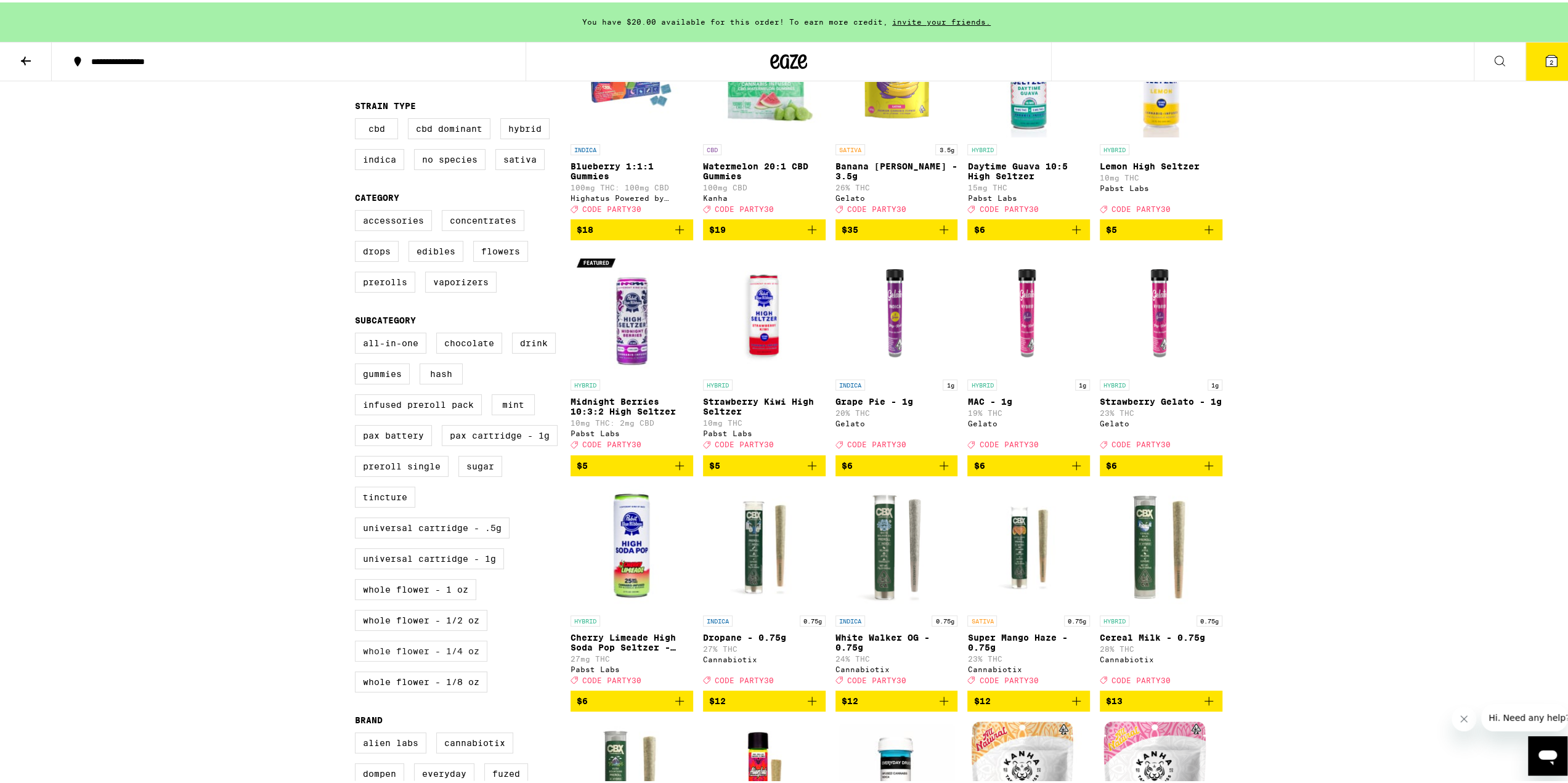
click at [441, 659] on label "Whole Flower - 1/4 oz" at bounding box center [421, 649] width 132 height 21
click at [358, 333] on input "Whole Flower - 1/4 oz" at bounding box center [357, 332] width 1 height 1
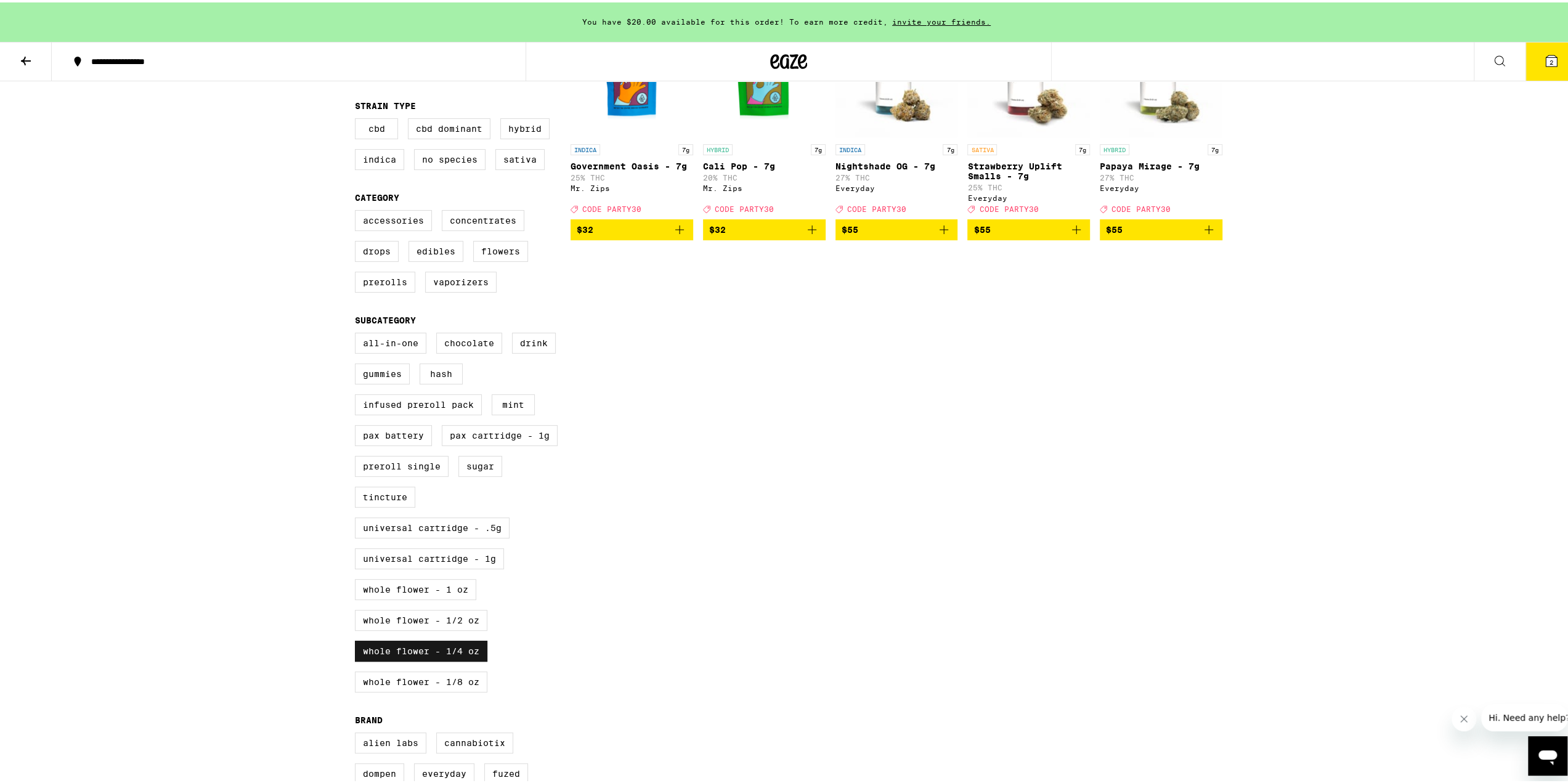
click at [441, 659] on label "Whole Flower - 1/4 oz" at bounding box center [421, 649] width 132 height 21
click at [358, 333] on input "Whole Flower - 1/4 oz" at bounding box center [357, 332] width 1 height 1
checkbox input "false"
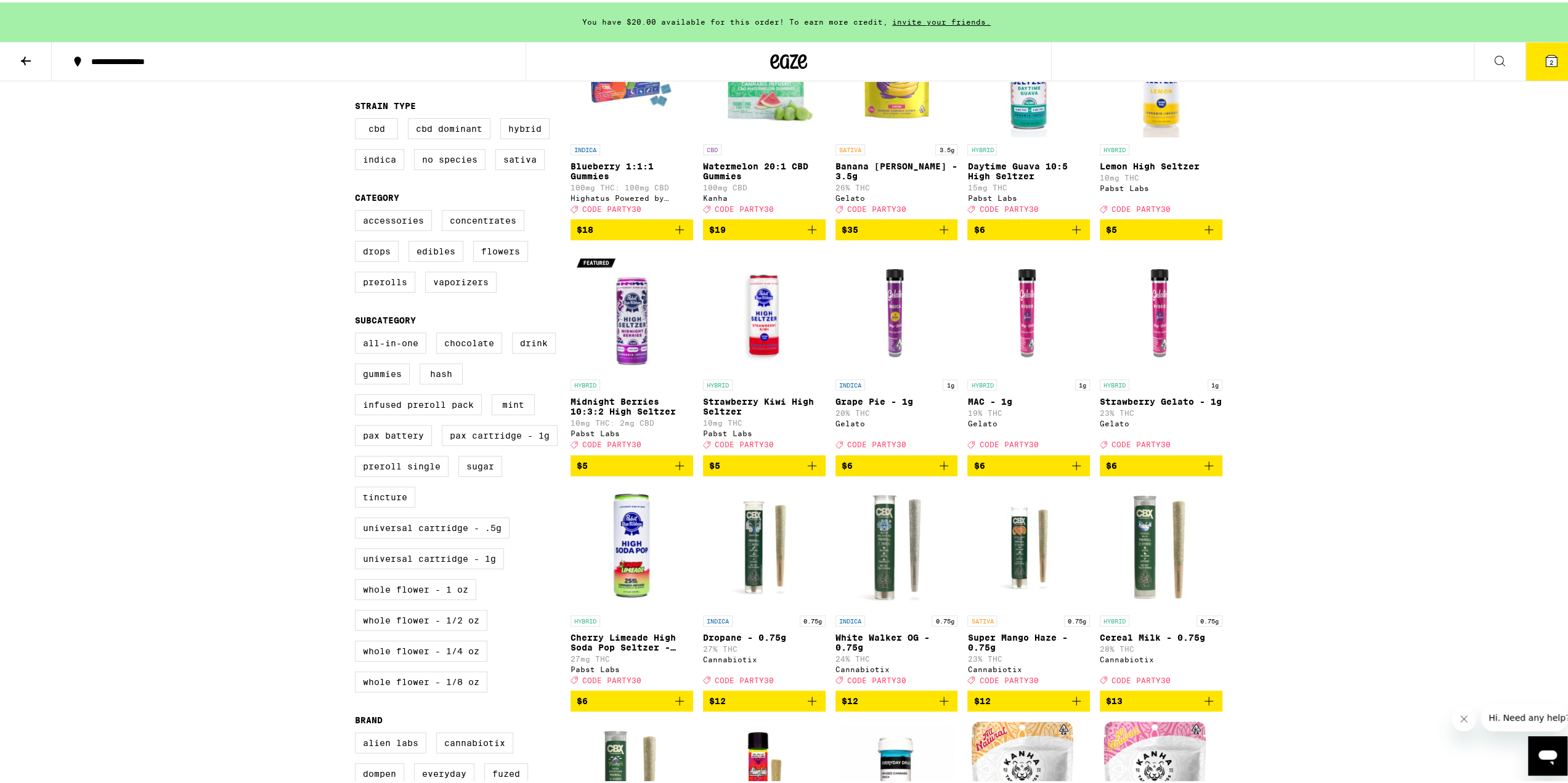
click at [434, 696] on div "All-In-One Chocolate Drink Gummies Hash Infused Preroll Pack Mint PAX Battery P…" at bounding box center [463, 515] width 216 height 369
click at [435, 700] on div "All-In-One Chocolate Drink Gummies Hash Infused Preroll Pack Mint PAX Battery P…" at bounding box center [463, 515] width 216 height 369
click at [441, 690] on label "Whole Flower - 1/8 oz" at bounding box center [421, 680] width 132 height 21
click at [358, 333] on input "Whole Flower - 1/8 oz" at bounding box center [357, 332] width 1 height 1
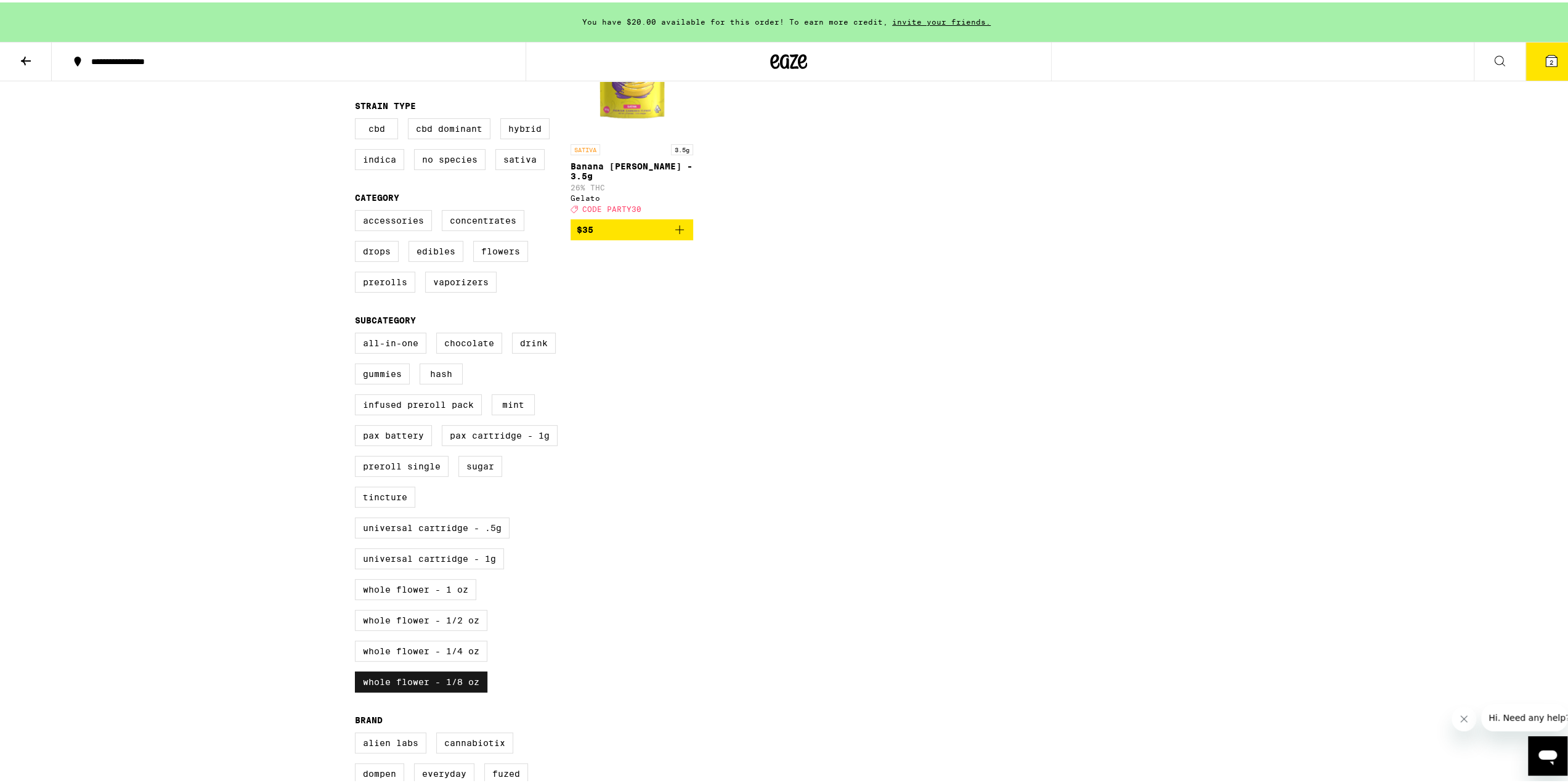
click at [441, 690] on label "Whole Flower - 1/8 oz" at bounding box center [421, 680] width 132 height 21
click at [358, 333] on input "Whole Flower - 1/8 oz" at bounding box center [357, 332] width 1 height 1
checkbox input "false"
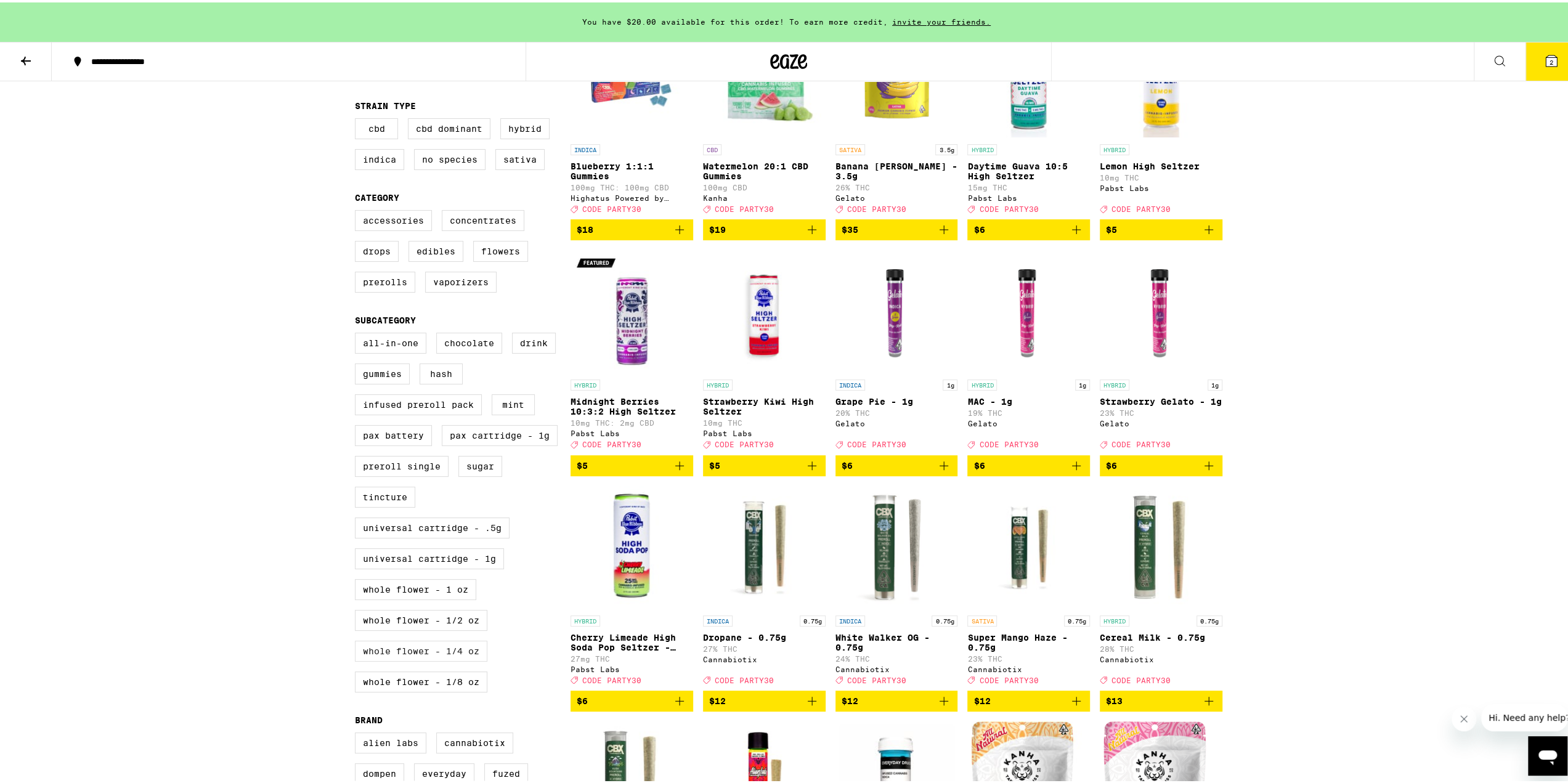
click at [439, 659] on label "Whole Flower - 1/4 oz" at bounding box center [421, 649] width 132 height 21
click at [358, 333] on input "Whole Flower - 1/4 oz" at bounding box center [357, 332] width 1 height 1
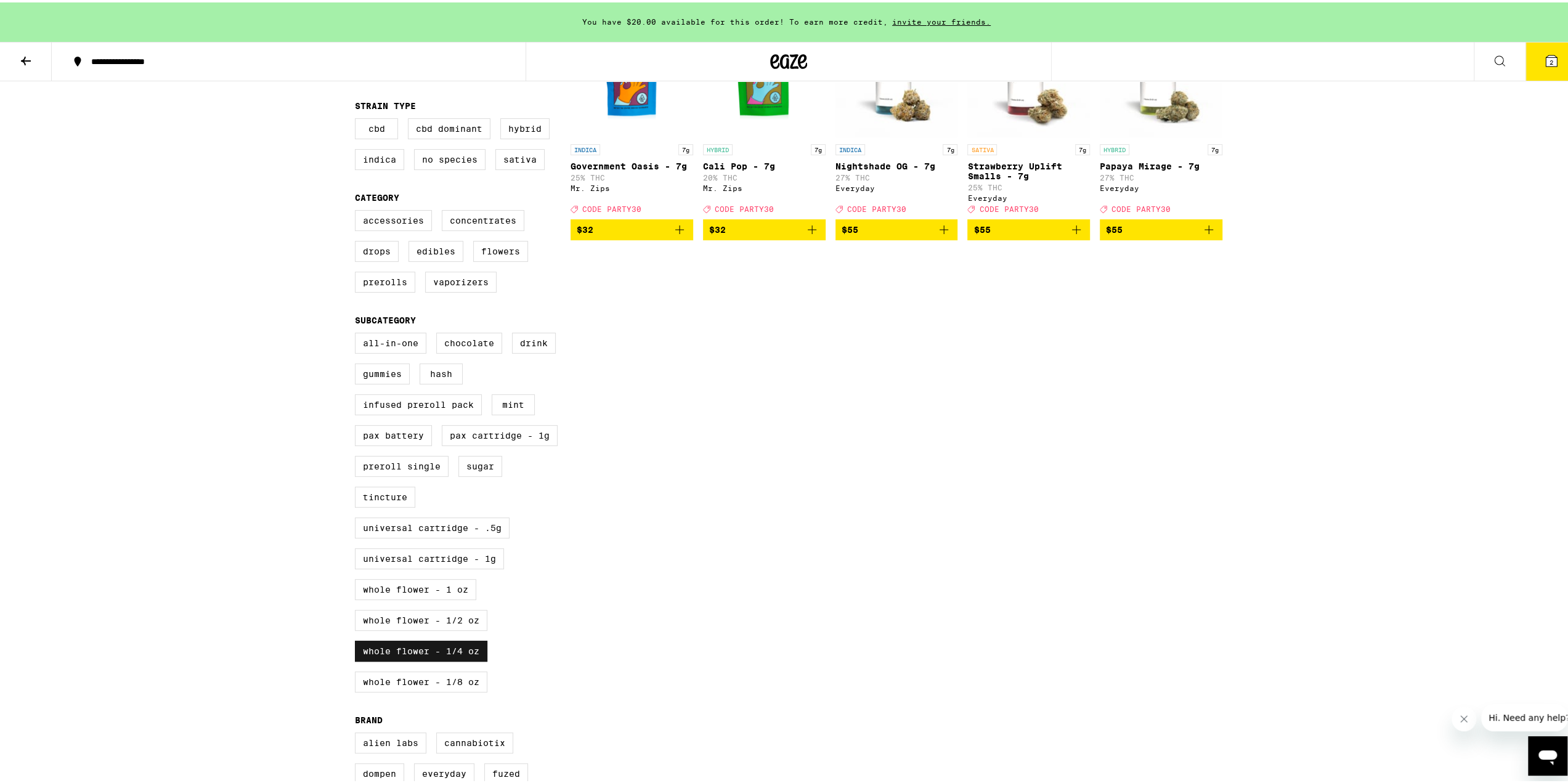
click at [439, 659] on label "Whole Flower - 1/4 oz" at bounding box center [421, 649] width 132 height 21
click at [358, 333] on input "Whole Flower - 1/4 oz" at bounding box center [357, 332] width 1 height 1
checkbox input "false"
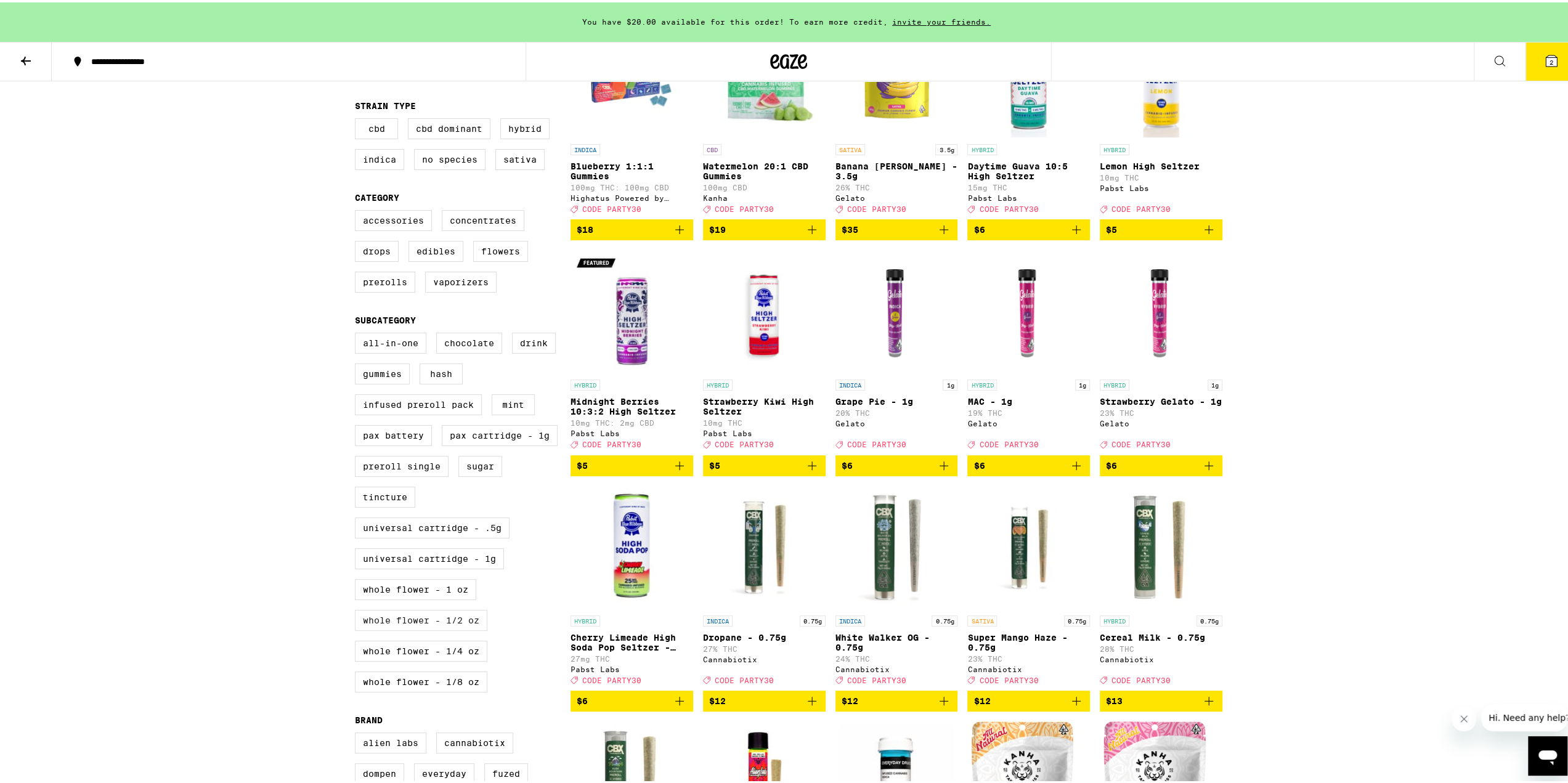
click at [441, 628] on label "Whole Flower - 1/2 oz" at bounding box center [421, 618] width 132 height 21
click at [358, 333] on input "Whole Flower - 1/2 oz" at bounding box center [357, 332] width 1 height 1
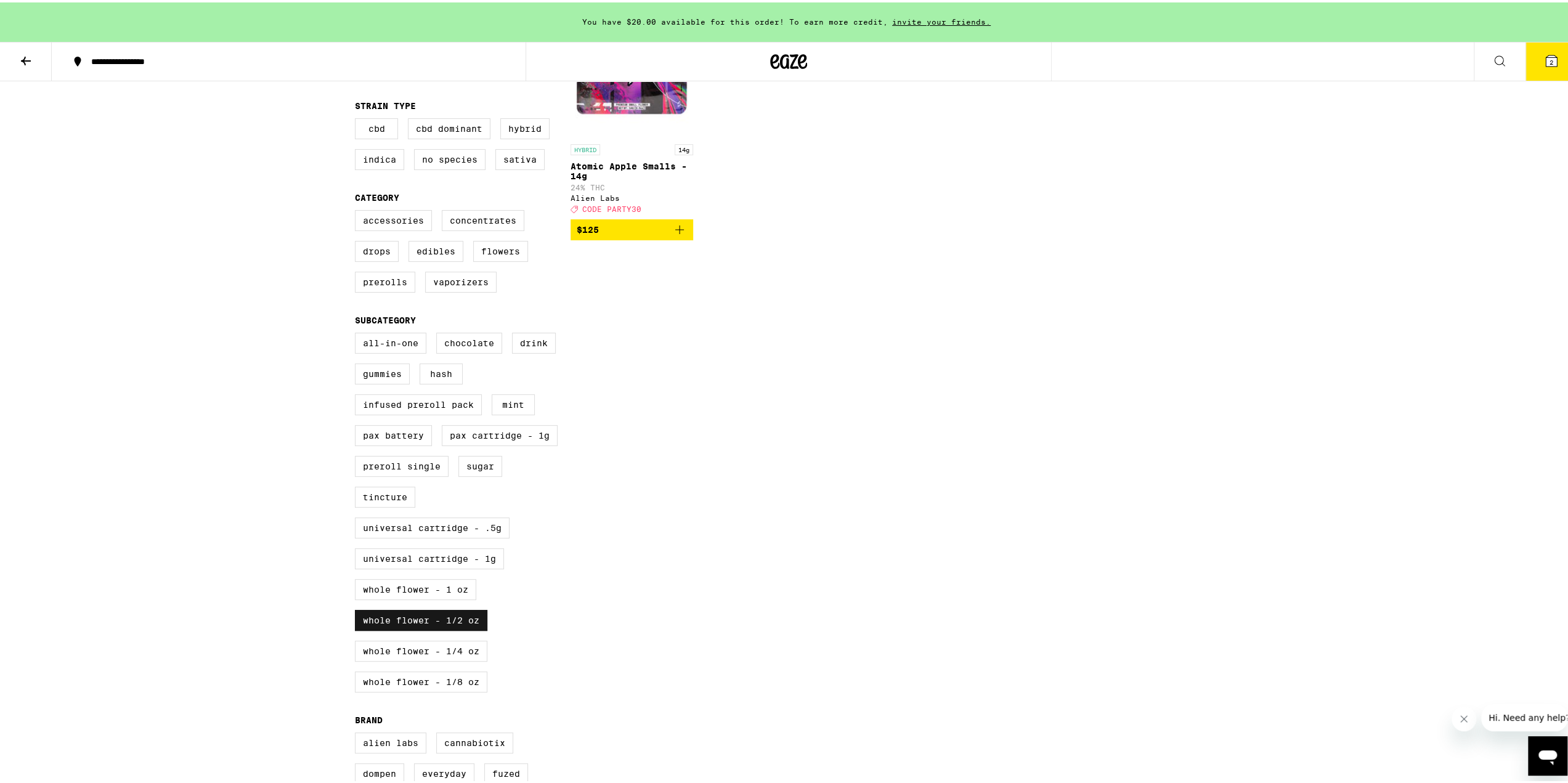
click at [441, 628] on label "Whole Flower - 1/2 oz" at bounding box center [421, 618] width 132 height 21
click at [358, 333] on input "Whole Flower - 1/2 oz" at bounding box center [357, 332] width 1 height 1
checkbox input "false"
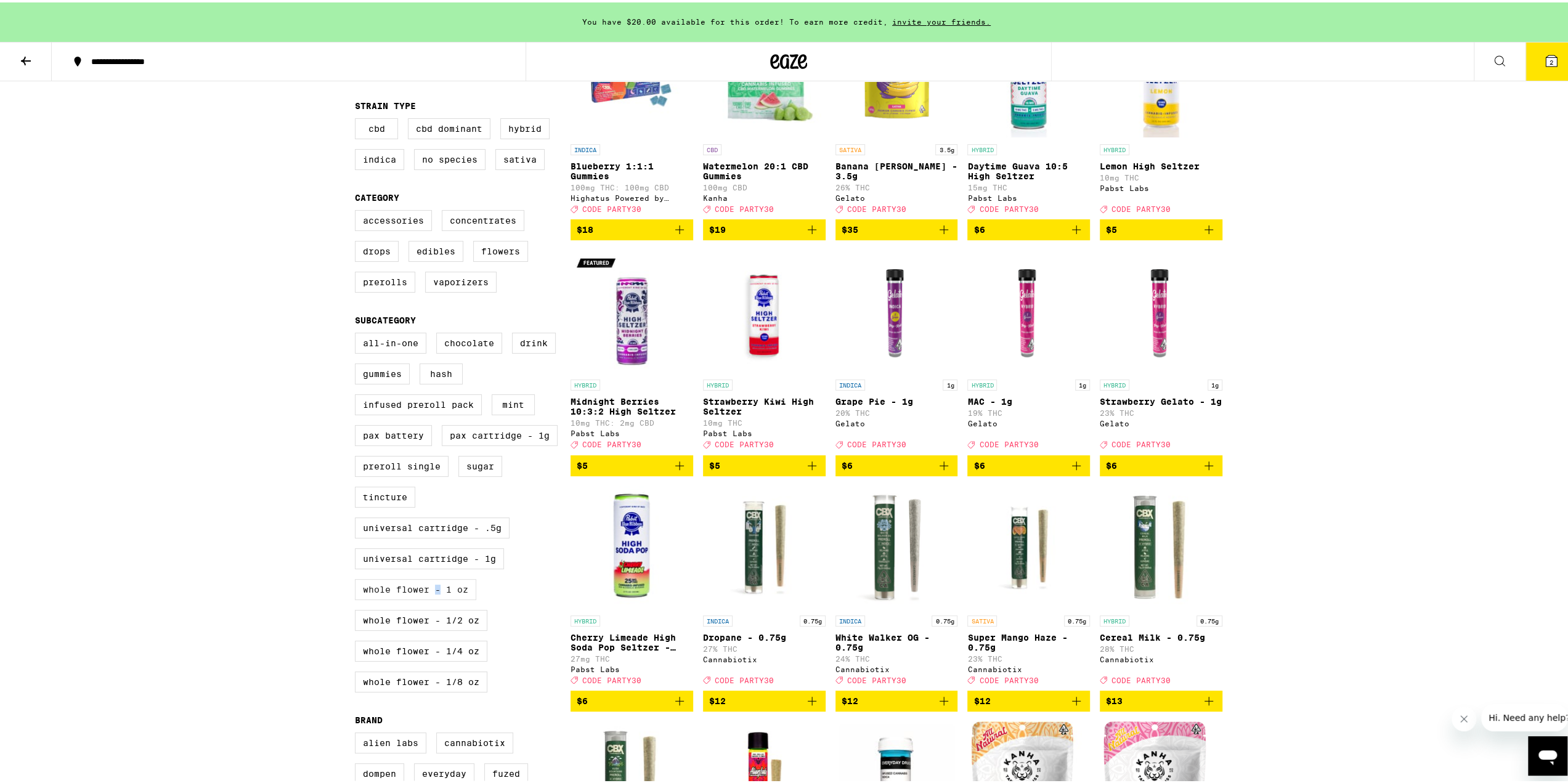
click at [432, 598] on label "Whole Flower - 1 oz" at bounding box center [415, 587] width 121 height 21
click at [432, 598] on label "Whole Flower - 1 oz" at bounding box center [415, 587] width 121 height 21
click at [358, 333] on input "Whole Flower - 1 oz" at bounding box center [357, 332] width 1 height 1
checkbox input "true"
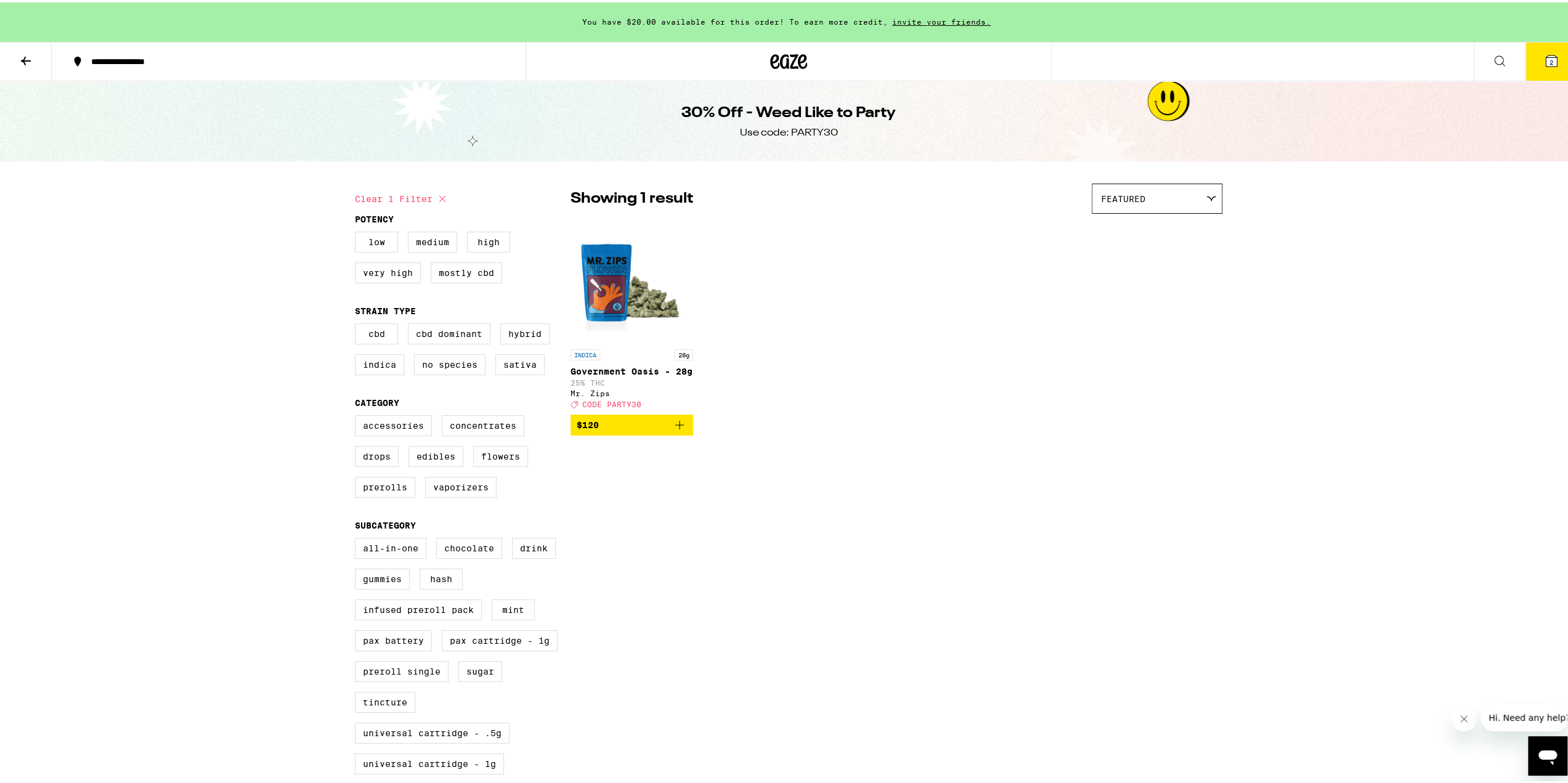
click at [635, 289] on img "Open page for Government Oasis - 28g from Mr. Zips" at bounding box center [631, 279] width 122 height 123
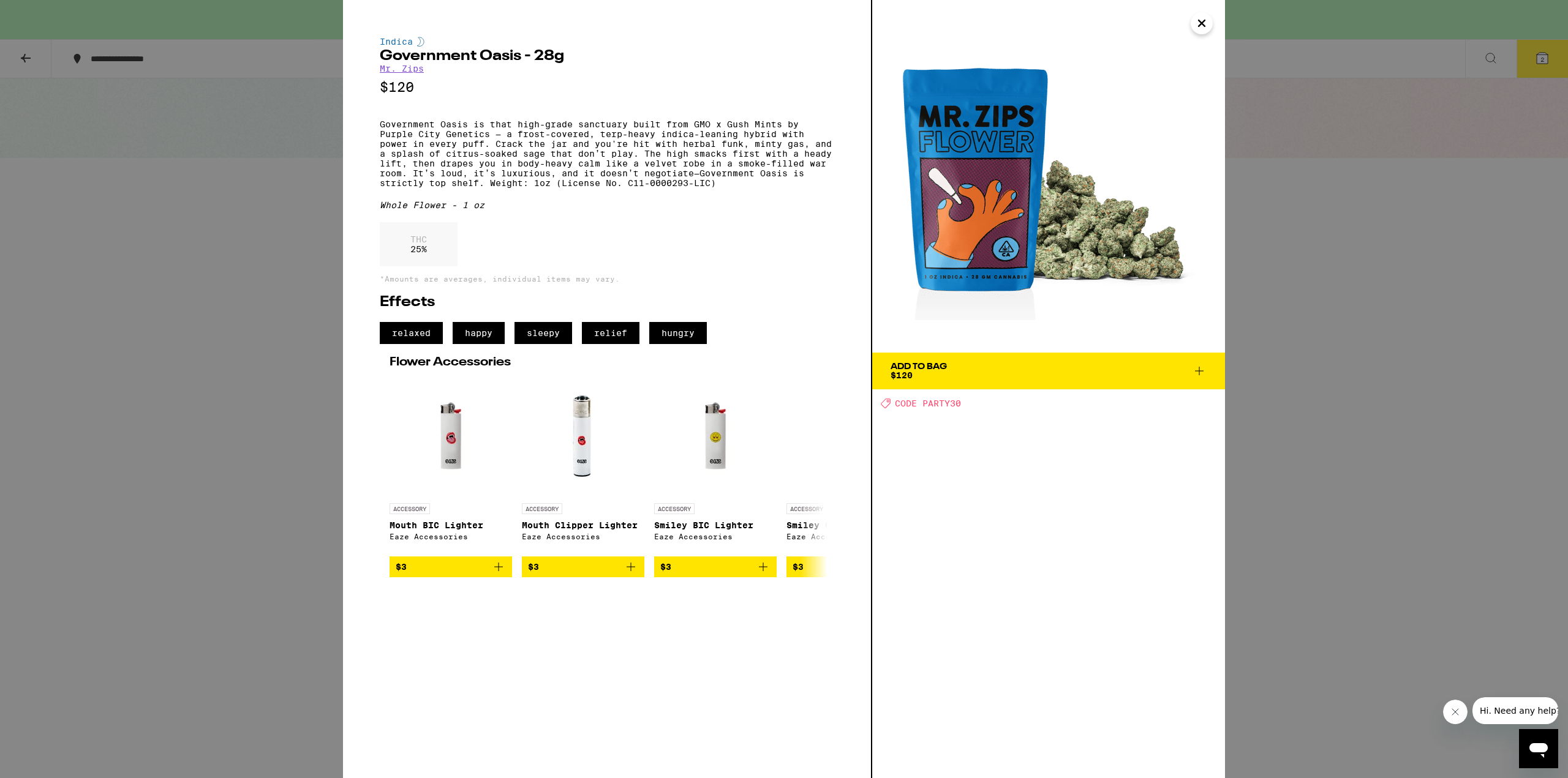
click at [1199, 370] on icon at bounding box center [1199, 371] width 14 height 14
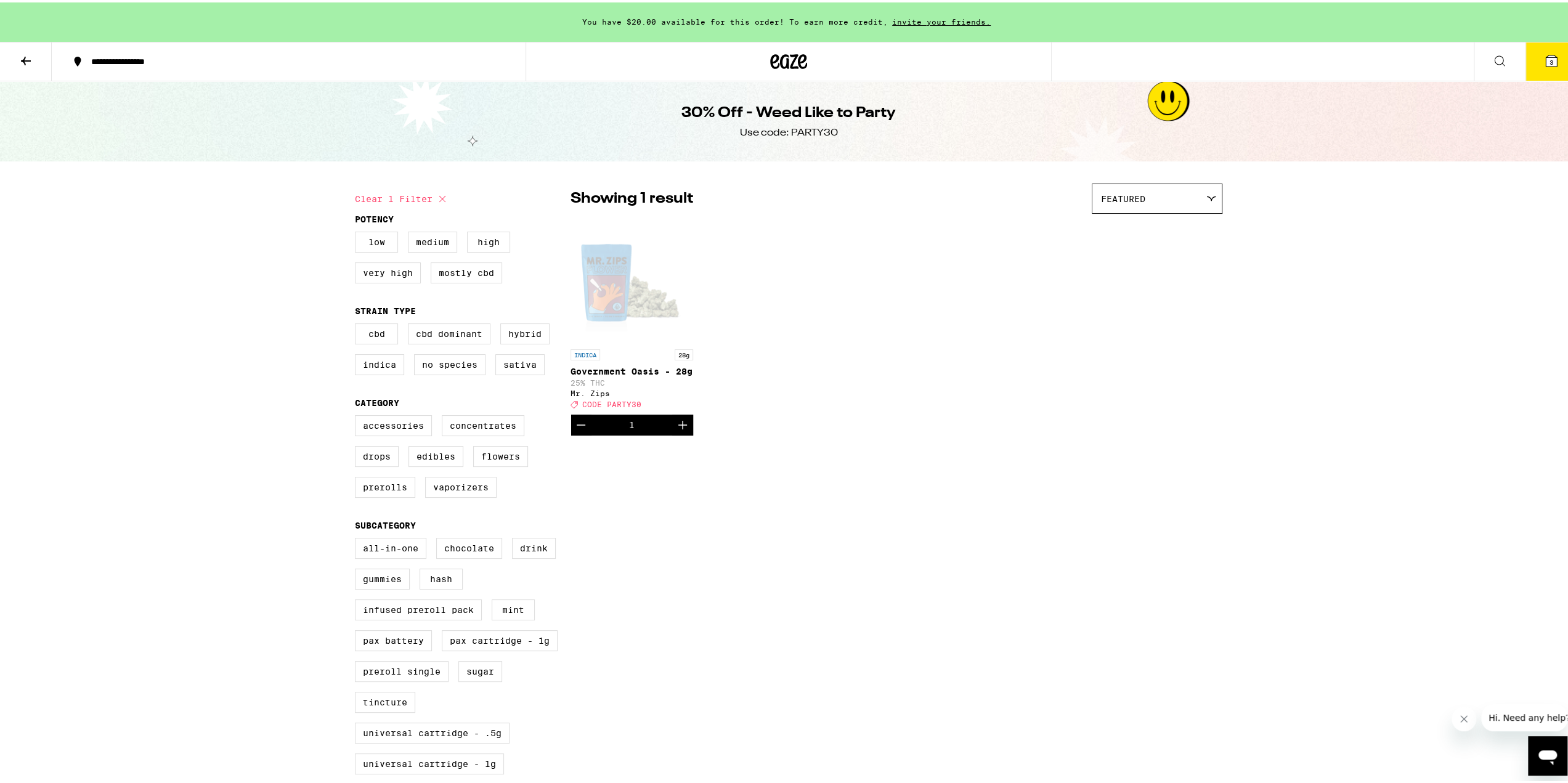
click at [1549, 62] on span "3" at bounding box center [1551, 60] width 4 height 7
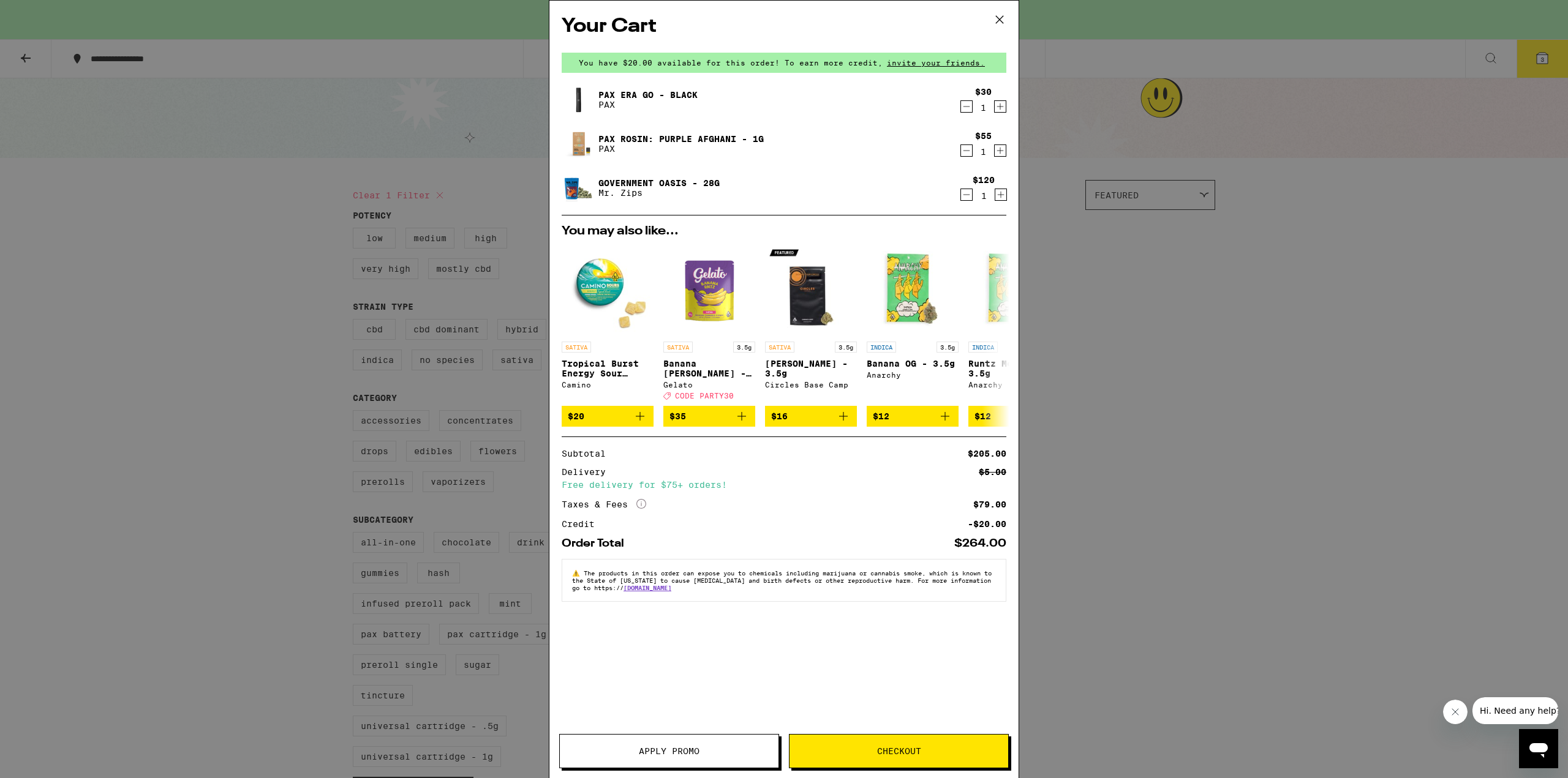
click at [888, 758] on button "Checkout" at bounding box center [899, 751] width 220 height 34
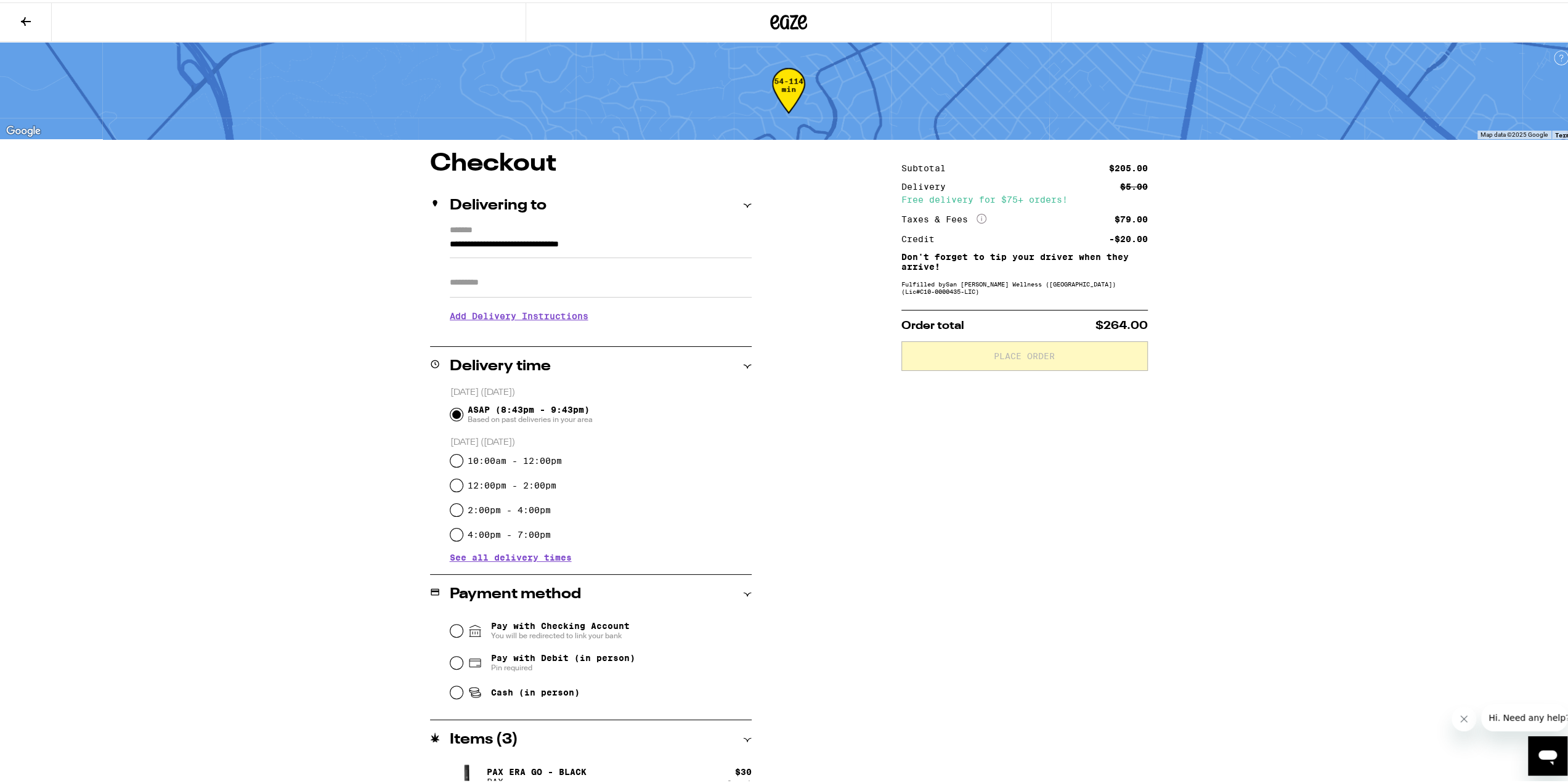
click at [978, 211] on icon "More Info" at bounding box center [981, 216] width 10 height 10
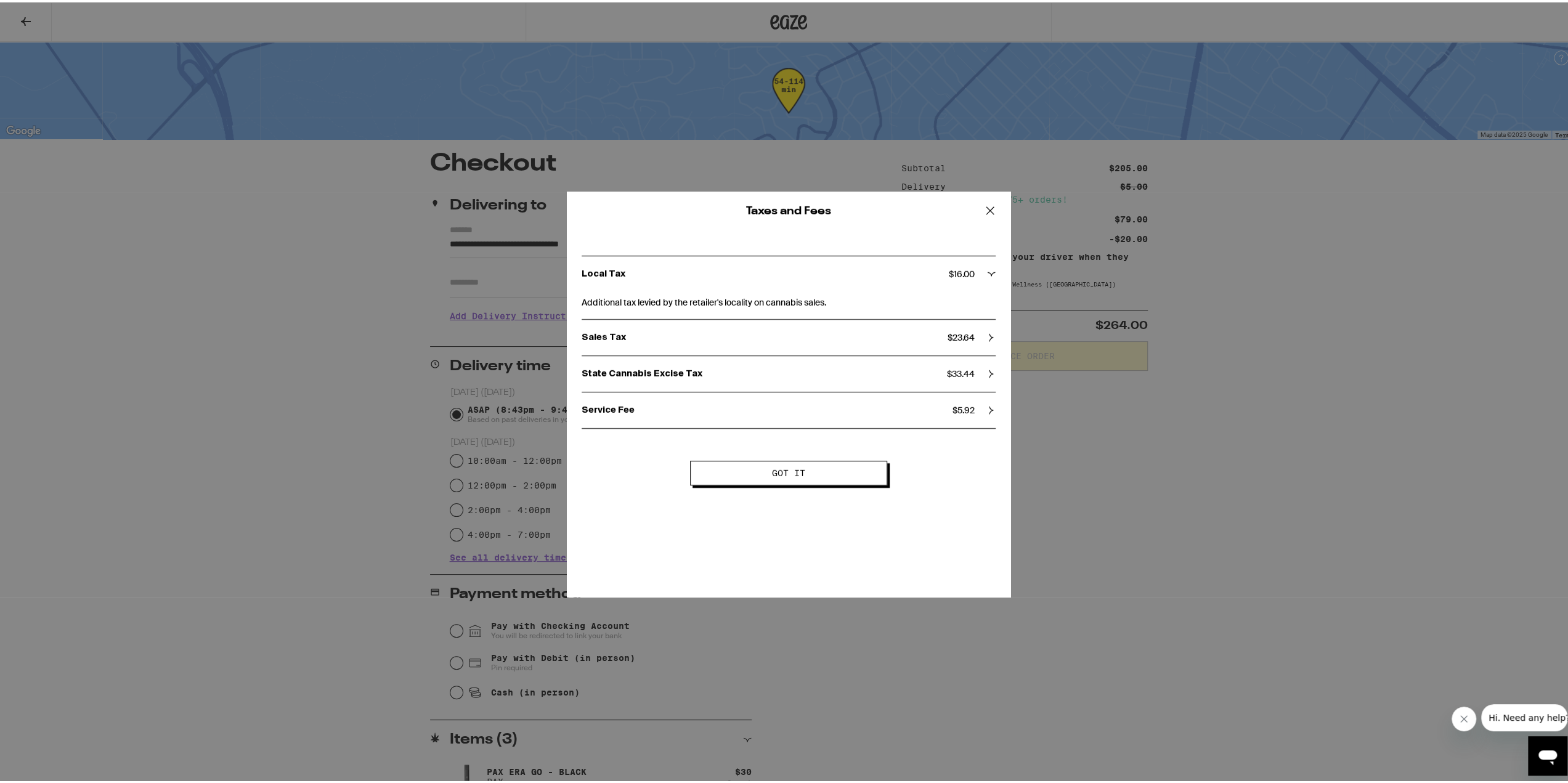
click at [984, 207] on icon at bounding box center [990, 208] width 19 height 19
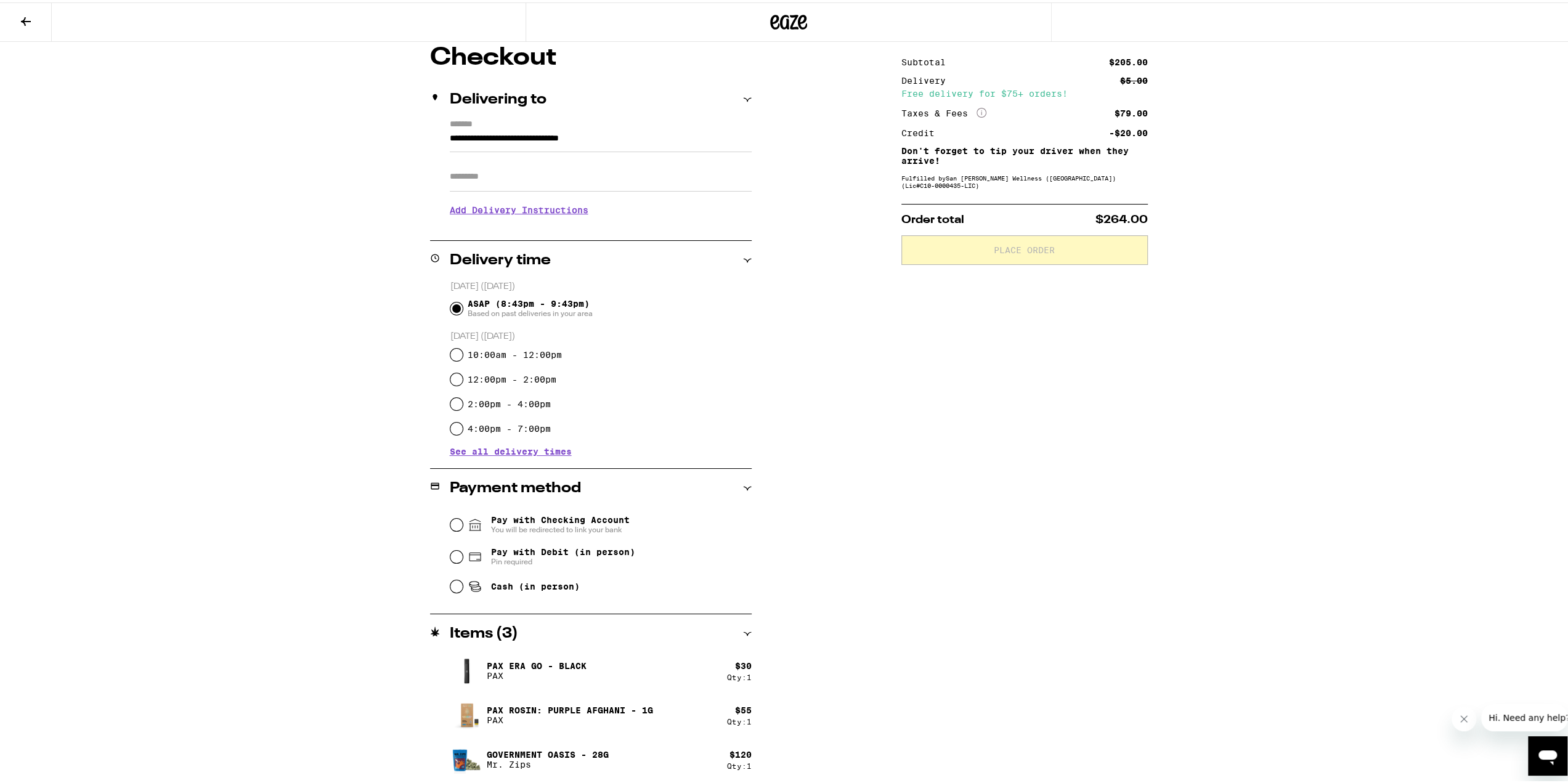
scroll to position [107, 0]
click at [948, 201] on div "Subtotal $205.00 Delivery $5.00 Free delivery for $75+ orders! Taxes & Fees Mor…" at bounding box center [1025, 413] width 246 height 742
click at [462, 627] on h2 "Items ( 3 )" at bounding box center [483, 631] width 68 height 15
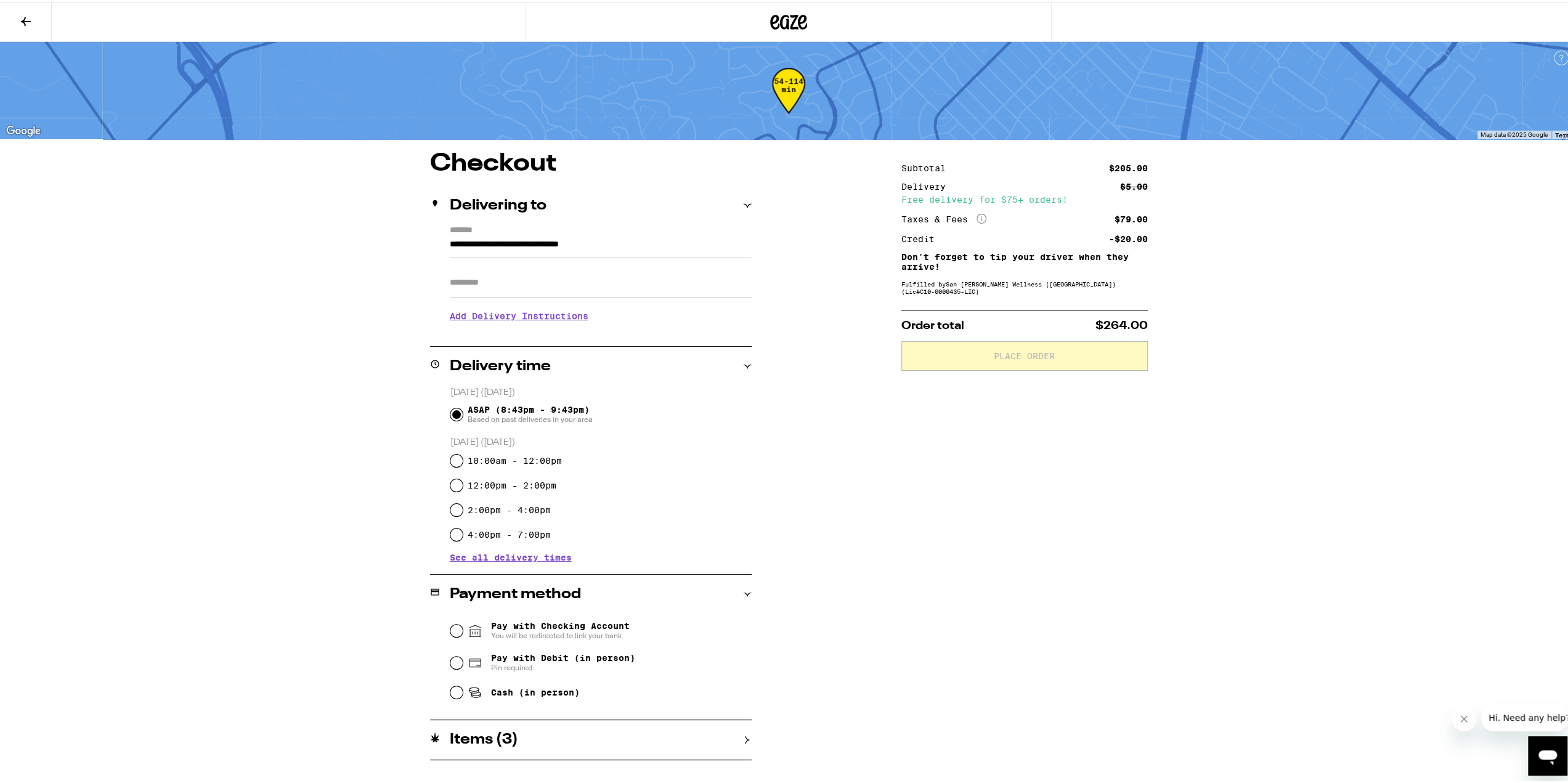
scroll to position [0, 0]
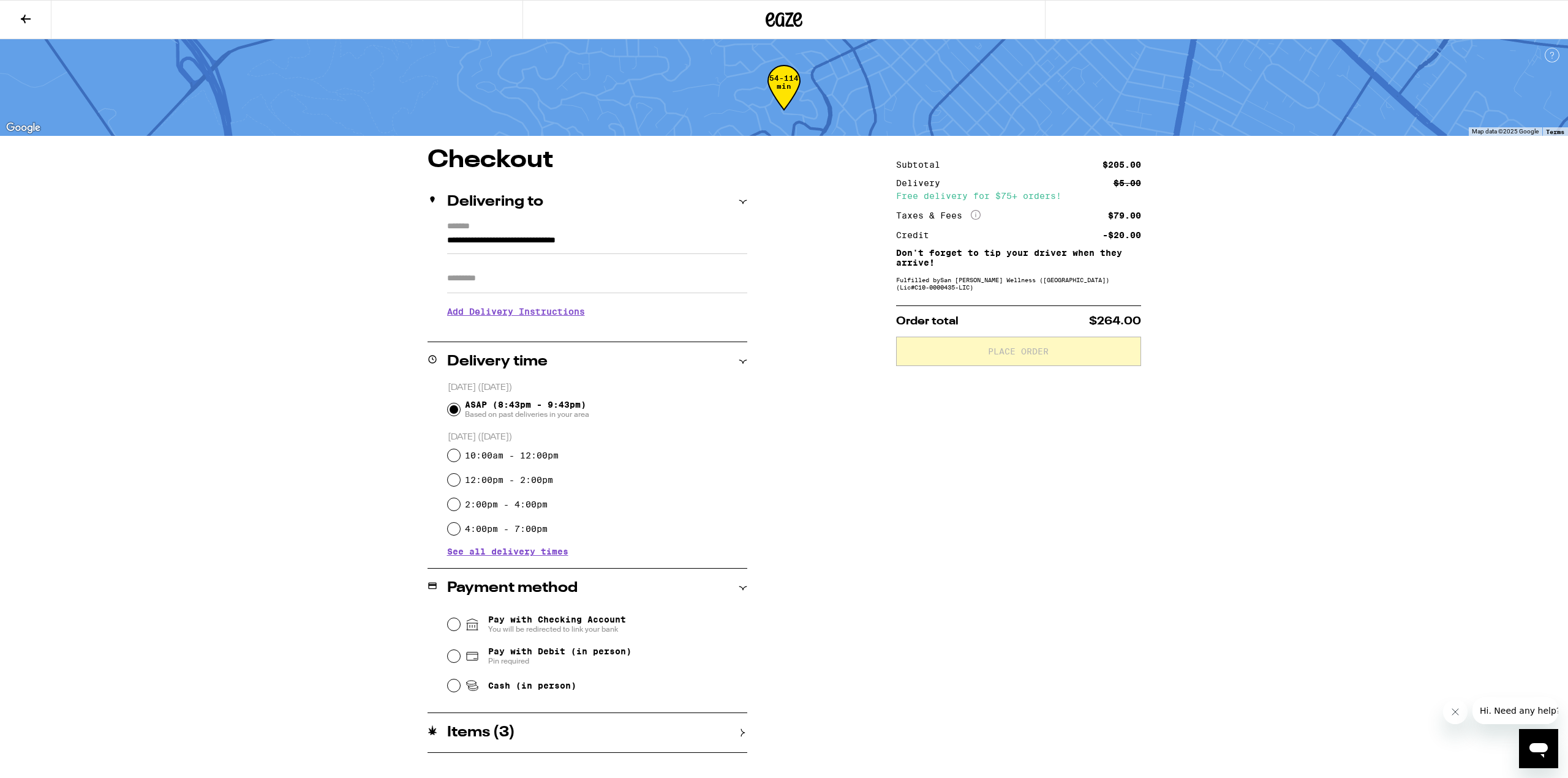
click at [518, 589] on h2 "Payment method" at bounding box center [512, 588] width 130 height 14
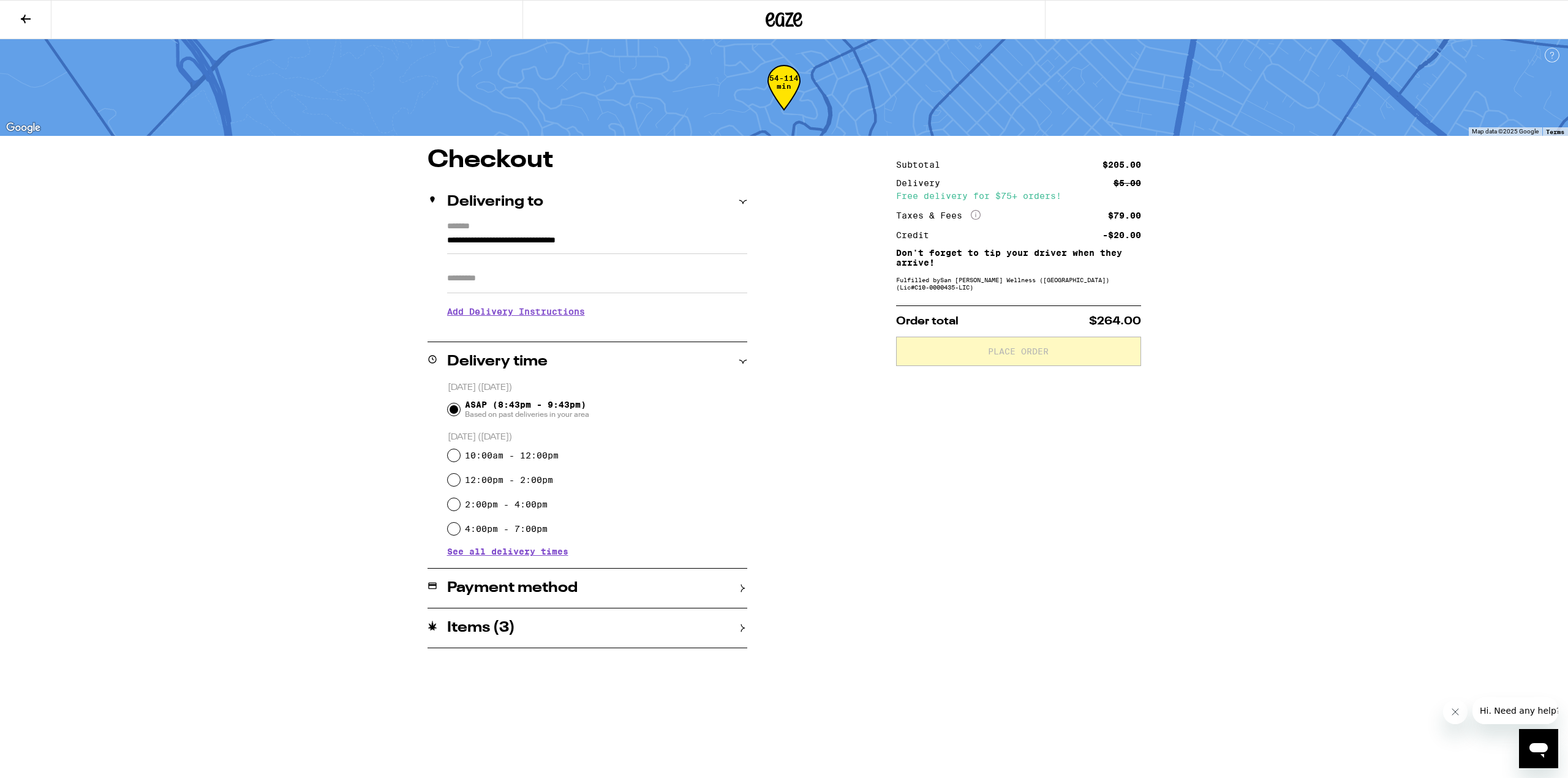
drag, startPoint x: 956, startPoint y: 302, endPoint x: 958, endPoint y: 278, distance: 24.1
click at [956, 299] on div "Subtotal $205.00 Delivery $5.00 Free delivery for $75+ orders! Taxes & Fees Mor…" at bounding box center [1019, 398] width 245 height 500
click at [940, 185] on div "Delivery" at bounding box center [923, 183] width 53 height 9
click at [932, 166] on div "Subtotal" at bounding box center [923, 164] width 53 height 9
click at [923, 195] on div "Free delivery for $75+ orders!" at bounding box center [1019, 195] width 245 height 9
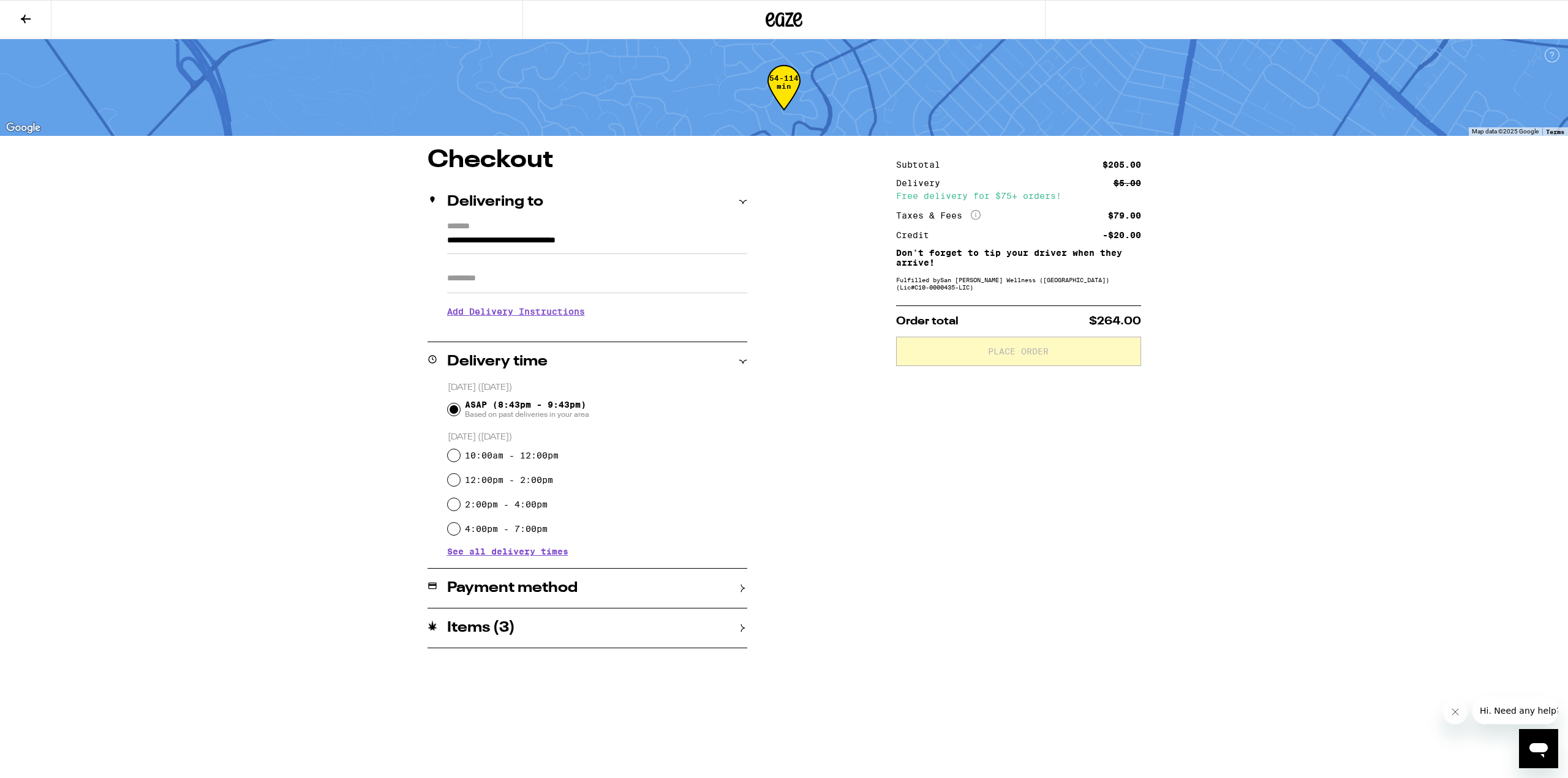
click at [498, 279] on input "Apt/Suite" at bounding box center [597, 278] width 300 height 30
drag, startPoint x: 311, startPoint y: 314, endPoint x: 337, endPoint y: 298, distance: 30.5
click at [314, 312] on div "**********" at bounding box center [784, 324] width 1568 height 648
click at [509, 199] on h2 "Delivering to" at bounding box center [495, 202] width 96 height 14
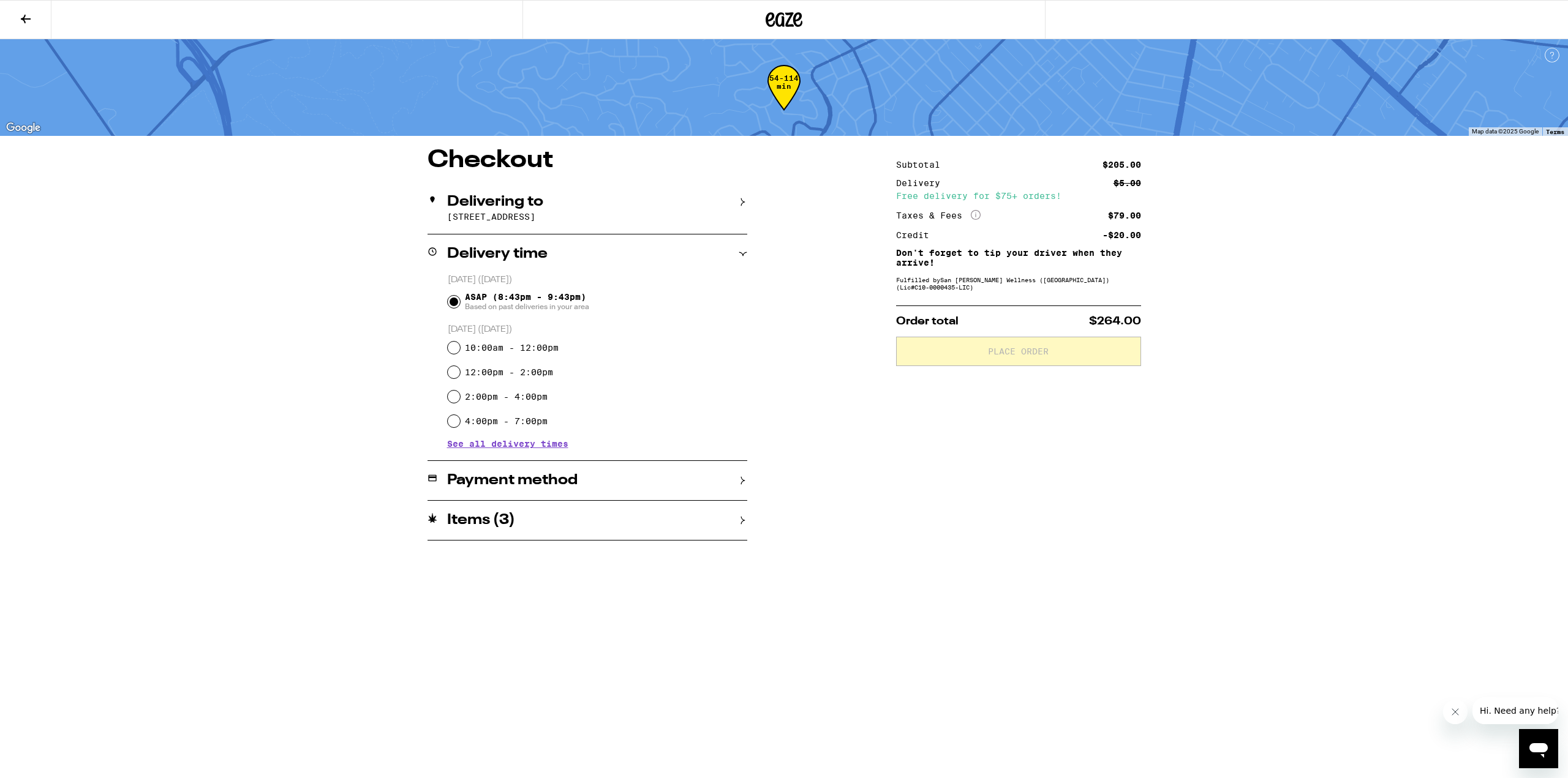
click at [512, 197] on h2 "Delivering to" at bounding box center [495, 202] width 96 height 14
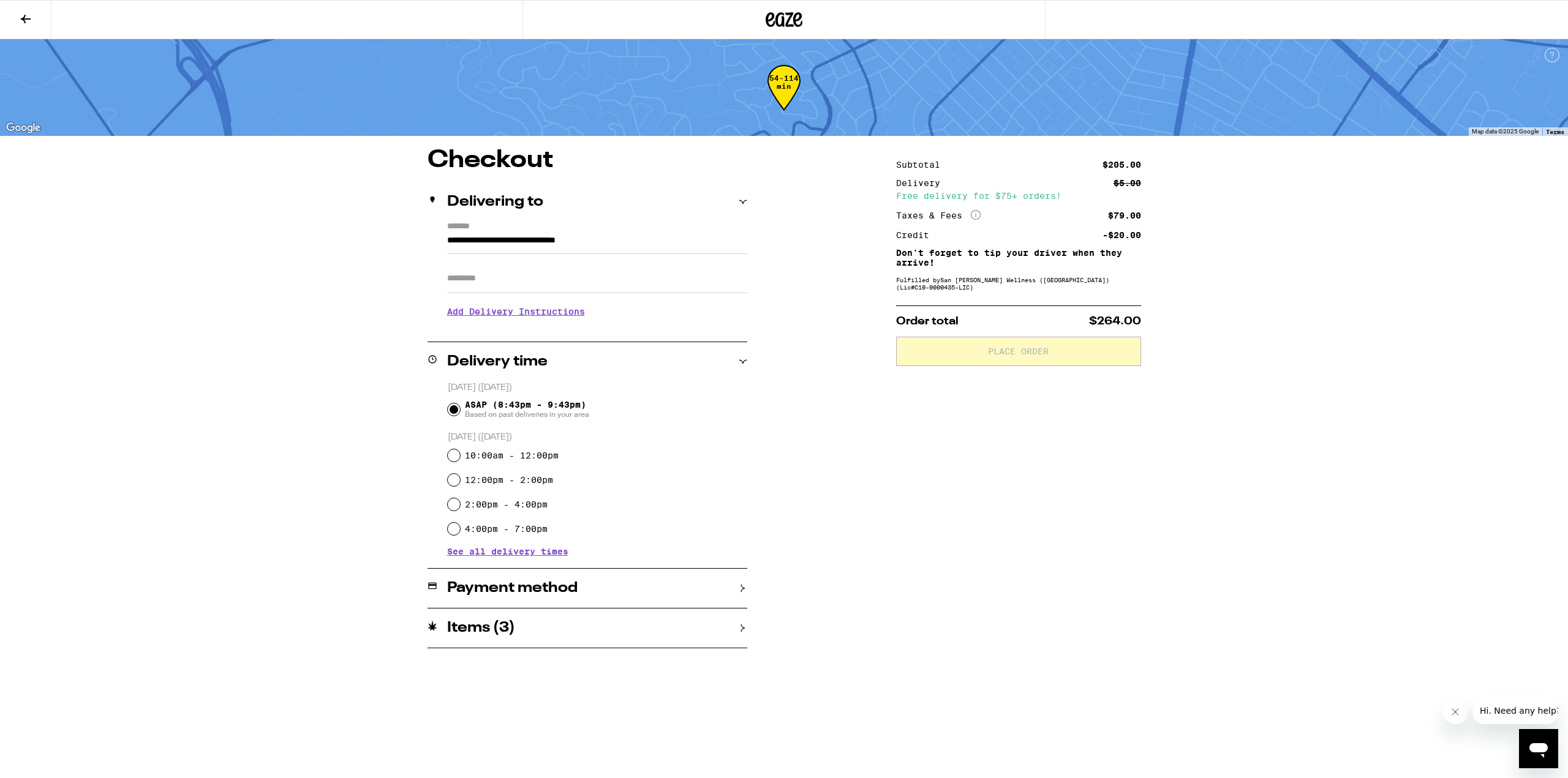
click at [20, 8] on button at bounding box center [26, 20] width 51 height 39
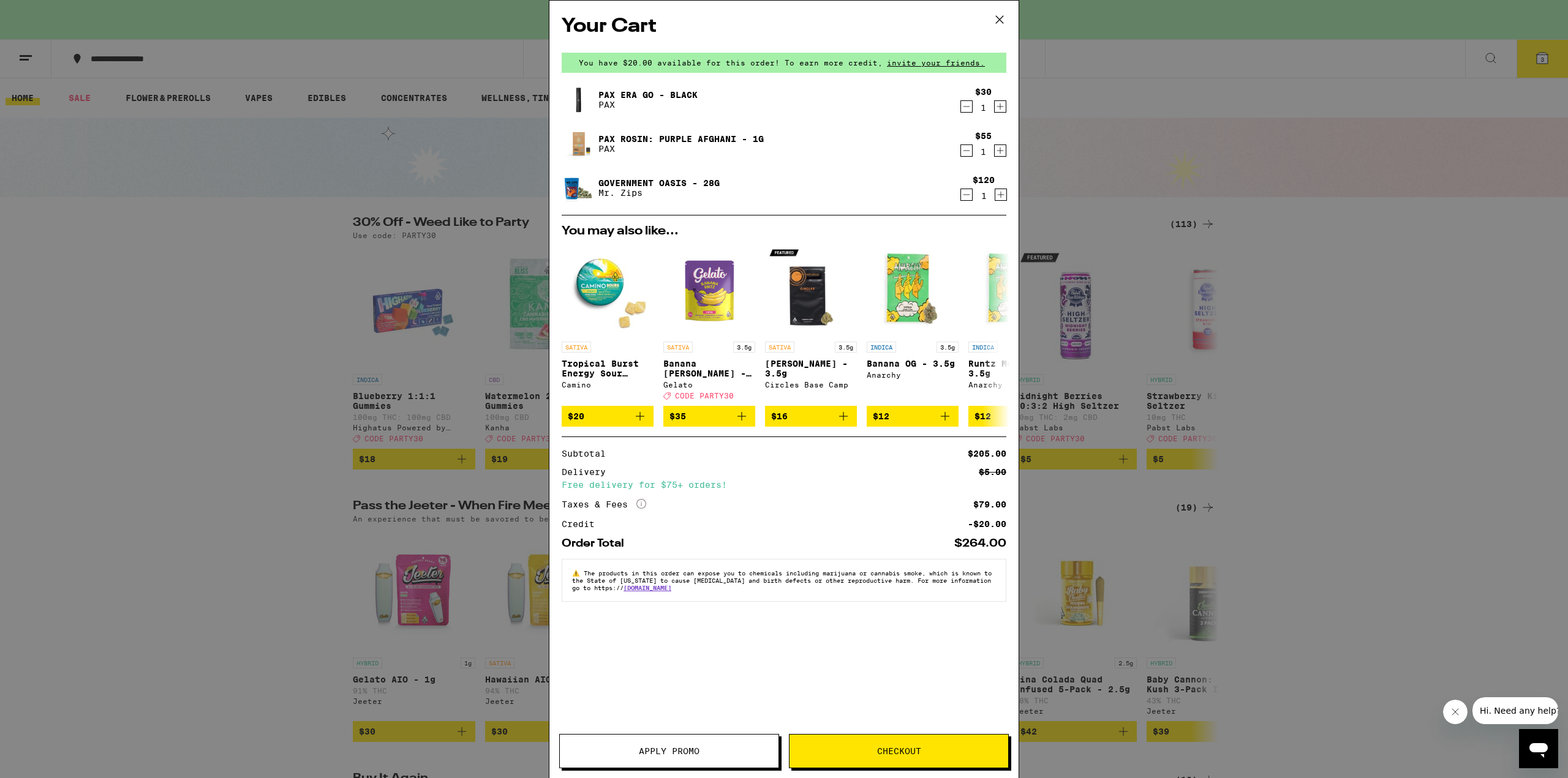
click at [657, 754] on span "Apply Promo" at bounding box center [669, 751] width 61 height 9
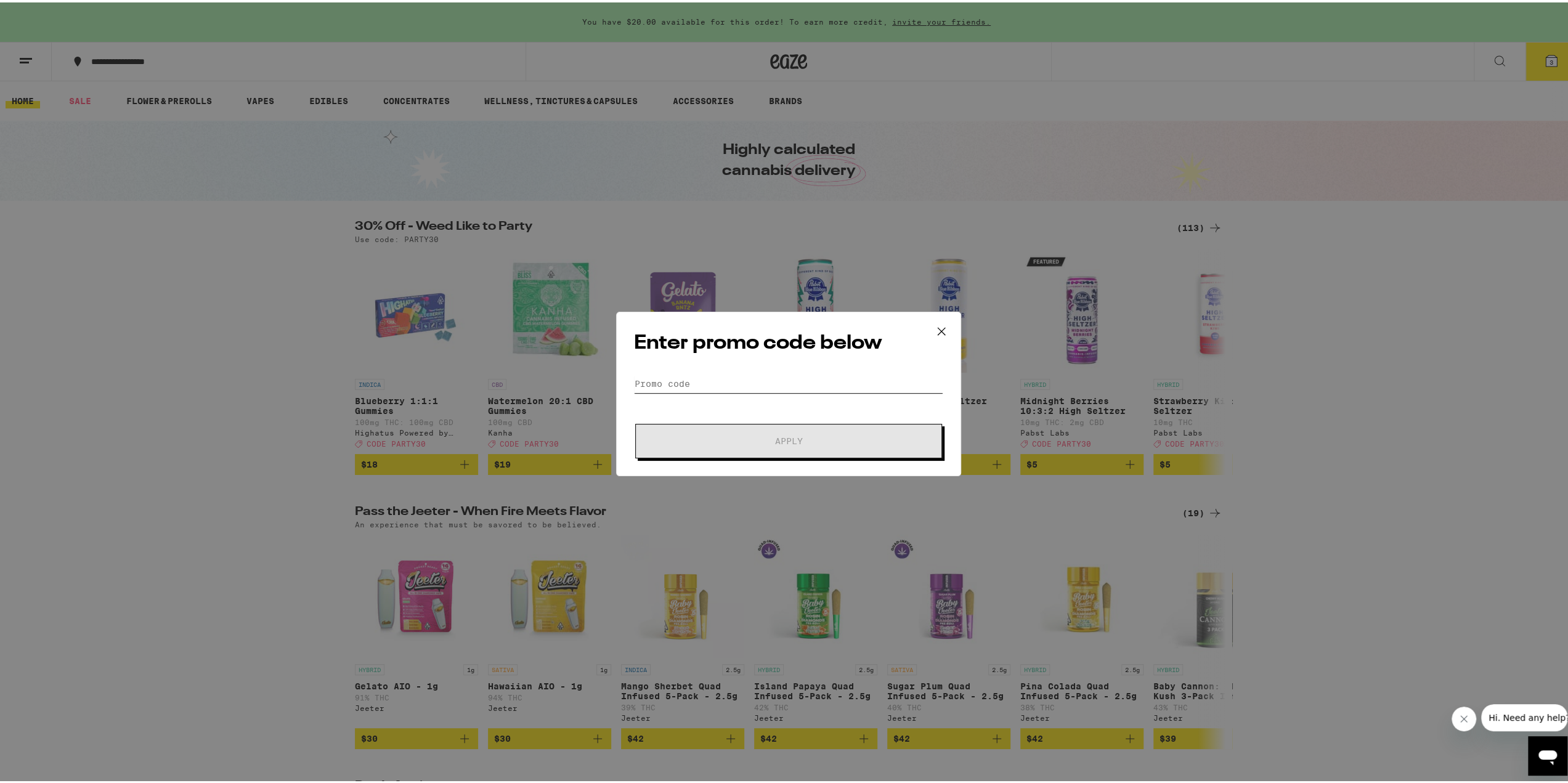
click at [749, 380] on input "Promo Code" at bounding box center [788, 381] width 309 height 19
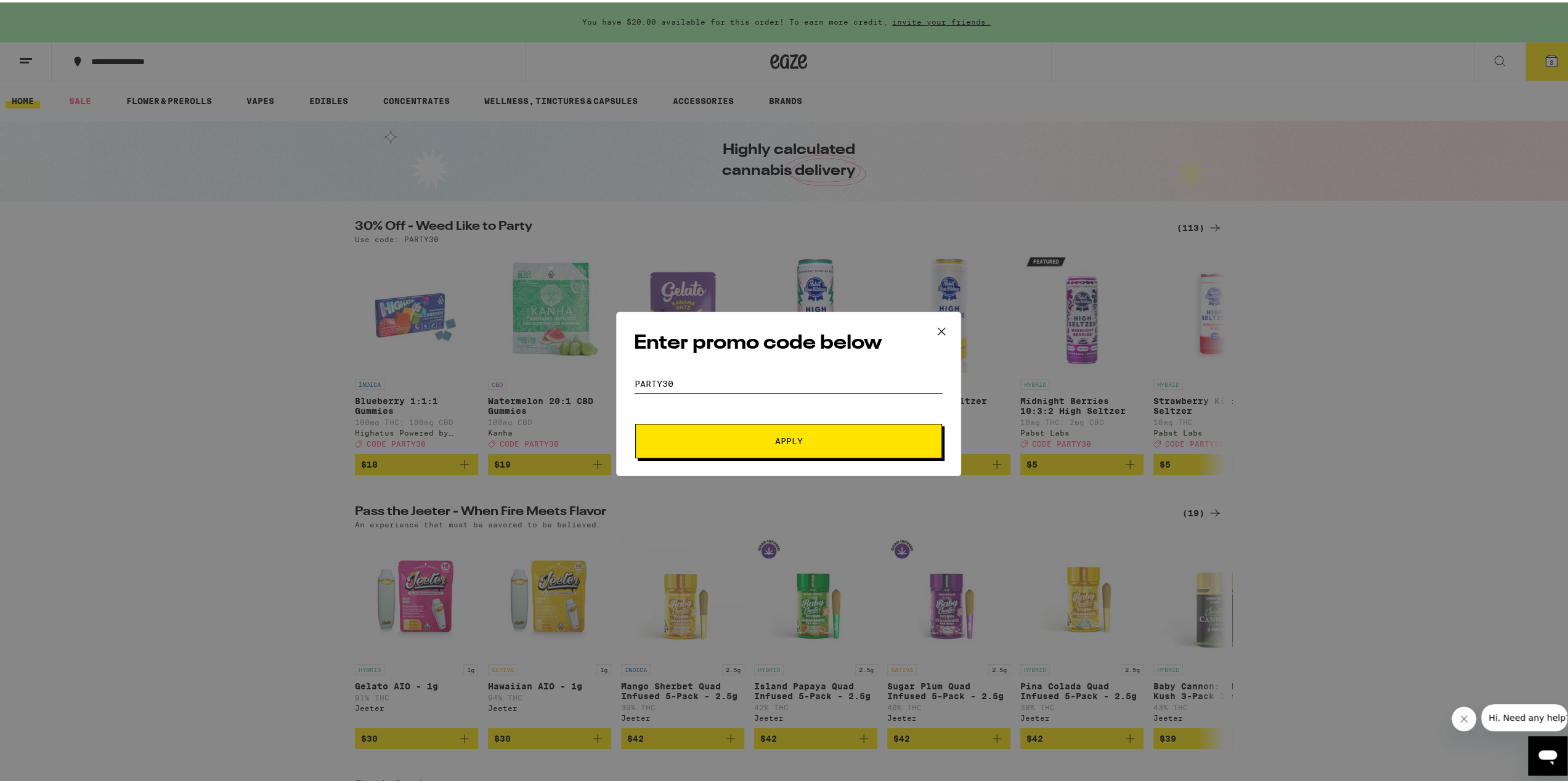
type input "party30"
click at [780, 422] on button "Apply" at bounding box center [789, 439] width 307 height 34
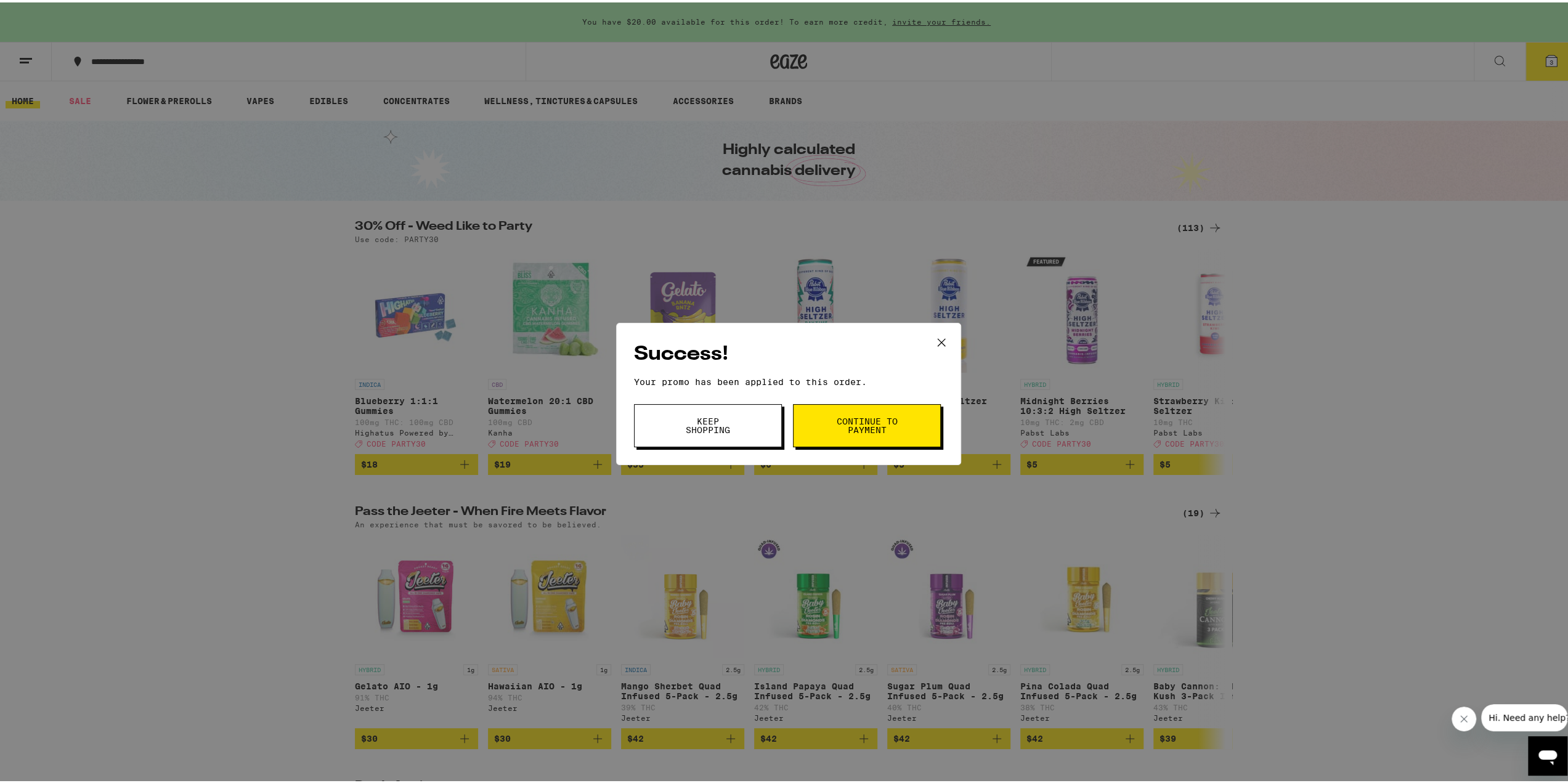
click at [844, 425] on span "Continue to payment" at bounding box center [866, 423] width 63 height 17
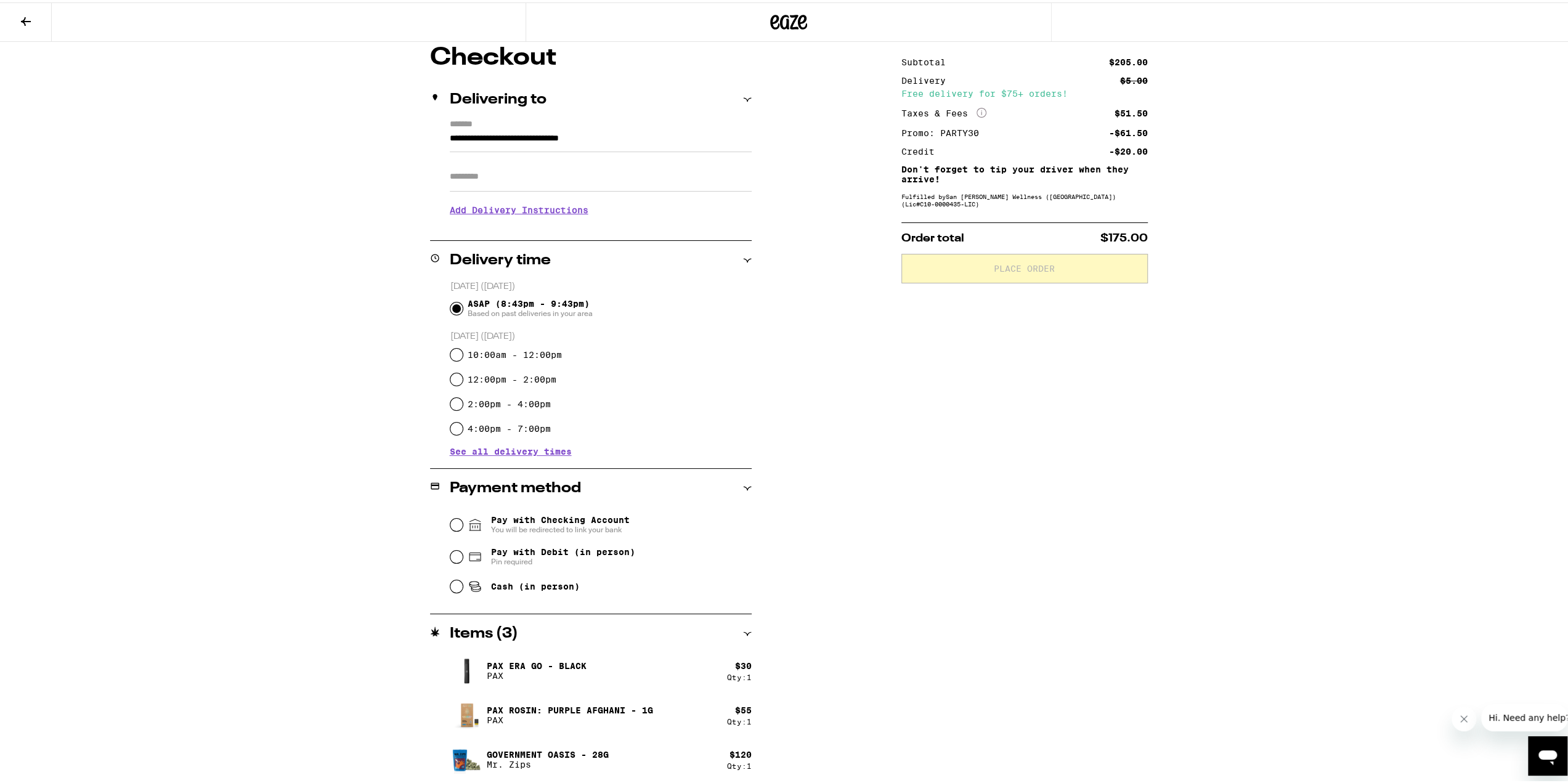
scroll to position [107, 0]
click at [451, 586] on input "Cash (in person)" at bounding box center [456, 583] width 13 height 13
radio input "true"
click at [1064, 281] on button "Place Order" at bounding box center [1025, 265] width 246 height 30
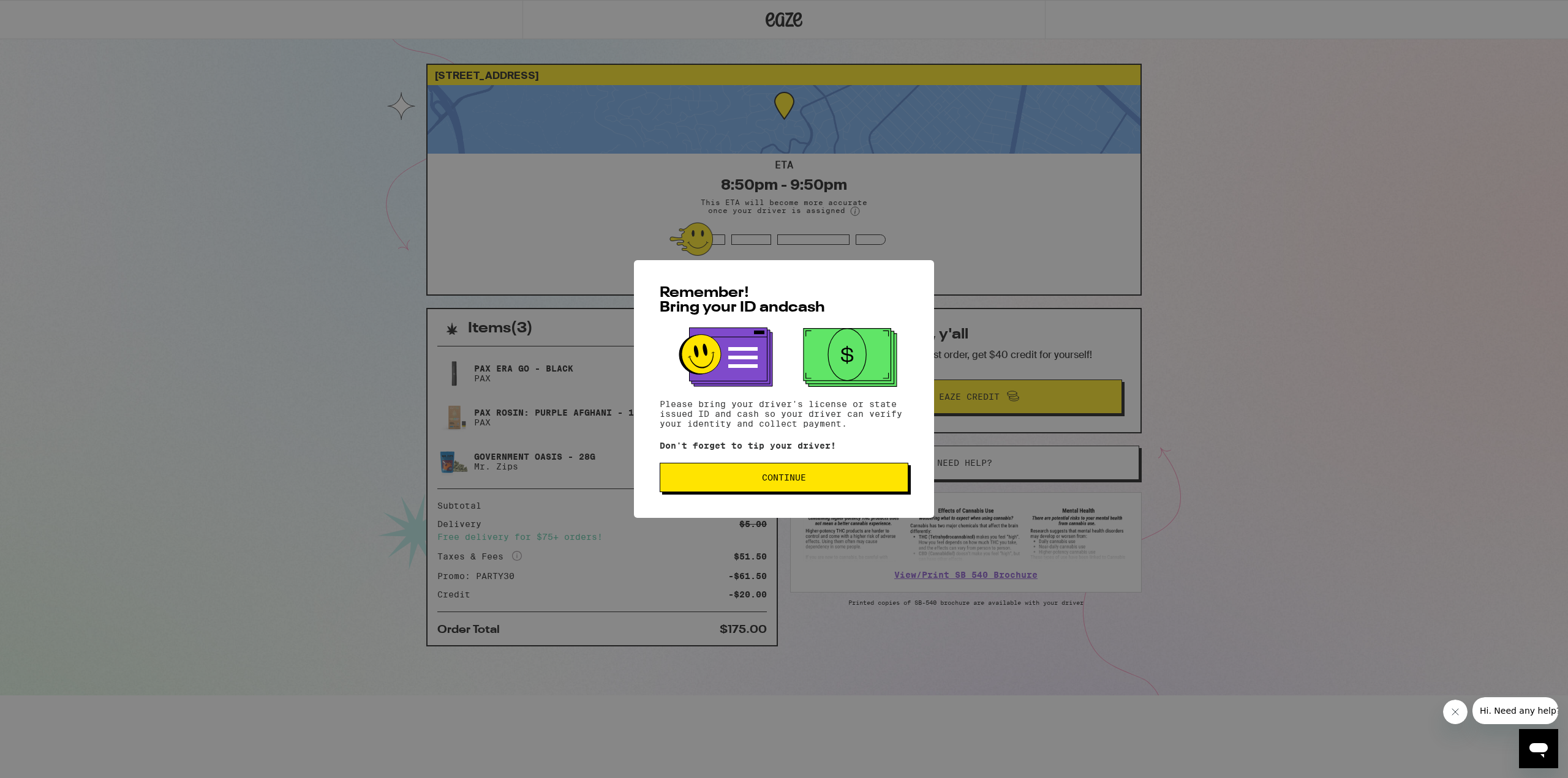
click at [774, 488] on button "Continue" at bounding box center [784, 477] width 249 height 30
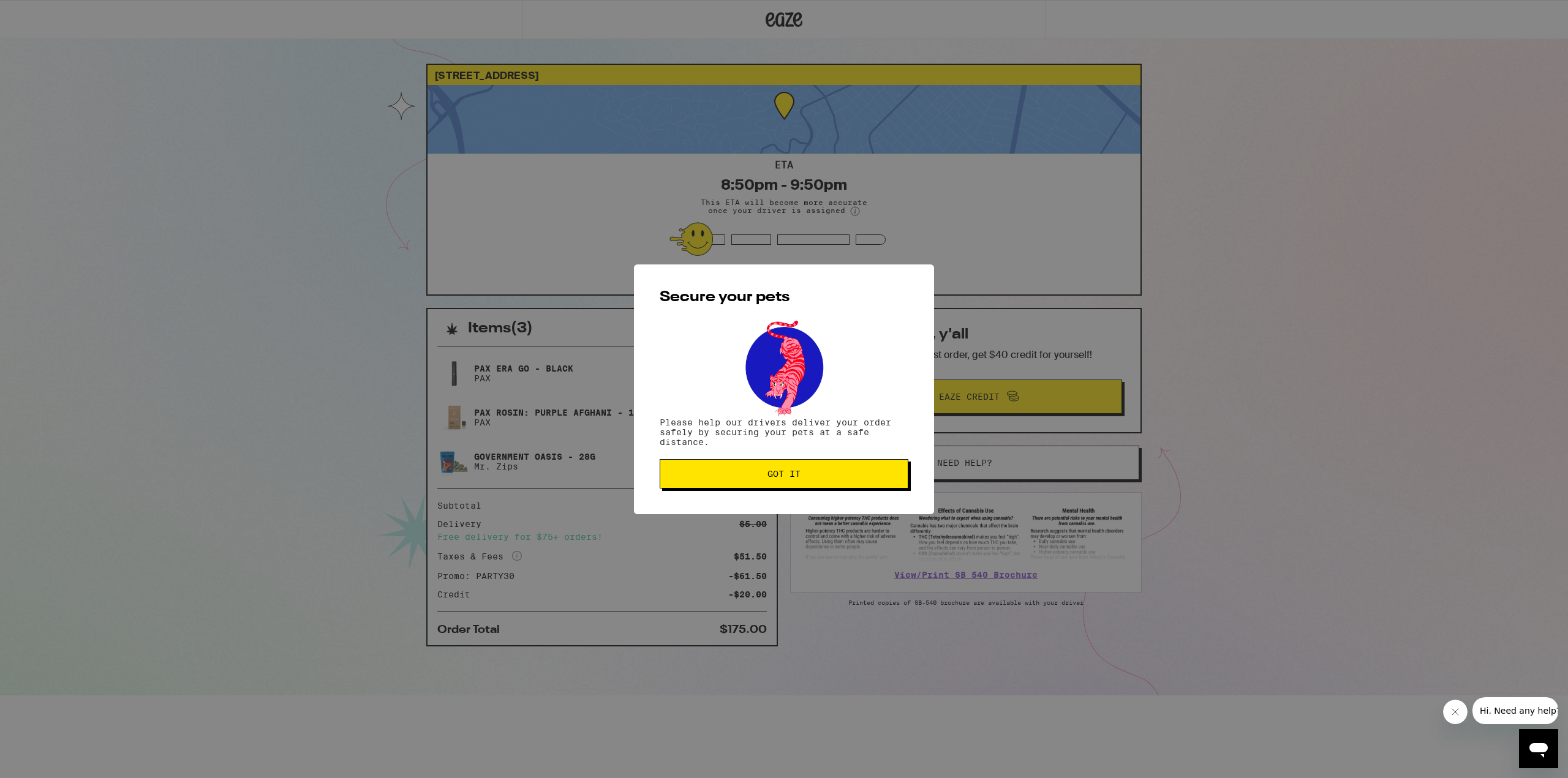
click at [790, 475] on span "Got it" at bounding box center [784, 474] width 33 height 9
